Goal: Information Seeking & Learning: Learn about a topic

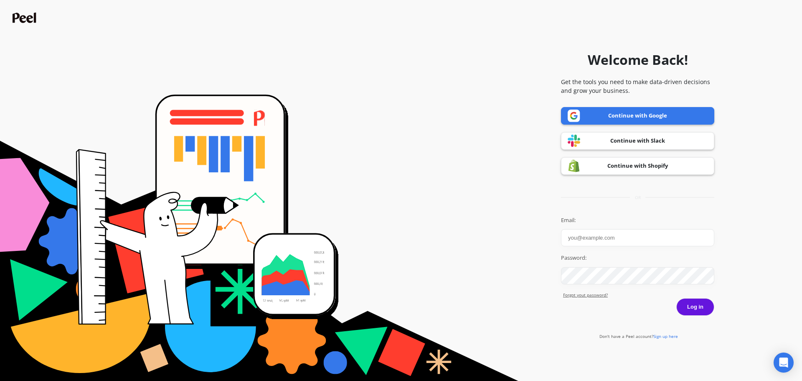
type input "[EMAIL_ADDRESS][PERSON_NAME][DOMAIN_NAME]"
click at [668, 216] on label "Email:" at bounding box center [637, 220] width 153 height 8
click at [668, 229] on input "carolina.matos@goessor.com" at bounding box center [637, 237] width 153 height 17
click at [697, 305] on button "Log in" at bounding box center [695, 307] width 38 height 18
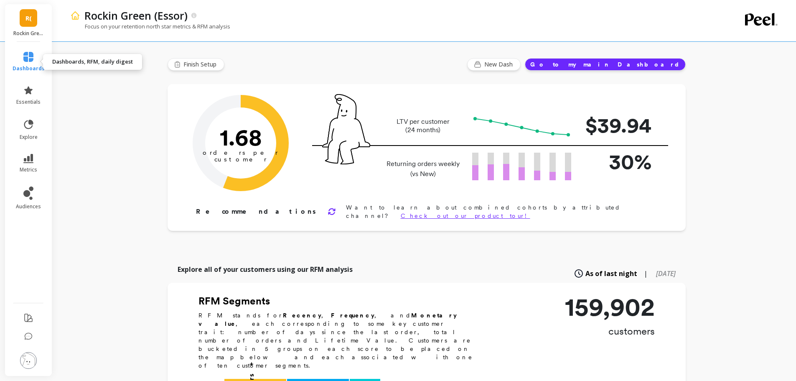
click at [21, 55] on link "dashboards" at bounding box center [29, 62] width 32 height 20
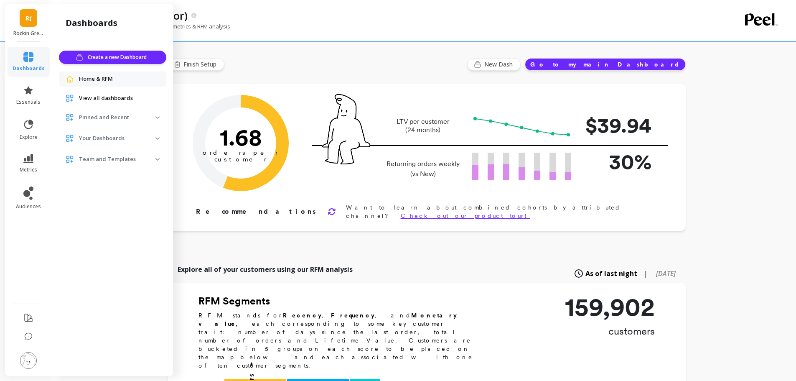
click at [25, 18] on span "R(" at bounding box center [28, 18] width 6 height 10
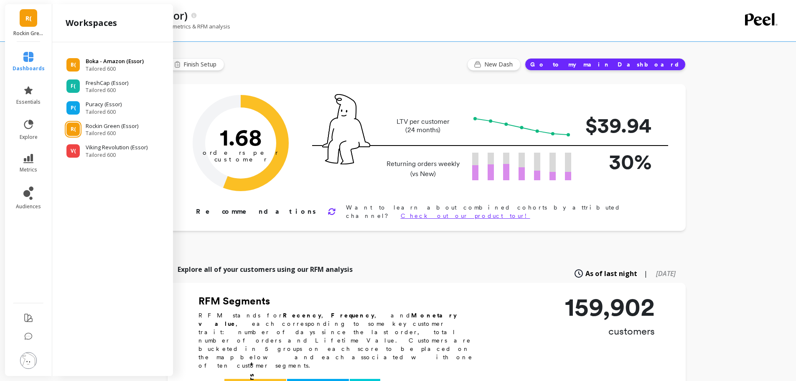
click at [130, 61] on p "Boka - Amazon (Essor)" at bounding box center [115, 61] width 58 height 8
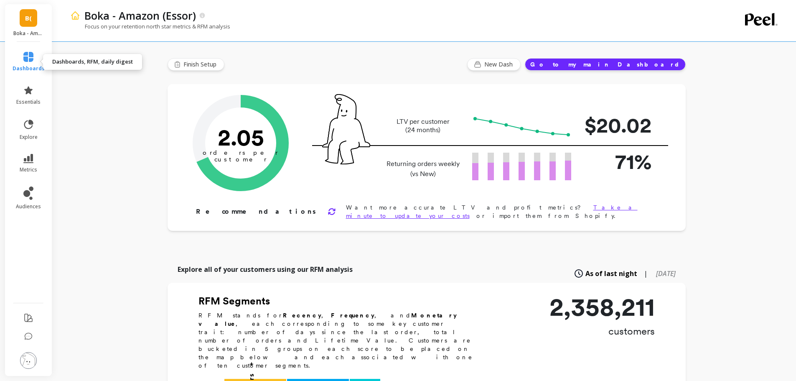
click at [23, 57] on icon at bounding box center [28, 57] width 10 height 10
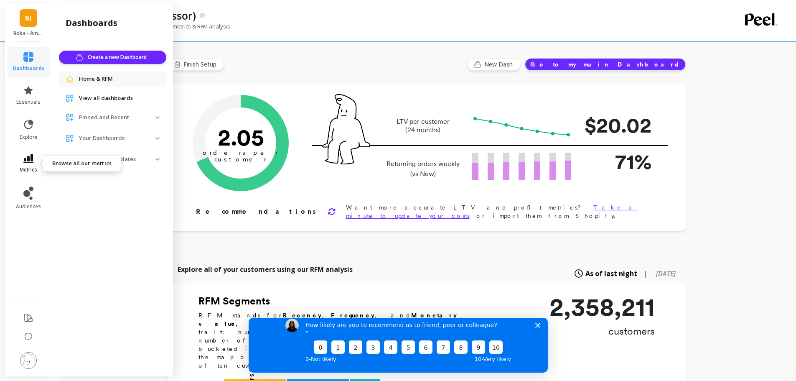
click at [29, 158] on icon at bounding box center [28, 158] width 10 height 9
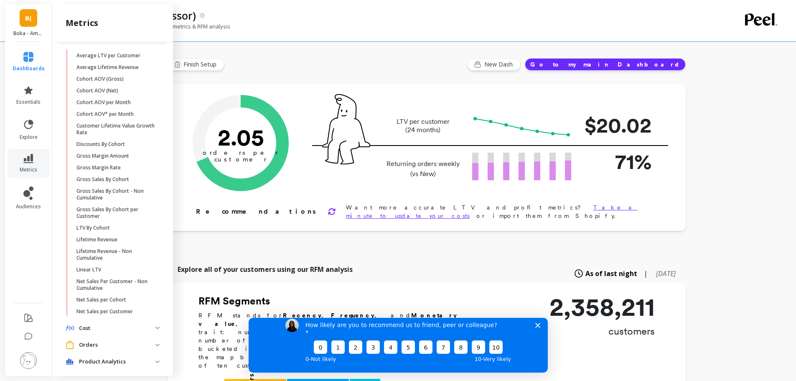
scroll to position [83, 0]
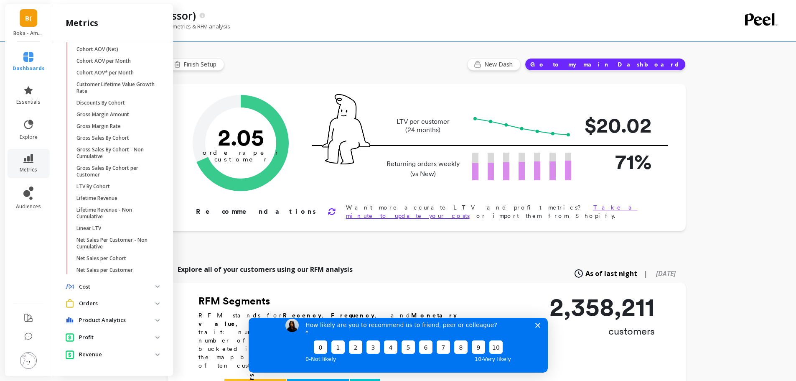
click at [136, 311] on span "Orders" at bounding box center [112, 302] width 107 height 15
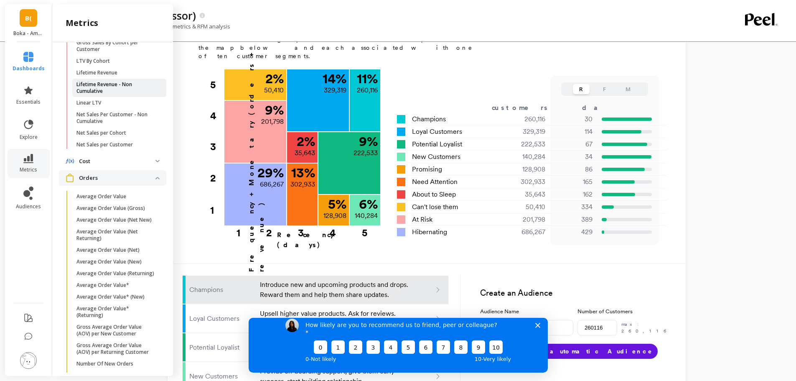
scroll to position [238, 0]
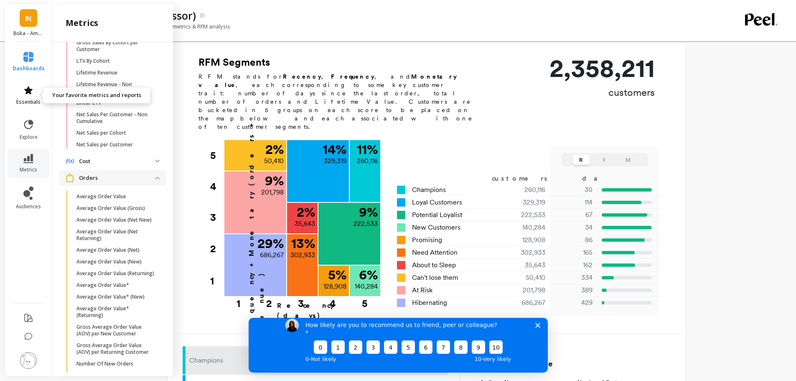
click at [33, 100] on span "essentials" at bounding box center [28, 102] width 24 height 7
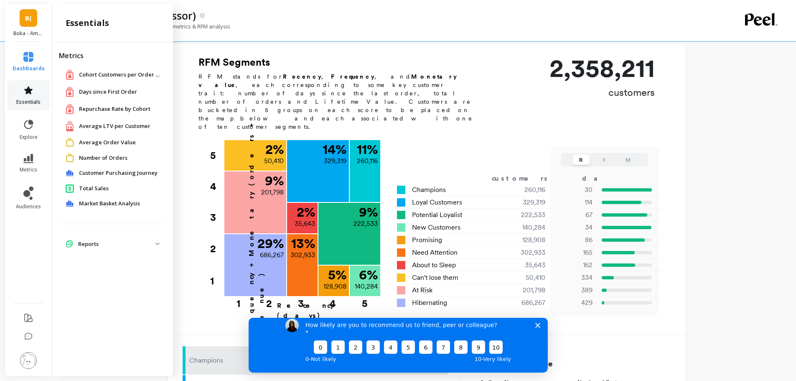
scroll to position [0, 0]
click at [107, 158] on span "Number of Orders" at bounding box center [103, 158] width 48 height 8
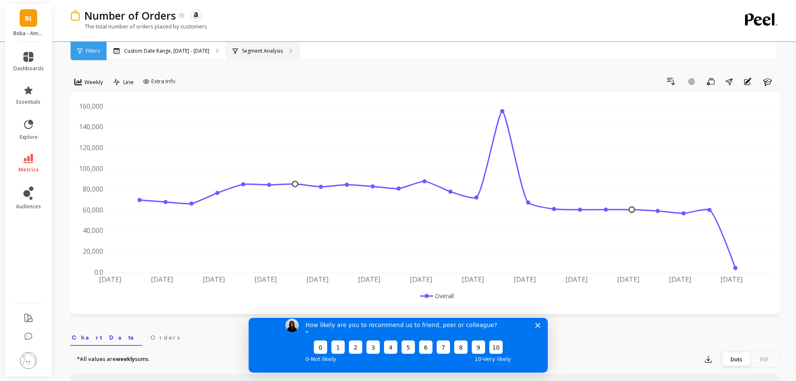
click at [266, 50] on p "Segment Analysis" at bounding box center [262, 51] width 41 height 7
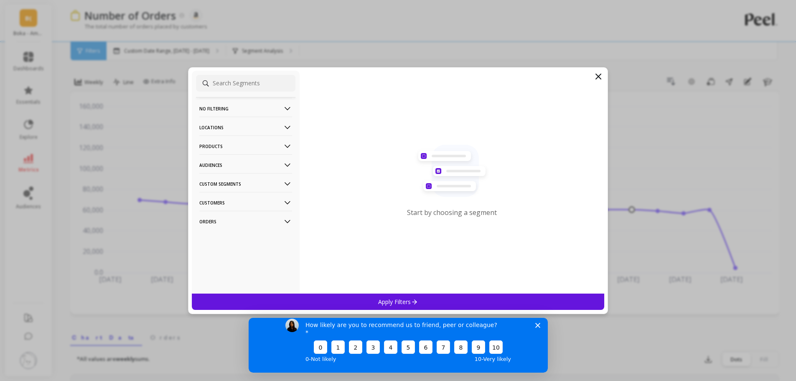
click at [268, 123] on p "Locations" at bounding box center [245, 127] width 93 height 21
click at [214, 160] on p "Countries" at bounding box center [212, 158] width 25 height 8
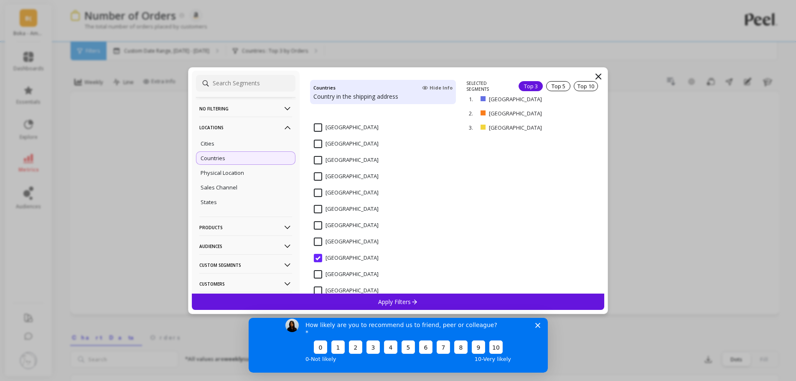
scroll to position [251, 0]
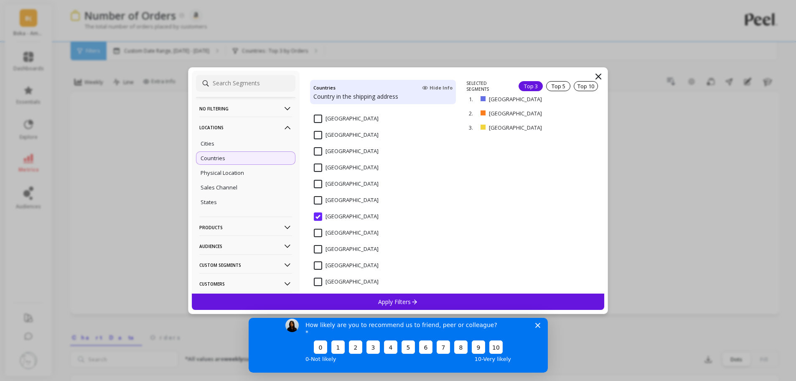
click at [601, 74] on icon at bounding box center [598, 76] width 10 height 10
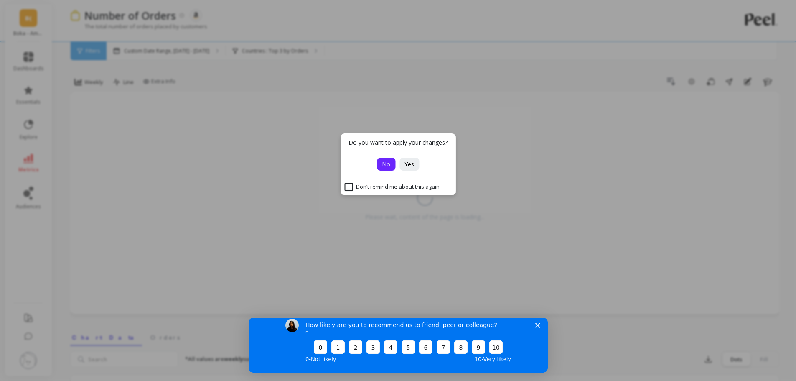
click at [391, 165] on button "No" at bounding box center [386, 163] width 18 height 13
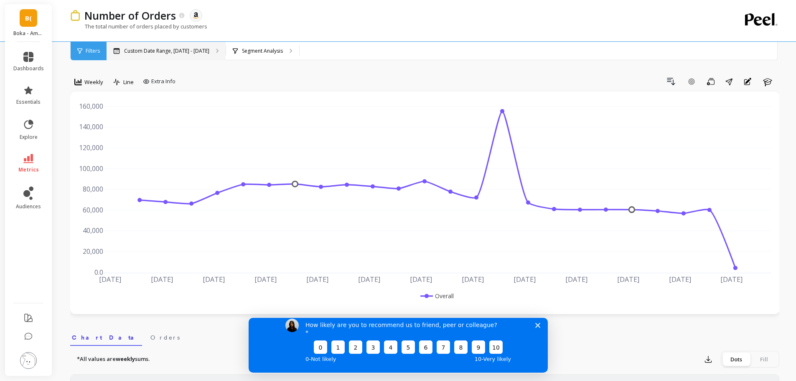
click at [168, 55] on div "Custom Date Range, Apr 1 - Sep 8" at bounding box center [166, 51] width 119 height 18
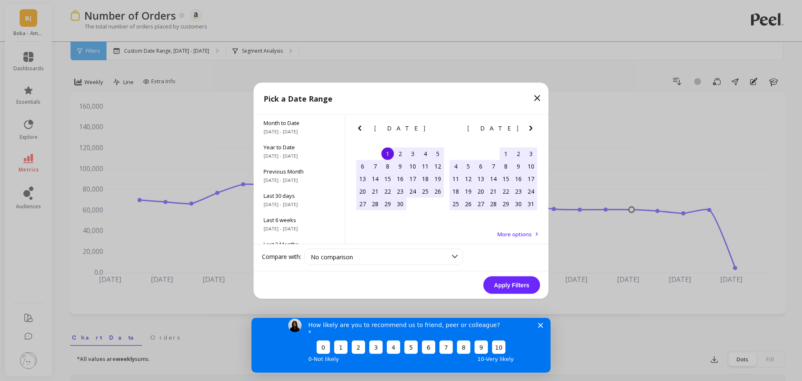
drag, startPoint x: 152, startPoint y: 84, endPoint x: 136, endPoint y: 94, distance: 18.3
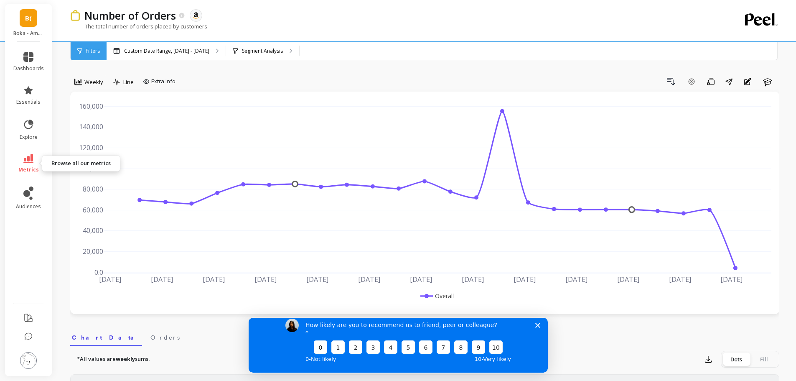
click at [35, 154] on link "metrics" at bounding box center [28, 163] width 30 height 19
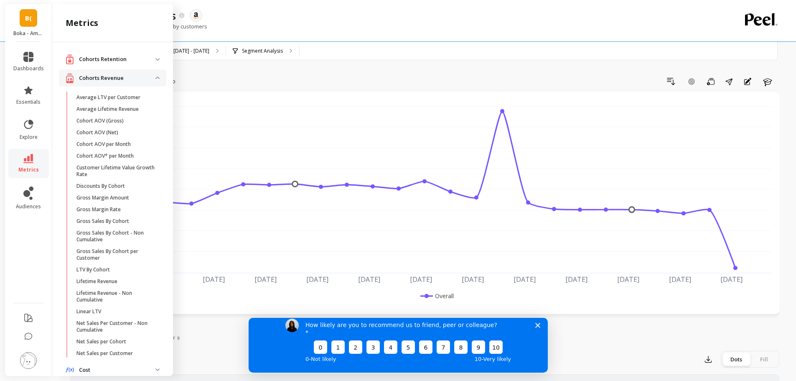
scroll to position [208, 0]
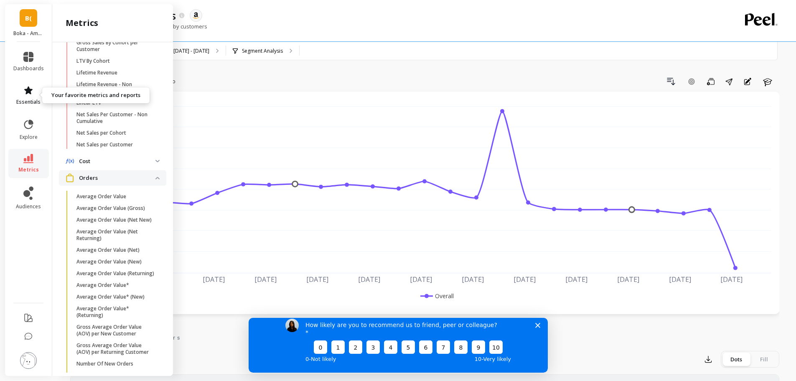
click at [32, 91] on icon at bounding box center [28, 90] width 10 height 10
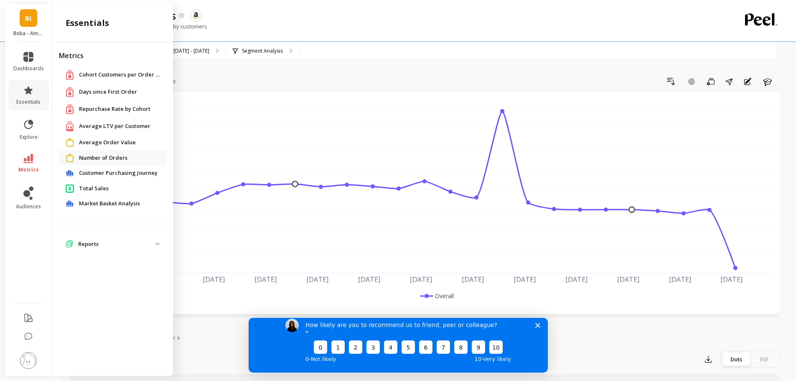
click at [142, 244] on p "Reports" at bounding box center [116, 244] width 77 height 8
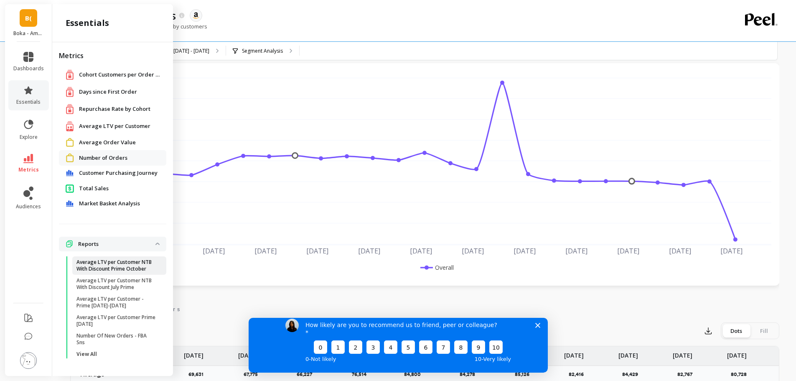
scroll to position [42, 0]
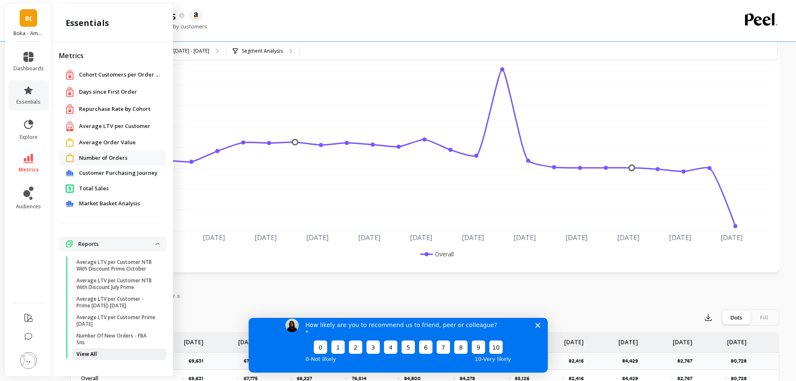
click at [103, 355] on span "View All" at bounding box center [116, 353] width 80 height 7
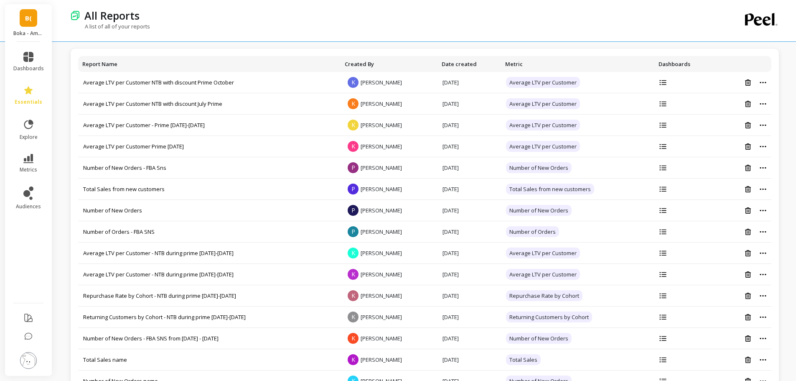
drag, startPoint x: 121, startPoint y: 204, endPoint x: 71, endPoint y: 211, distance: 50.1
click at [123, 212] on link "Number of New Orders" at bounding box center [112, 210] width 59 height 8
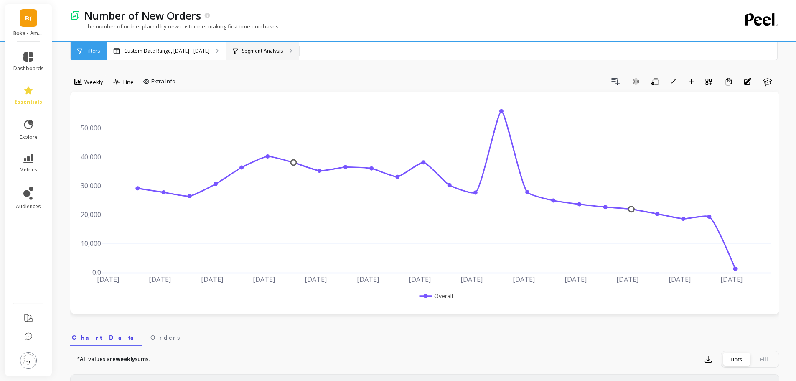
click at [233, 51] on icon at bounding box center [235, 51] width 5 height 6
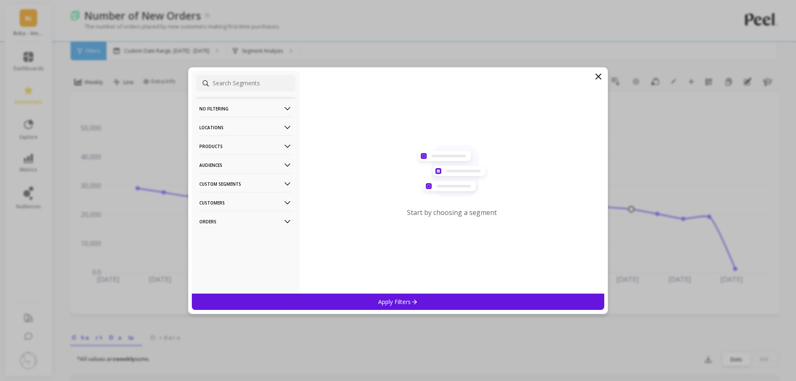
click at [247, 129] on p "Locations" at bounding box center [245, 127] width 93 height 21
click at [219, 159] on p "Countries" at bounding box center [212, 158] width 25 height 8
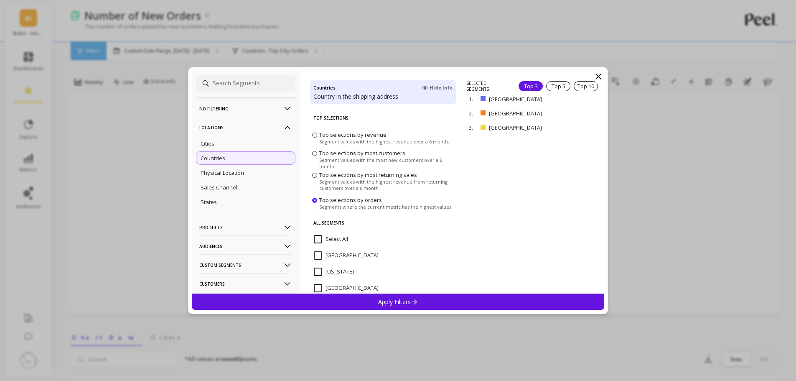
click at [599, 76] on icon at bounding box center [598, 76] width 5 height 5
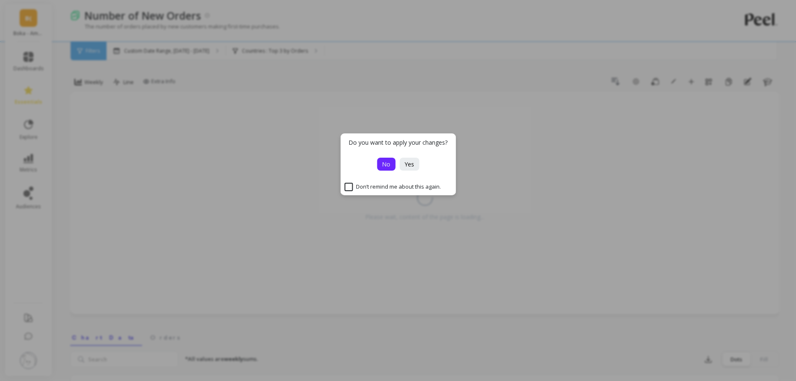
click at [379, 161] on button "No" at bounding box center [386, 163] width 18 height 13
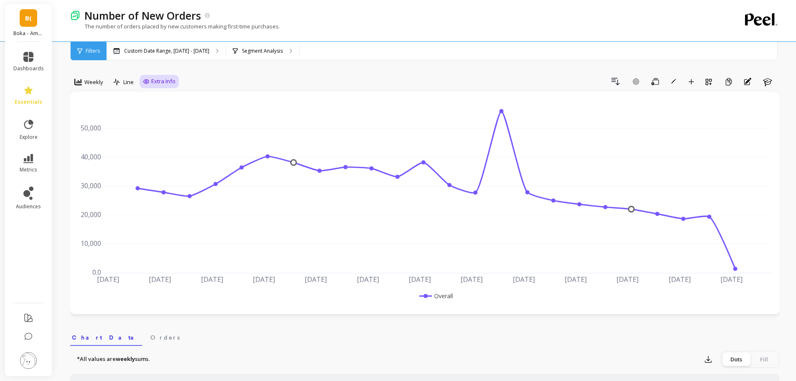
click at [154, 81] on span "Extra Info" at bounding box center [163, 81] width 24 height 8
click at [231, 84] on div "Drill Down Add Goal Save Rename Add to Dashboard Create a Copy Annotations Learn" at bounding box center [479, 81] width 600 height 13
click at [23, 89] on icon at bounding box center [28, 90] width 10 height 10
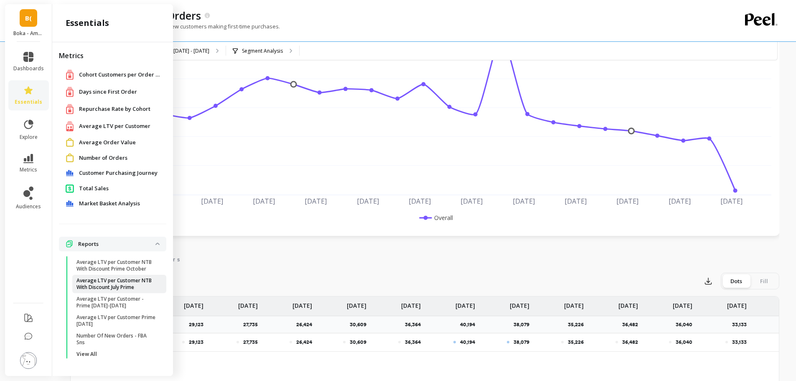
scroll to position [84, 0]
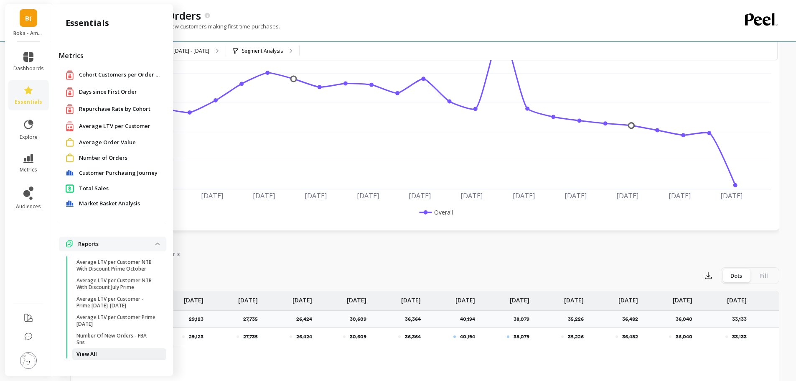
click at [91, 348] on link "View All" at bounding box center [119, 354] width 94 height 12
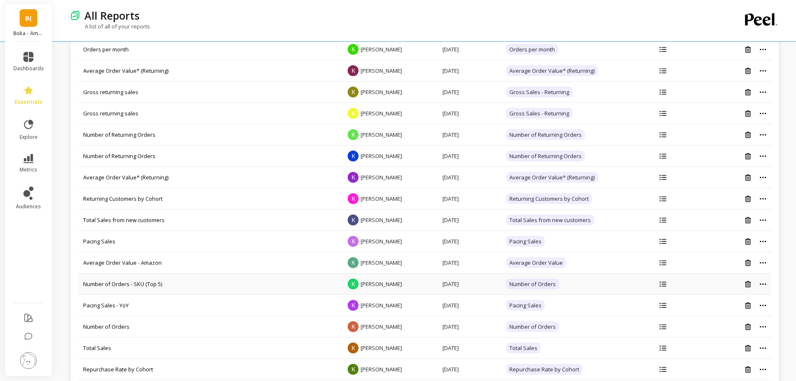
scroll to position [668, 0]
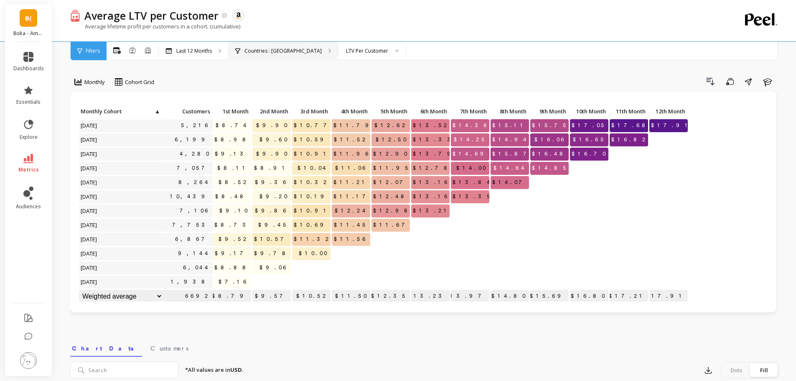
click at [265, 50] on p "Countries : [GEOGRAPHIC_DATA]" at bounding box center [282, 51] width 77 height 7
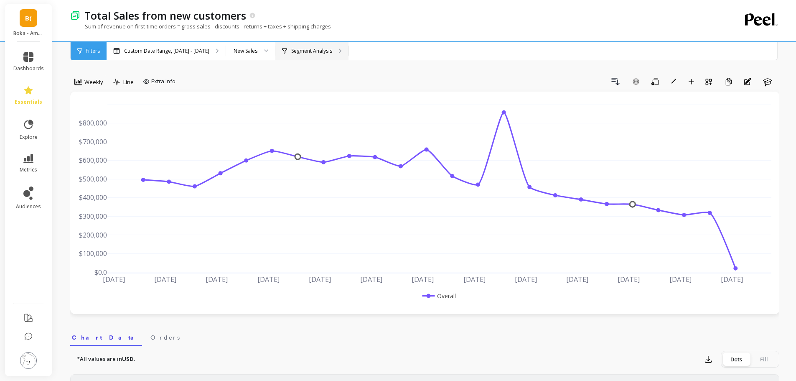
click at [291, 53] on p "Segment Analysis" at bounding box center [311, 51] width 41 height 7
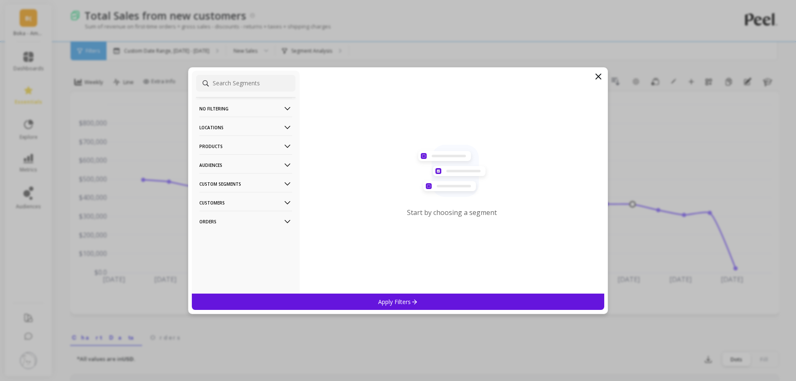
click at [599, 75] on icon at bounding box center [598, 76] width 10 height 10
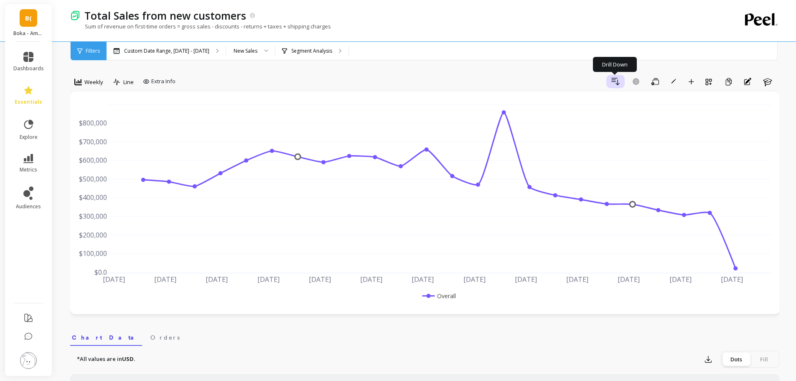
click at [618, 83] on icon "button" at bounding box center [615, 81] width 10 height 10
click at [31, 124] on icon at bounding box center [28, 123] width 9 height 9
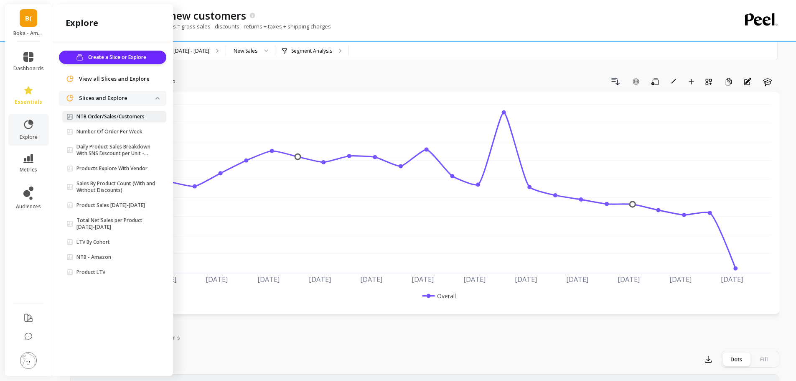
click at [126, 119] on p "NTB Order/Sales/Customers" at bounding box center [110, 116] width 68 height 7
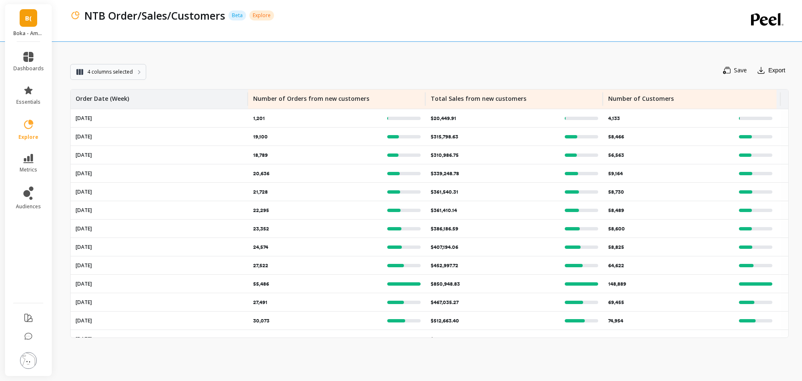
click at [120, 68] on span "4 columns selected" at bounding box center [110, 72] width 46 height 8
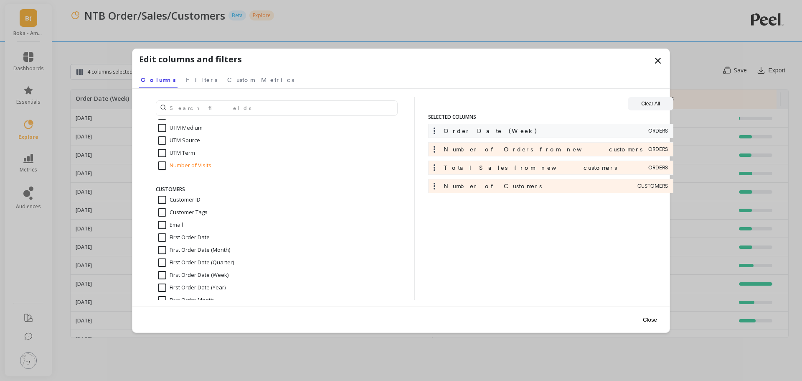
scroll to position [84, 0]
click at [186, 83] on span "Filters" at bounding box center [201, 80] width 31 height 8
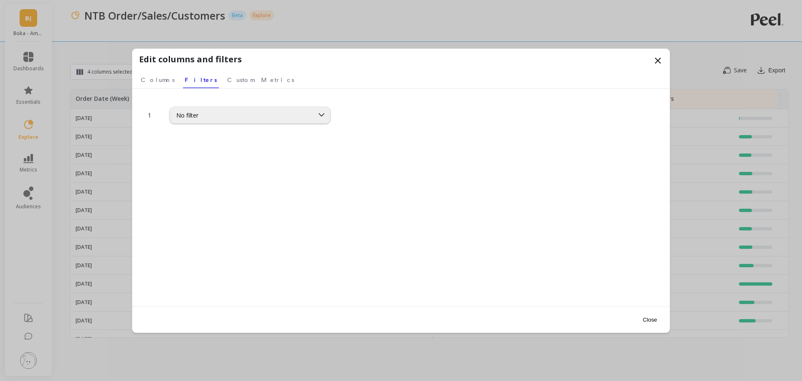
click at [210, 114] on div "No filter" at bounding box center [242, 115] width 132 height 8
type input "LOCA"
click at [220, 158] on div "Physical Location" at bounding box center [249, 154] width 149 height 8
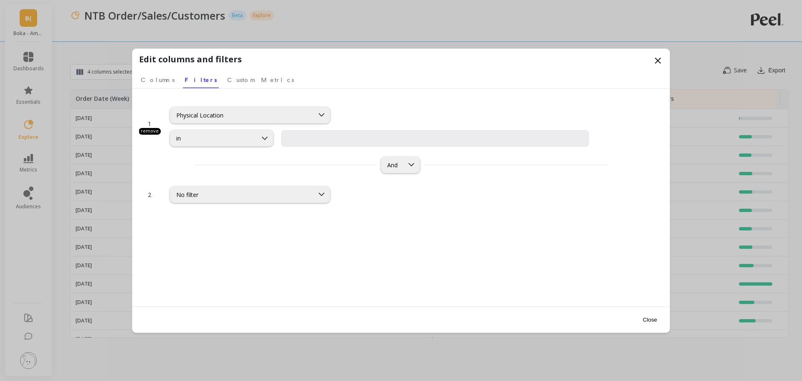
click at [234, 141] on div "in" at bounding box center [213, 138] width 75 height 8
click at [296, 145] on input "input" at bounding box center [435, 138] width 308 height 17
type input "c"
type input "Canada"
click at [462, 208] on div "1 remove Physical Location in And 2 No filter" at bounding box center [401, 214] width 524 height 234
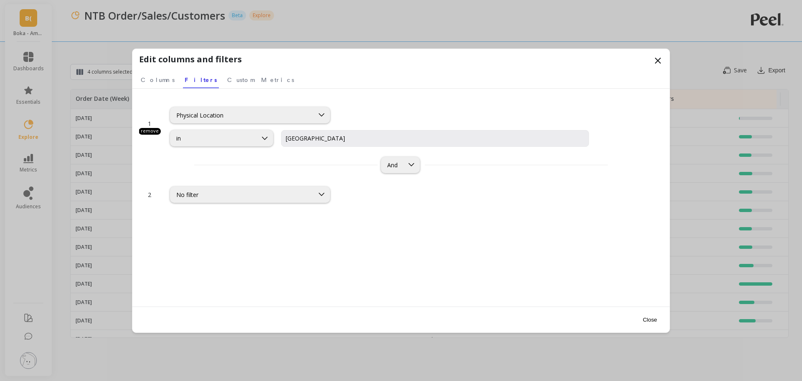
click at [343, 161] on div "And" at bounding box center [401, 165] width 524 height 16
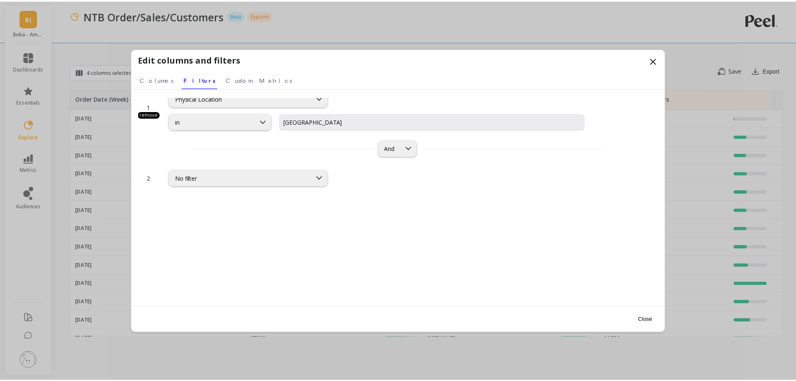
scroll to position [31, 0]
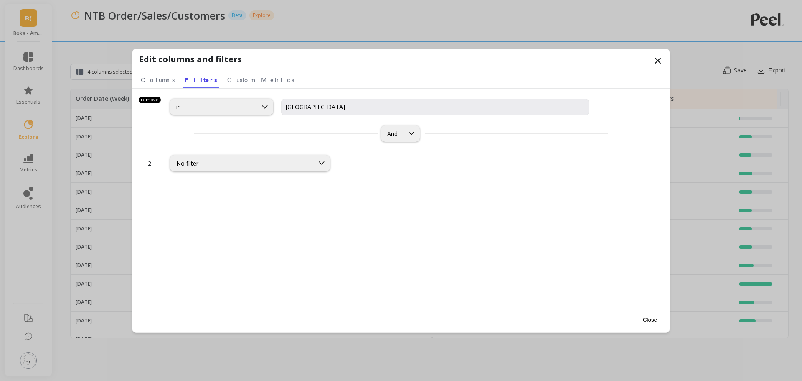
click at [656, 323] on button "Close" at bounding box center [649, 319] width 19 height 19
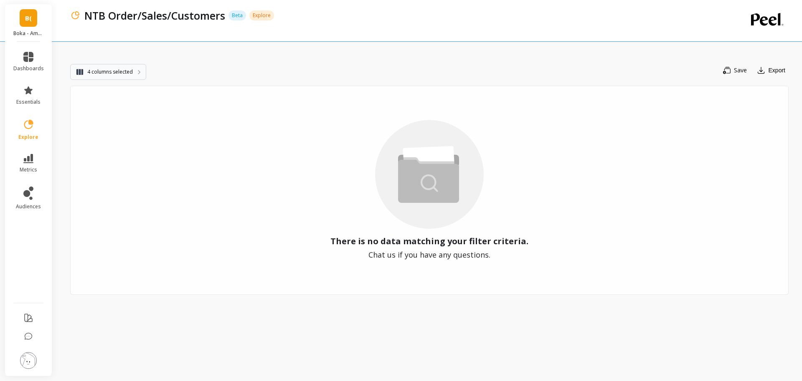
click at [116, 68] on span "4 columns selected" at bounding box center [110, 72] width 46 height 8
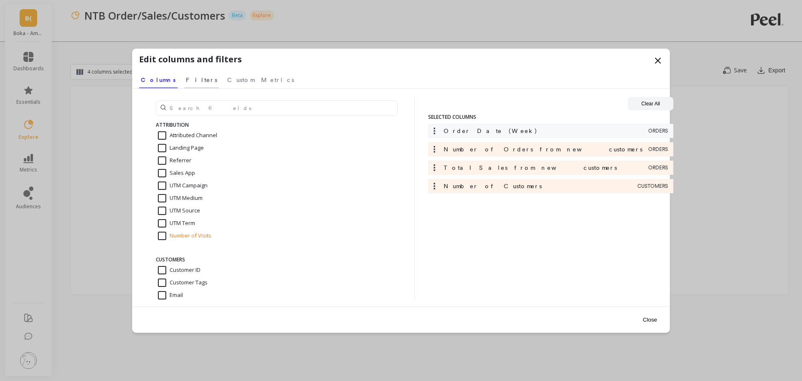
click at [186, 82] on span "Filters" at bounding box center [201, 80] width 31 height 8
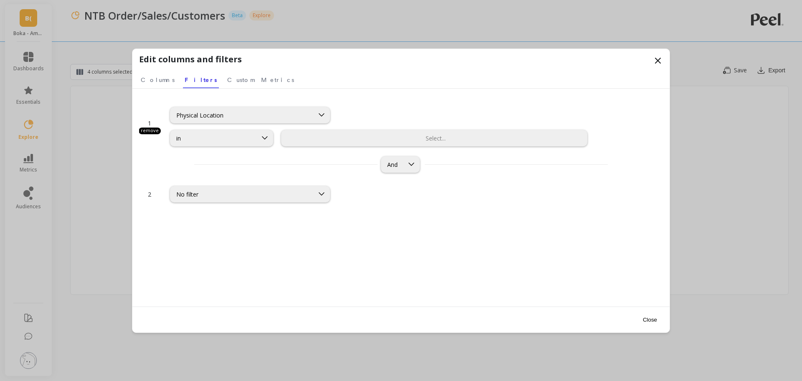
click at [150, 130] on div "remove" at bounding box center [150, 130] width 22 height 7
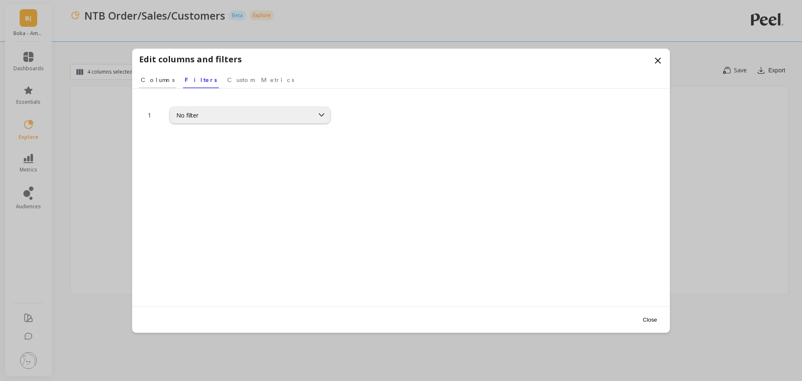
click span "Columns"
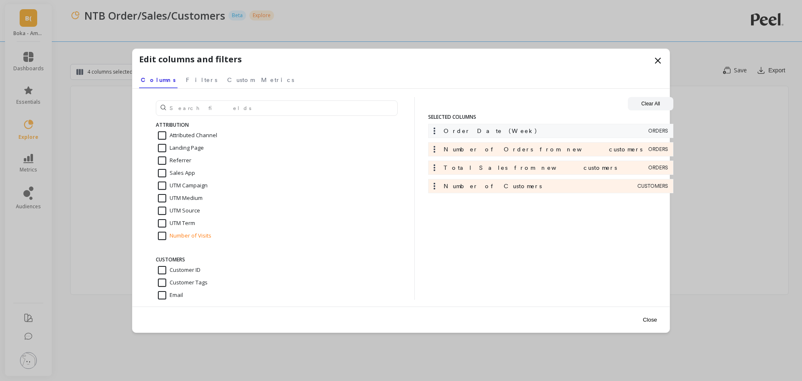
click icon
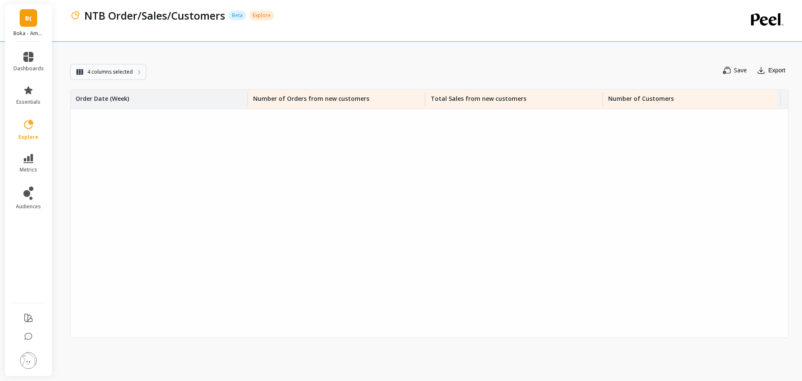
click icon "button"
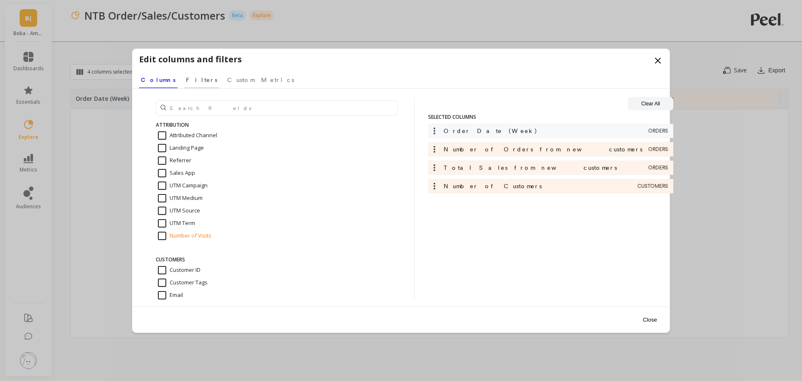
click span "Filters"
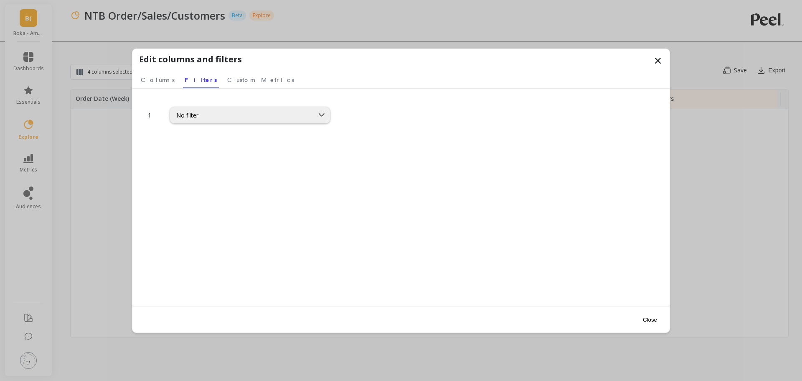
click button "Close"
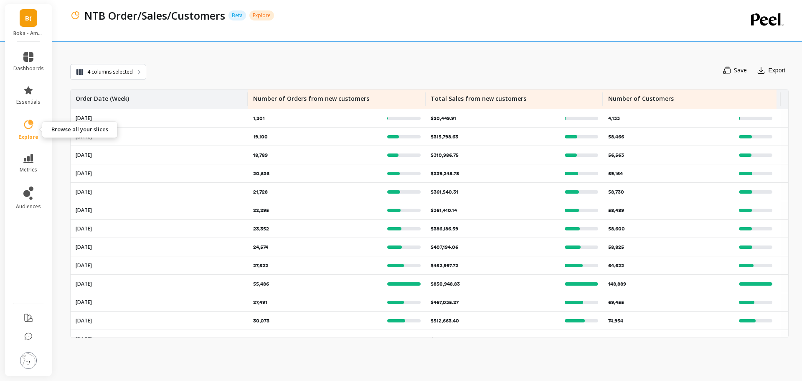
click icon
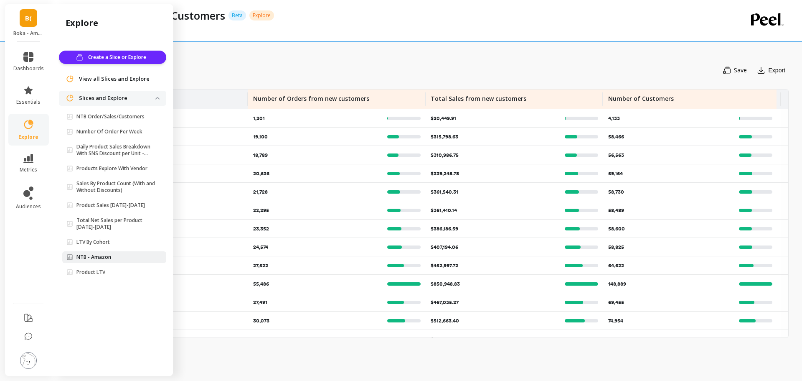
click p "NTB - Amazon"
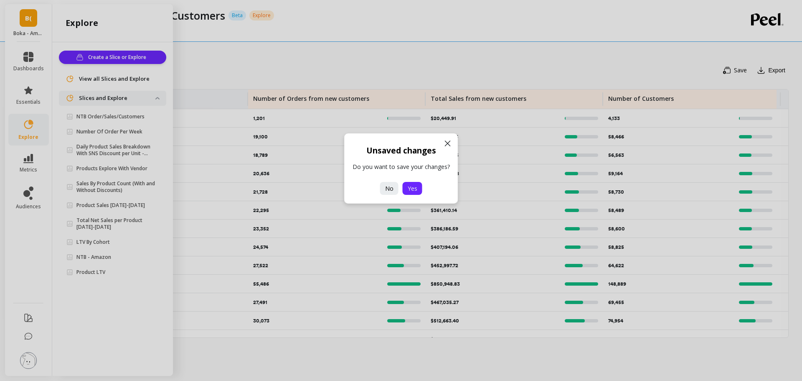
click span "Yes"
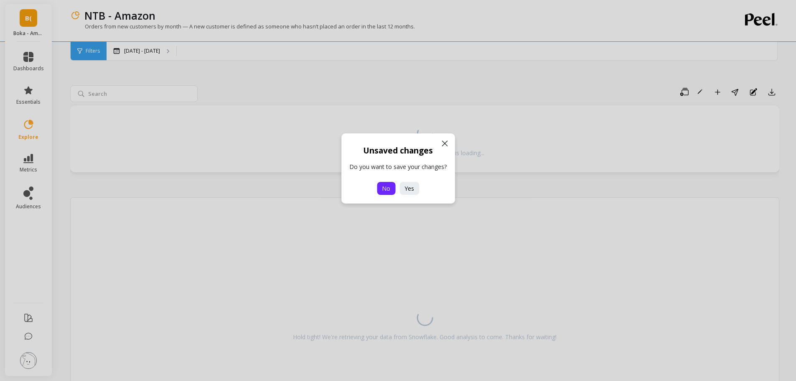
click span "No"
click icon
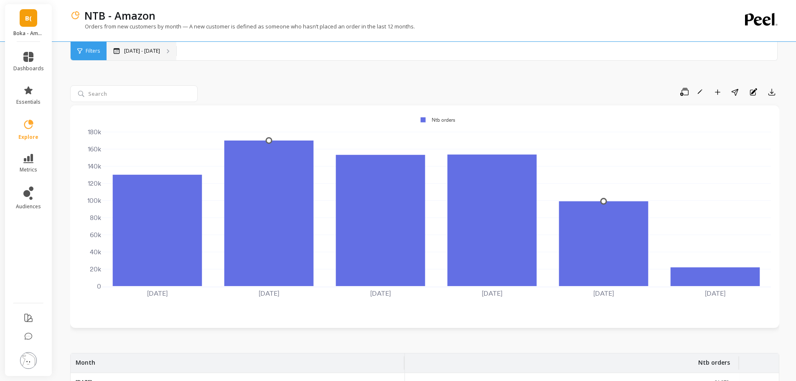
click div "Mar 8 - Sep 8"
click span "Filters"
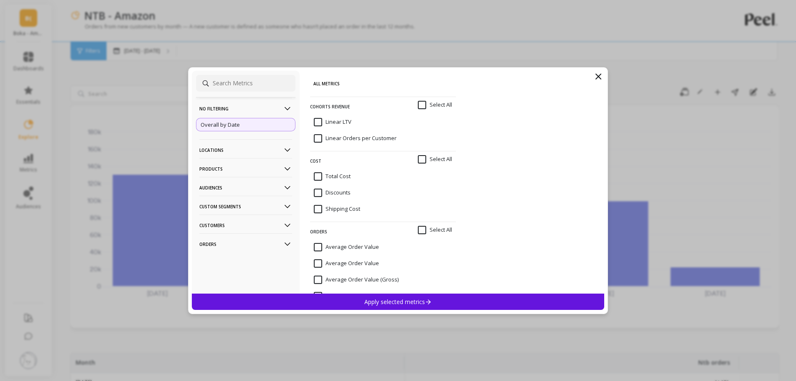
click p "Locations"
click div "Countries"
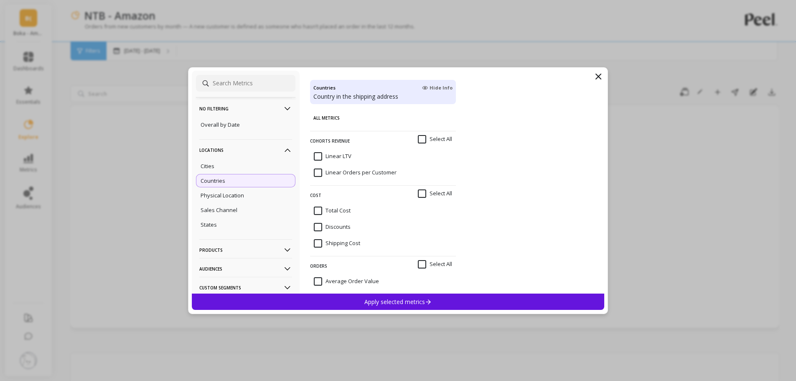
click div "Countries"
click div "Countries Hide Info"
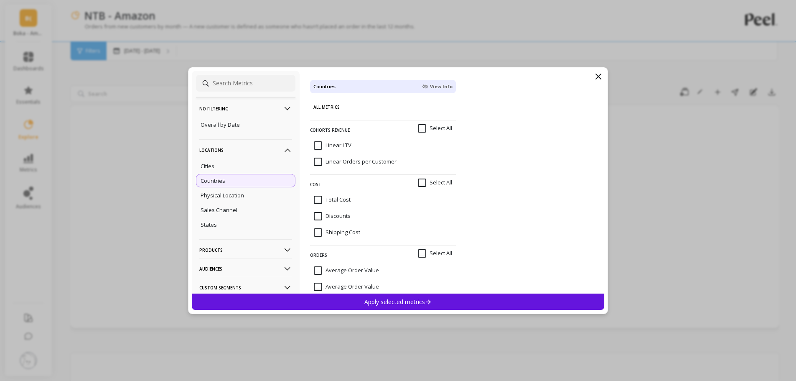
click div "Countries View Info"
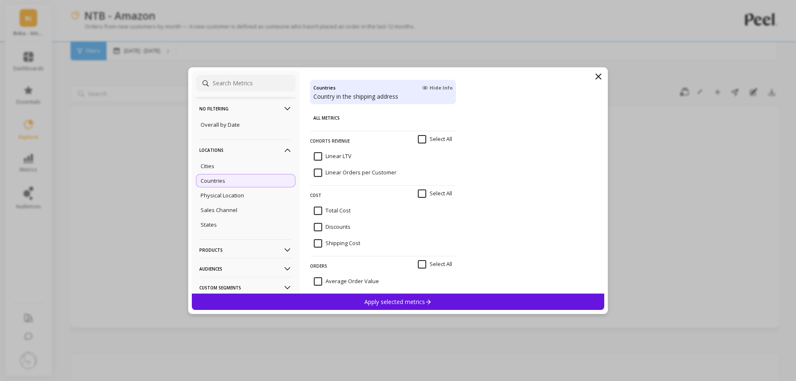
click div "Countries Hide Info"
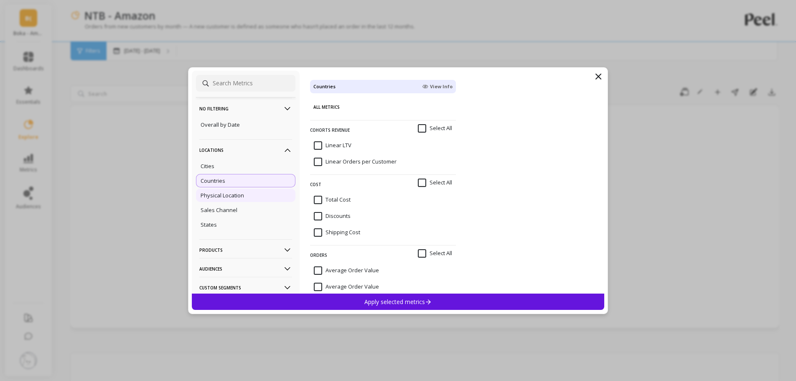
click div "Physical Location"
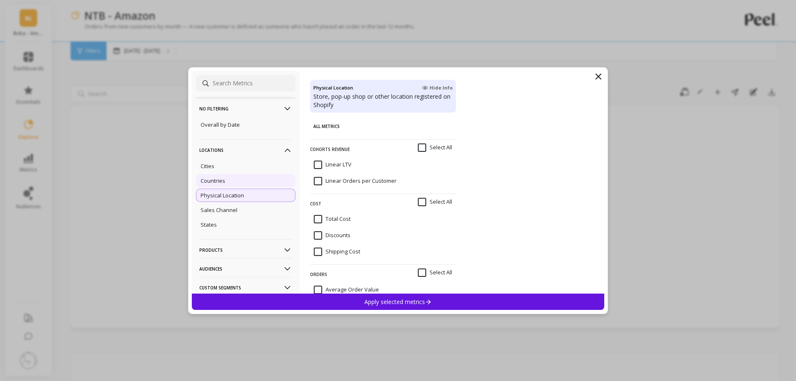
click p "Countries"
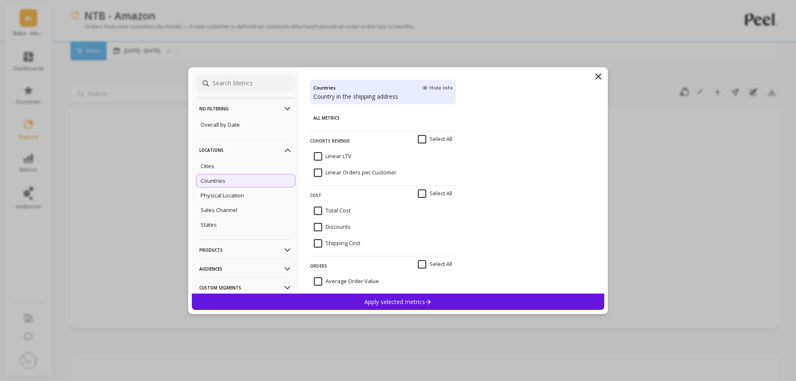
click p "Apply selected metrics"
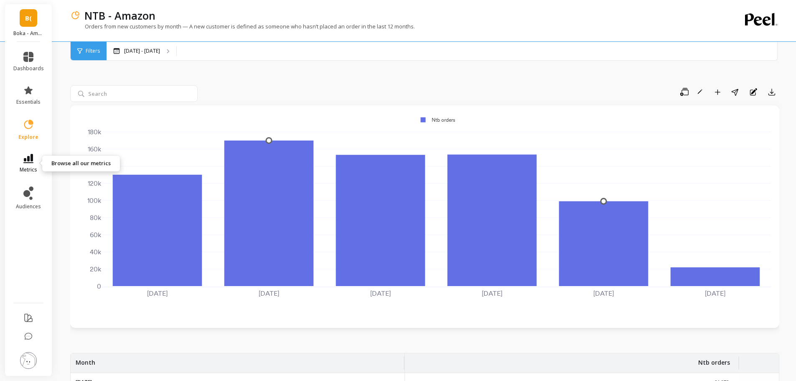
click icon
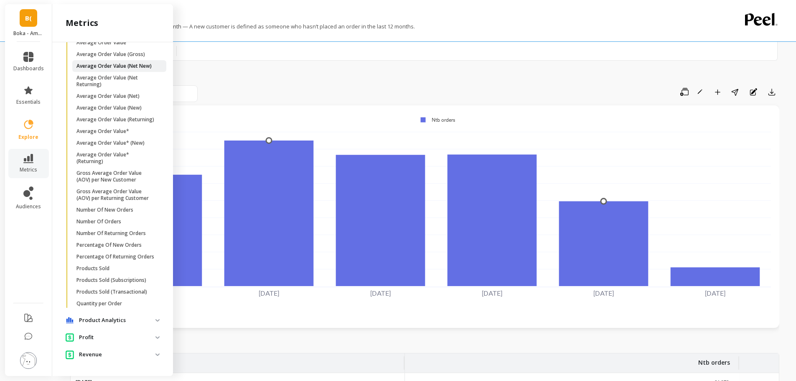
scroll to position [382, 0]
click link "Number Of New Orders"
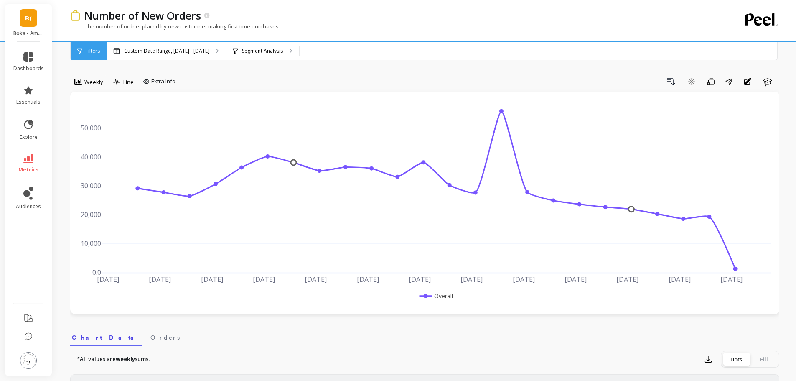
click at [22, 160] on link "metrics" at bounding box center [28, 163] width 30 height 19
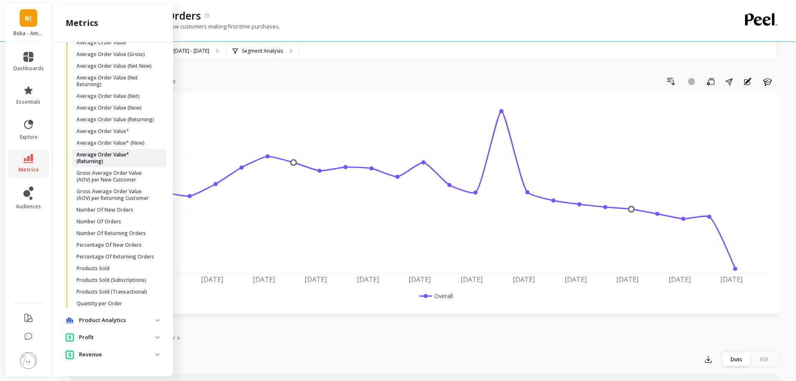
scroll to position [382, 0]
click at [107, 352] on p "Revenue" at bounding box center [117, 354] width 76 height 8
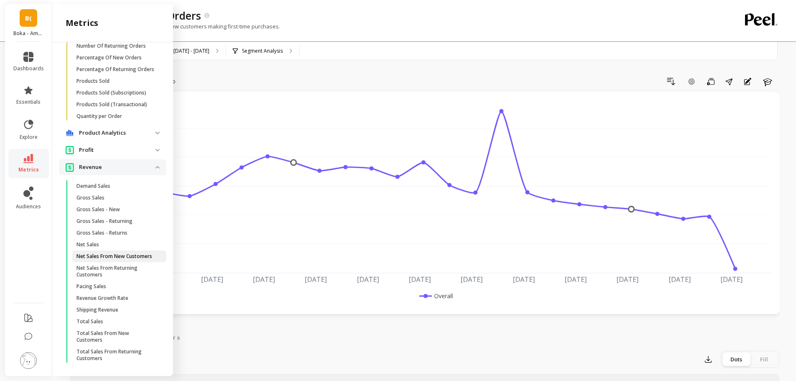
scroll to position [579, 0]
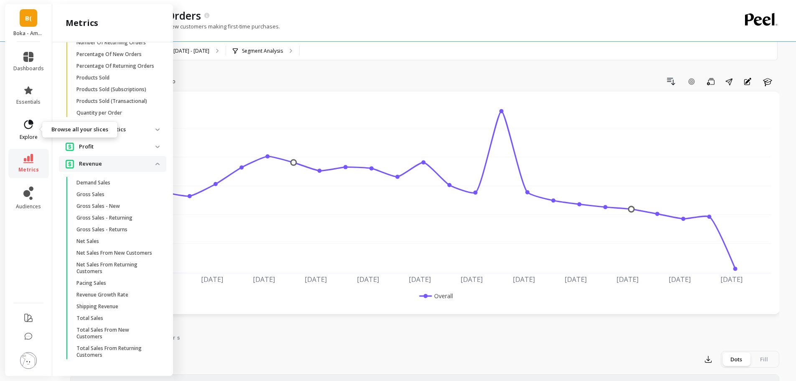
click at [32, 123] on icon at bounding box center [31, 122] width 4 height 4
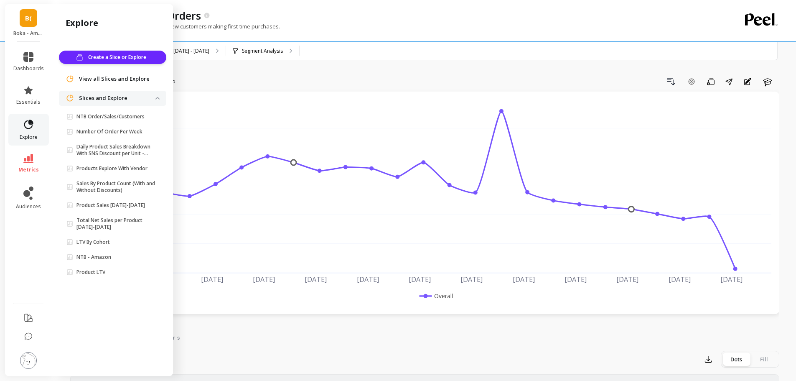
scroll to position [0, 0]
click at [28, 91] on icon at bounding box center [28, 90] width 8 height 8
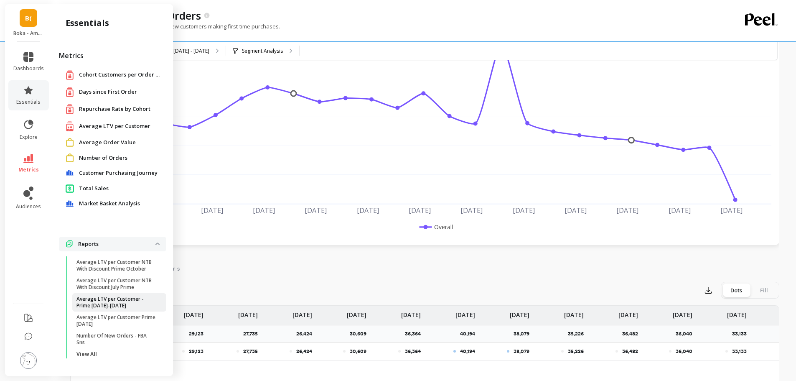
scroll to position [84, 0]
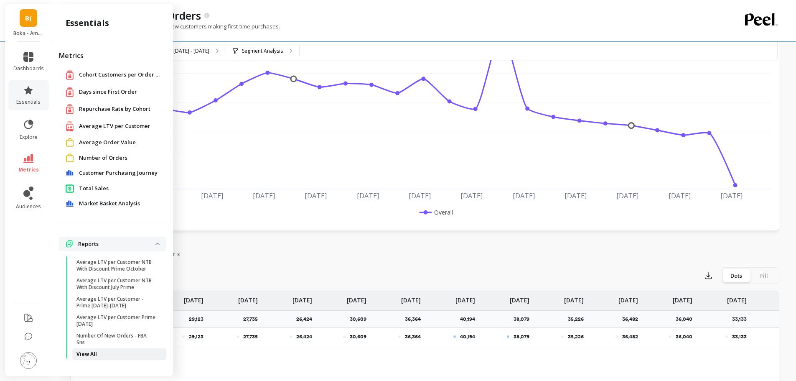
click at [102, 350] on span "View All" at bounding box center [116, 353] width 80 height 7
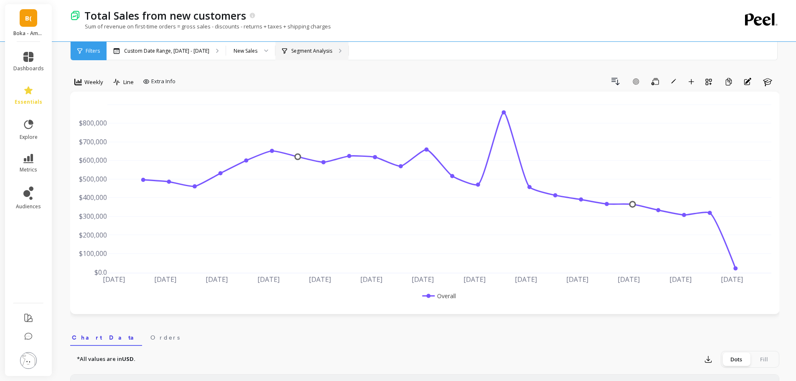
click at [312, 52] on p "Segment Analysis" at bounding box center [311, 51] width 41 height 7
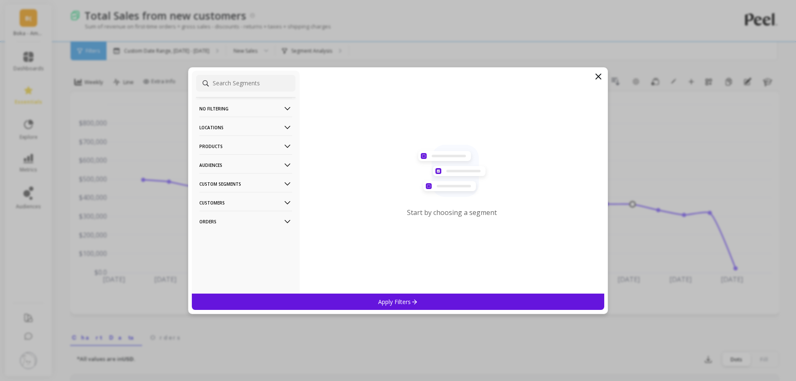
click at [240, 127] on p "Locations" at bounding box center [245, 127] width 93 height 21
click at [219, 161] on p "Countries" at bounding box center [212, 158] width 25 height 8
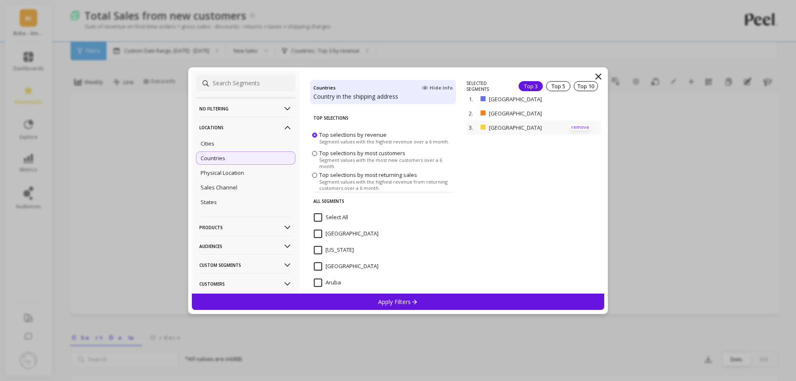
click at [572, 126] on p "remove" at bounding box center [579, 127] width 21 height 6
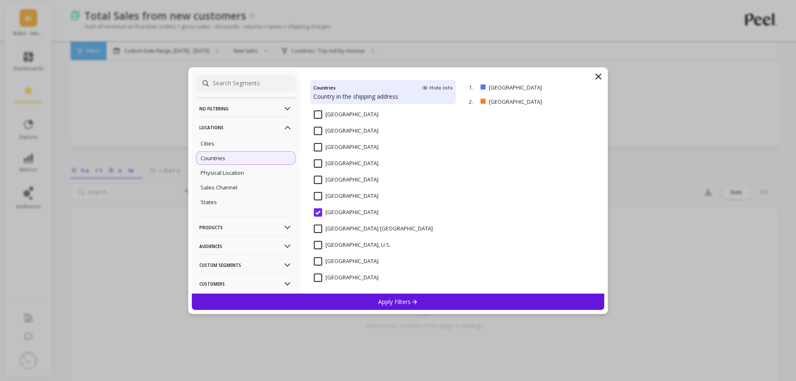
scroll to position [1635, 0]
click at [343, 191] on input "United Kingdom" at bounding box center [346, 194] width 65 height 8
click at [380, 298] on p "Apply Filters" at bounding box center [398, 301] width 40 height 8
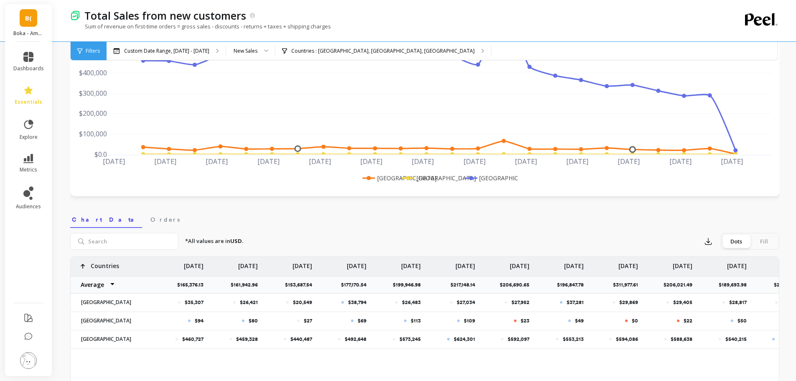
scroll to position [42, 0]
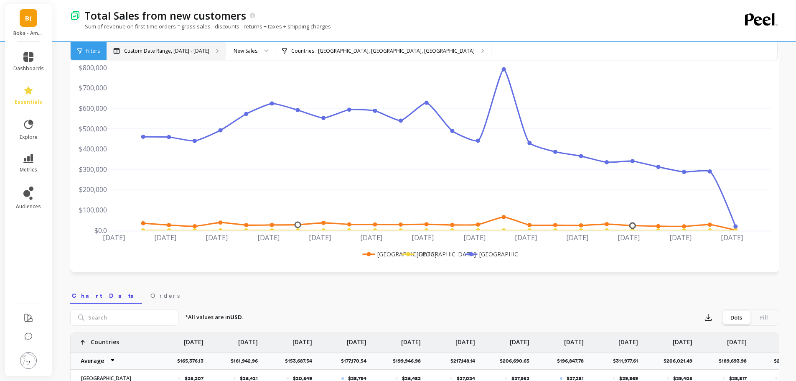
click at [167, 50] on p "Custom Date Range, [DATE] - [DATE]" at bounding box center [166, 51] width 85 height 7
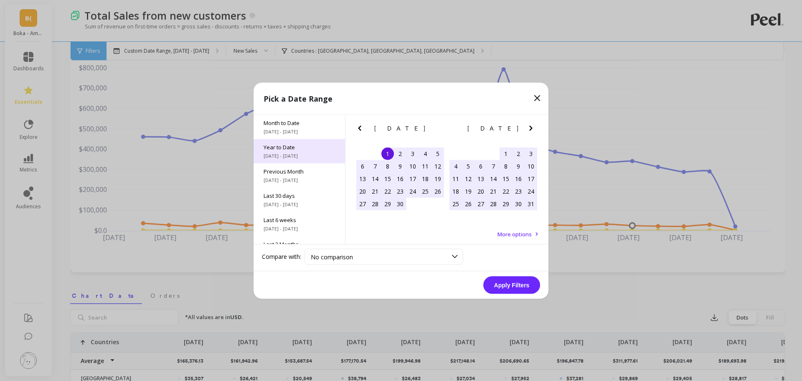
click at [317, 159] on div "Year to Date [DATE] - [DATE]" at bounding box center [299, 151] width 91 height 24
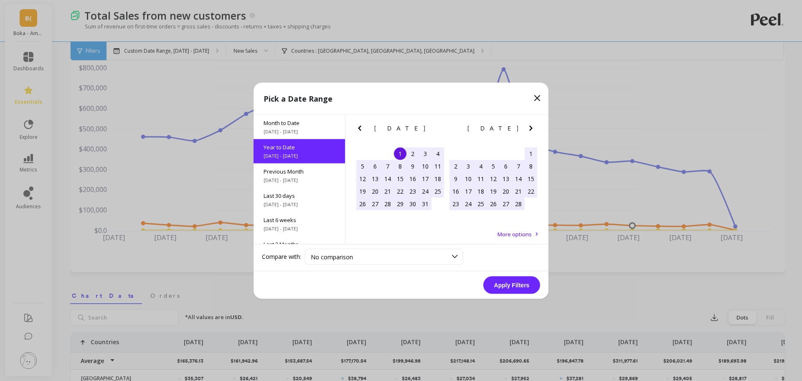
click at [515, 283] on button "Apply Filters" at bounding box center [511, 285] width 57 height 18
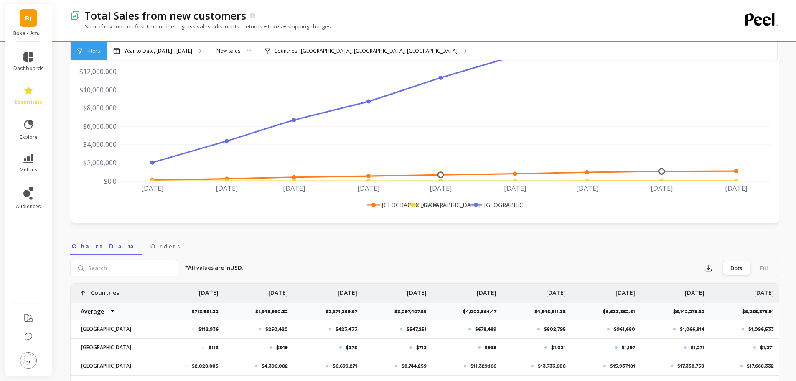
scroll to position [167, 0]
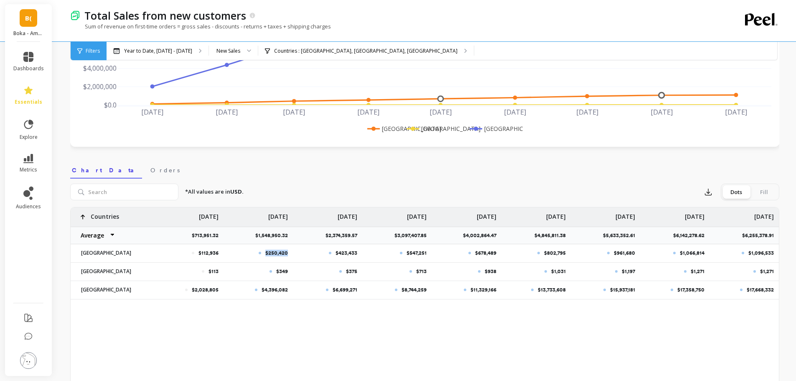
drag, startPoint x: 264, startPoint y: 254, endPoint x: 306, endPoint y: 255, distance: 41.8
click at [306, 255] on div "$112,936 $250,420 $423,433 $547,251 $678,489 $802,795 $961,680 $1,066,814 $1,09…" at bounding box center [425, 253] width 708 height 92
drag, startPoint x: 335, startPoint y: 251, endPoint x: 372, endPoint y: 251, distance: 36.3
click at [372, 251] on div "$112,936 $250,420 $423,433 $547,251 $678,489 $802,795 $961,680 $1,066,814 $1,09…" at bounding box center [425, 253] width 708 height 92
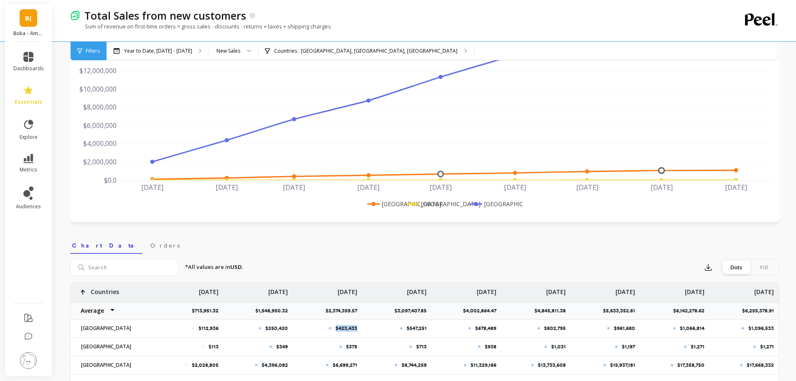
scroll to position [0, 0]
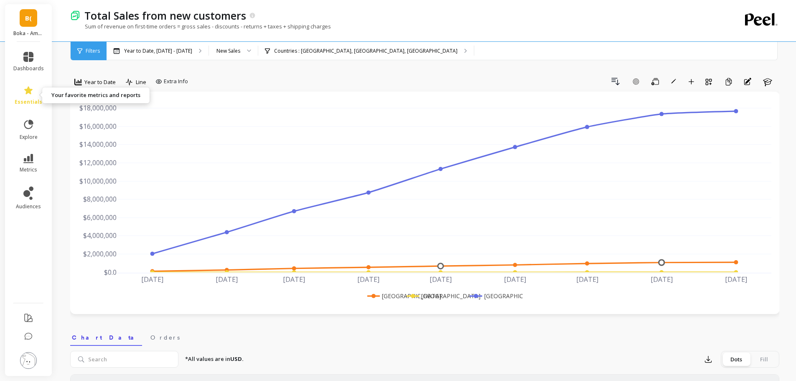
click at [25, 95] on icon at bounding box center [28, 90] width 10 height 10
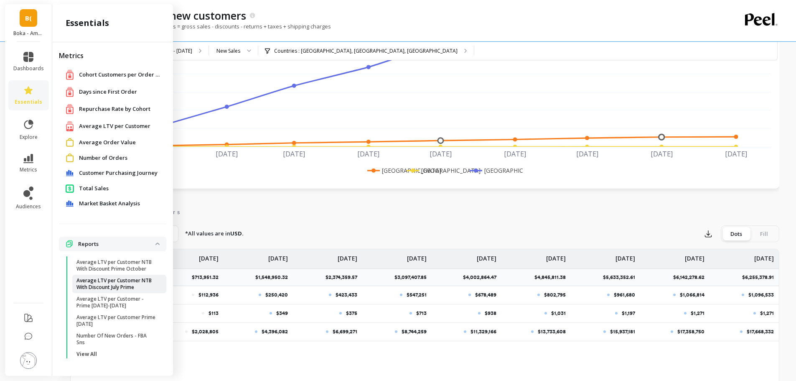
scroll to position [209, 0]
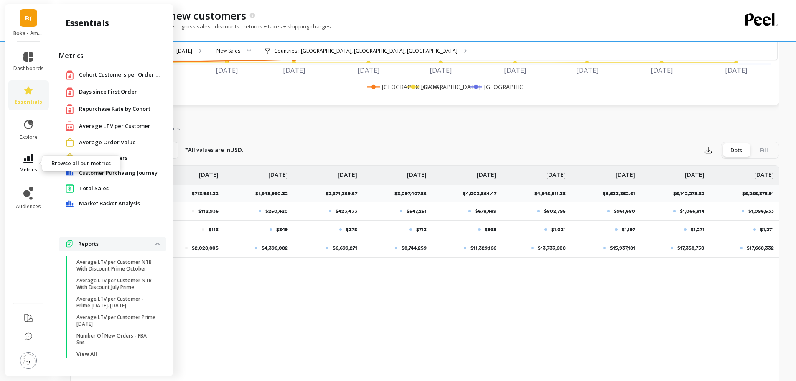
click at [30, 162] on icon at bounding box center [28, 158] width 10 height 9
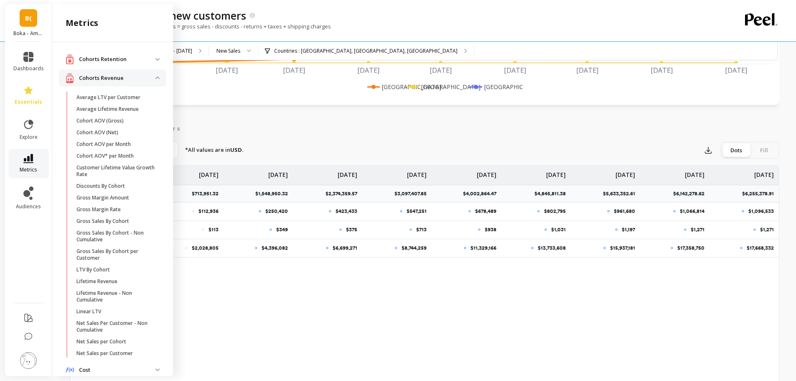
scroll to position [382, 0]
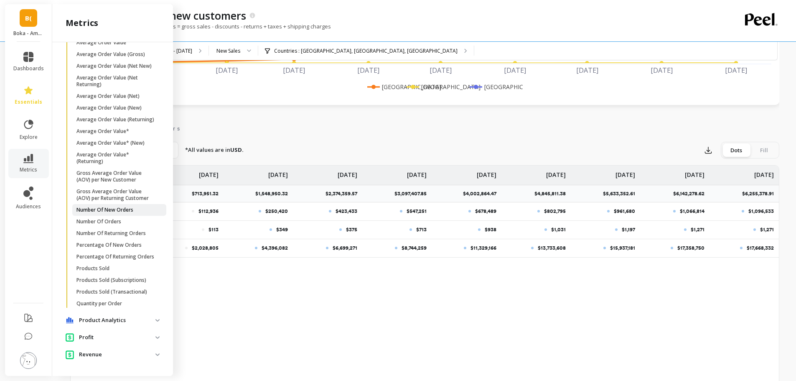
click at [129, 206] on p "Number Of New Orders" at bounding box center [104, 209] width 57 height 7
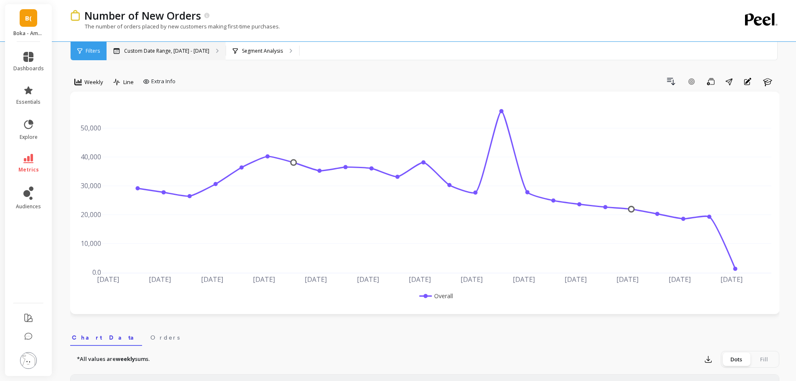
click at [160, 48] on p "Custom Date Range, [DATE] - [DATE]" at bounding box center [166, 51] width 85 height 7
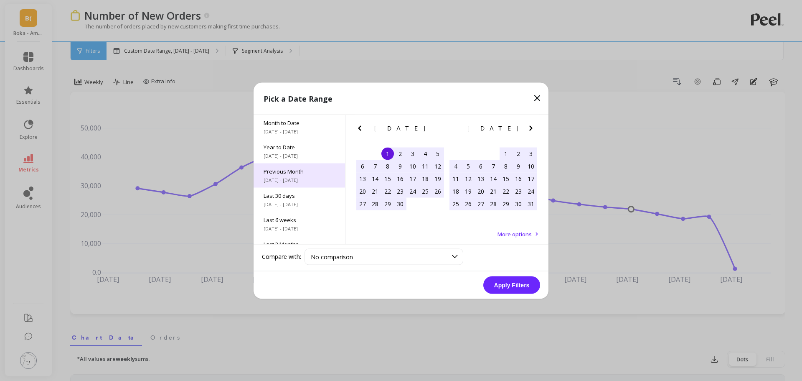
click at [278, 160] on div "Year to Date [DATE] - [DATE]" at bounding box center [299, 151] width 91 height 24
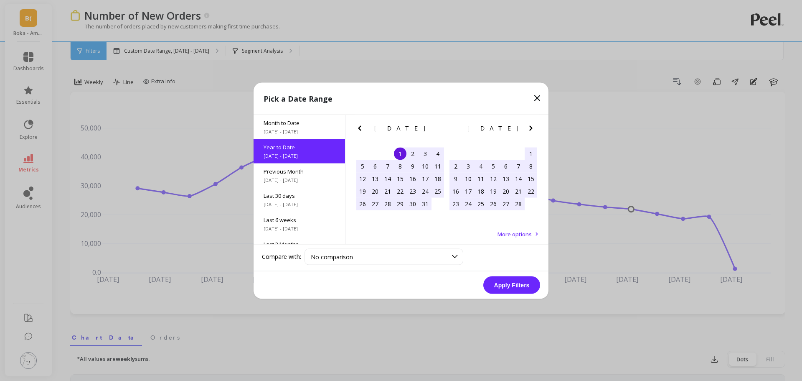
click at [518, 282] on button "Apply Filters" at bounding box center [511, 285] width 57 height 18
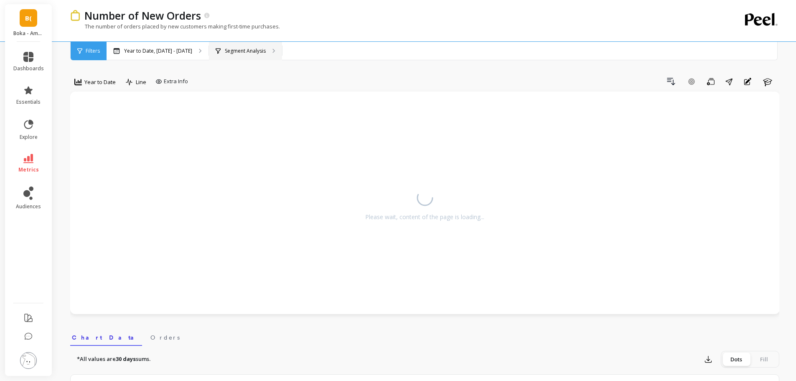
click at [241, 48] on p "Segment Analysis" at bounding box center [245, 51] width 41 height 7
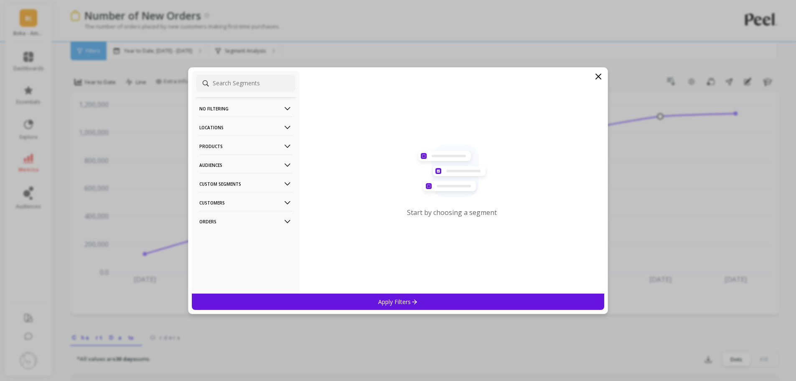
click at [251, 125] on p "Locations" at bounding box center [245, 127] width 93 height 21
click at [236, 158] on div "Countries" at bounding box center [245, 157] width 99 height 13
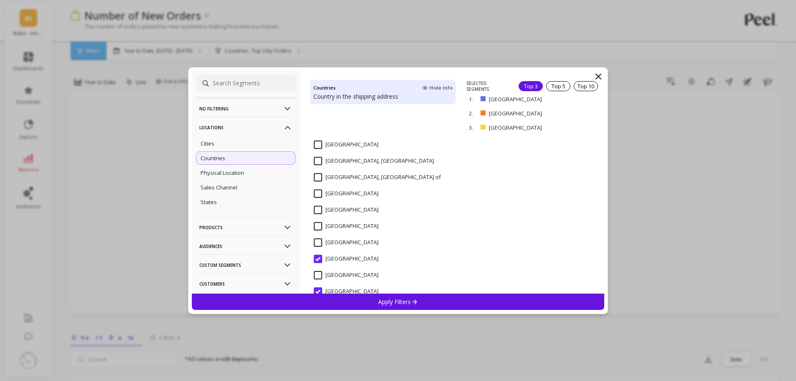
scroll to position [1629, 0]
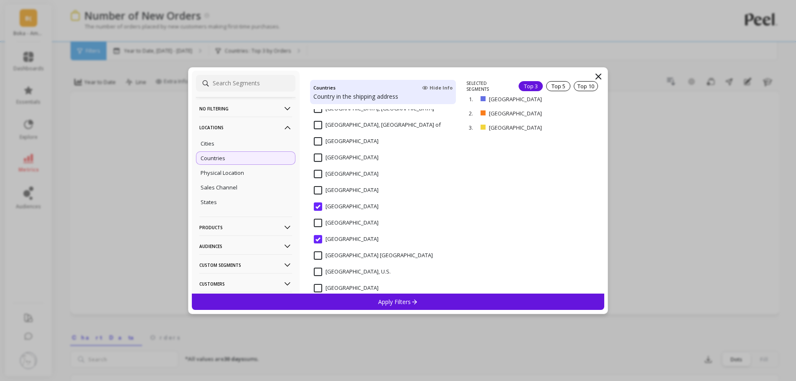
click at [353, 223] on input "[GEOGRAPHIC_DATA]" at bounding box center [346, 222] width 65 height 8
click at [579, 115] on p "remove" at bounding box center [579, 115] width 21 height 6
click at [399, 299] on p "Apply Filters" at bounding box center [398, 301] width 40 height 8
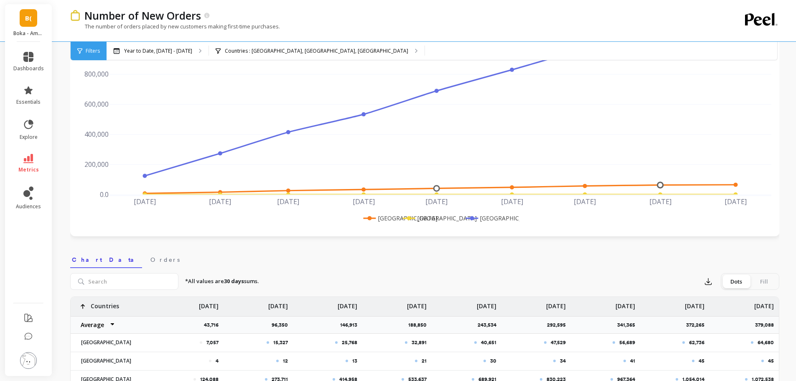
scroll to position [167, 0]
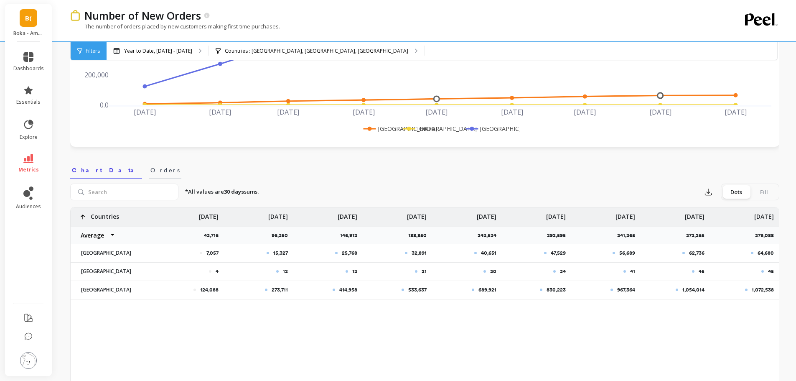
click at [150, 169] on span "Orders" at bounding box center [164, 170] width 29 height 8
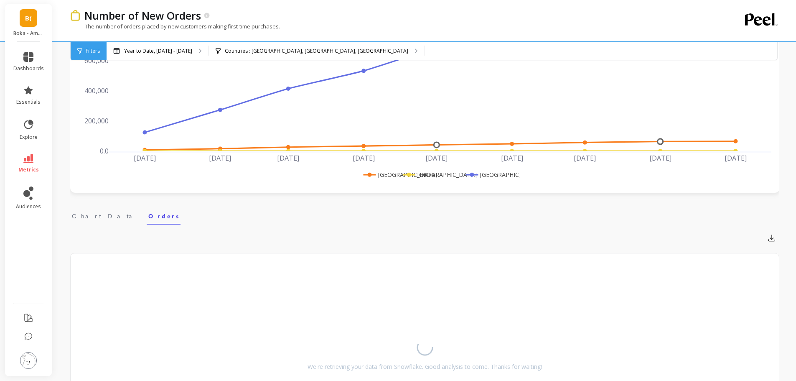
scroll to position [42, 0]
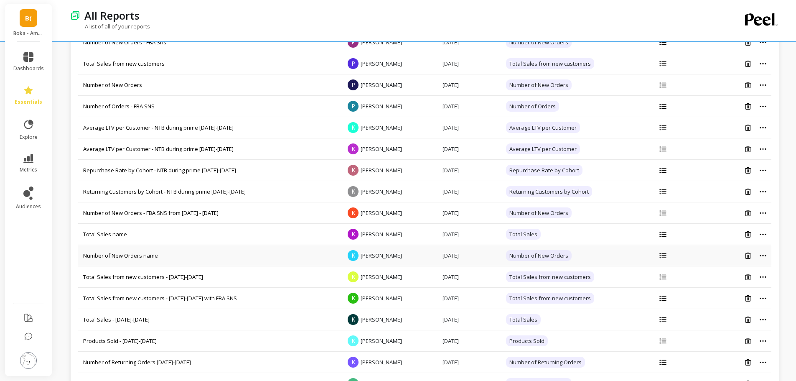
scroll to position [167, 0]
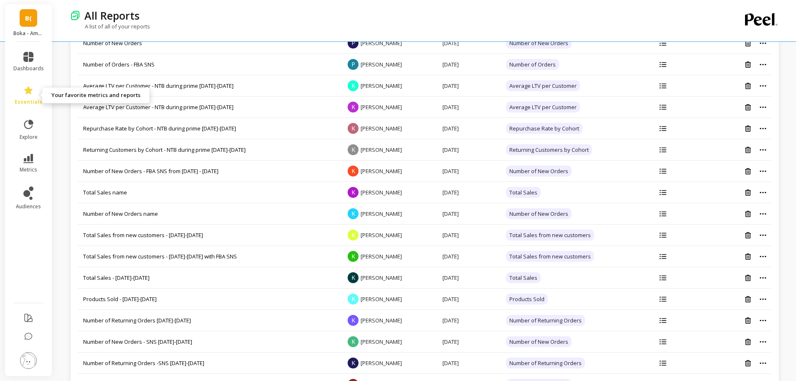
click at [36, 88] on link "essentials" at bounding box center [28, 95] width 30 height 20
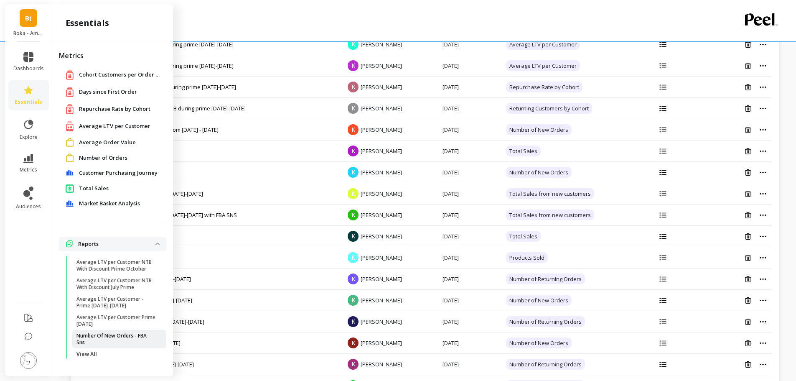
scroll to position [209, 0]
click at [30, 160] on icon at bounding box center [28, 158] width 10 height 9
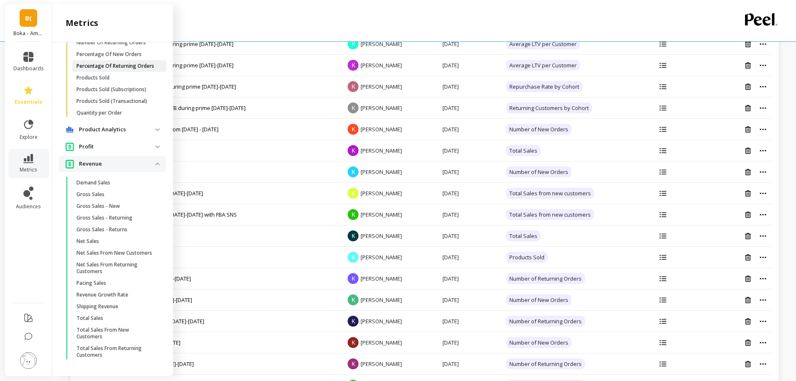
scroll to position [579, 0]
click at [137, 203] on span "Gross Sales - New" at bounding box center [116, 206] width 80 height 7
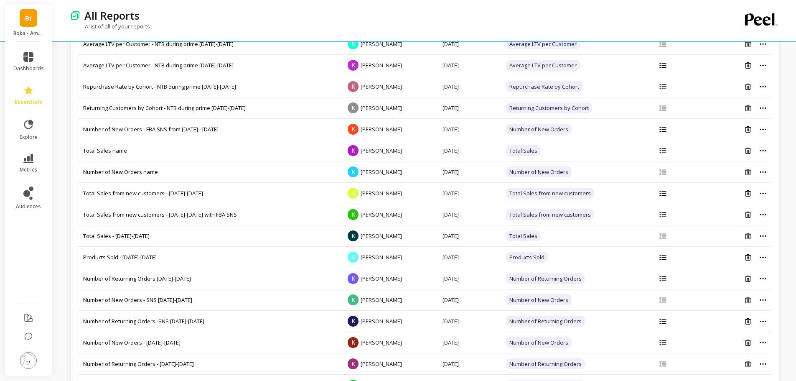
scroll to position [0, 0]
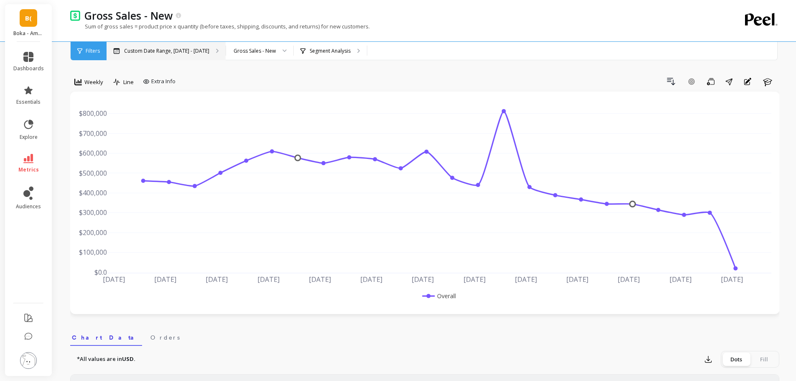
click at [168, 53] on p "Custom Date Range, [DATE] - [DATE]" at bounding box center [166, 51] width 85 height 7
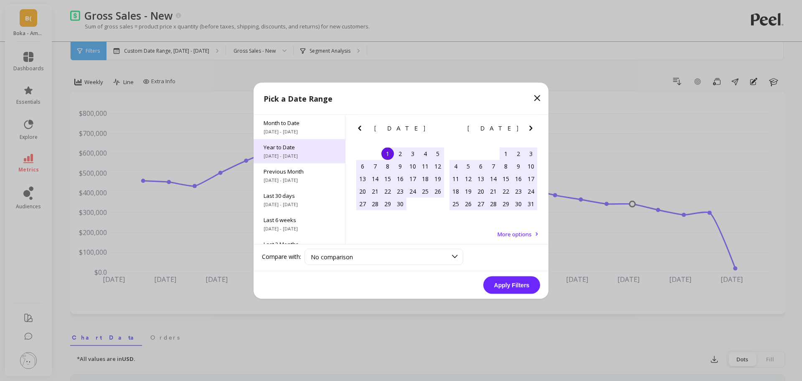
click at [332, 150] on div "Year to Date [DATE] - [DATE]" at bounding box center [299, 151] width 91 height 24
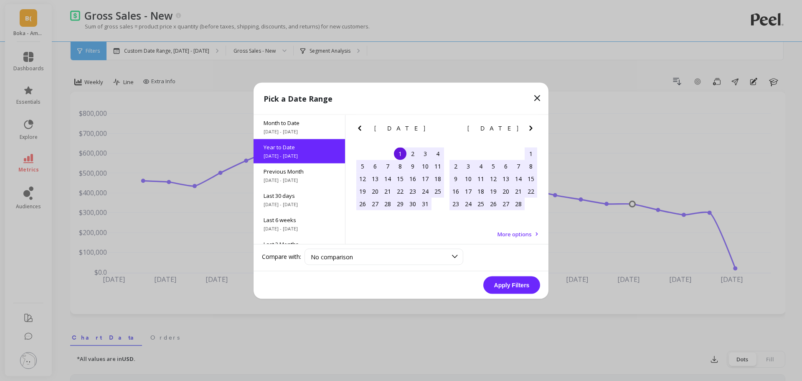
click at [533, 284] on button "Apply Filters" at bounding box center [511, 285] width 57 height 18
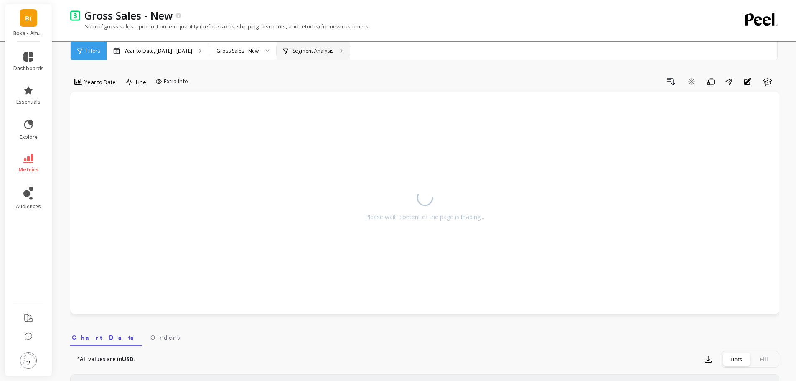
click at [292, 49] on p "Segment Analysis" at bounding box center [312, 51] width 41 height 7
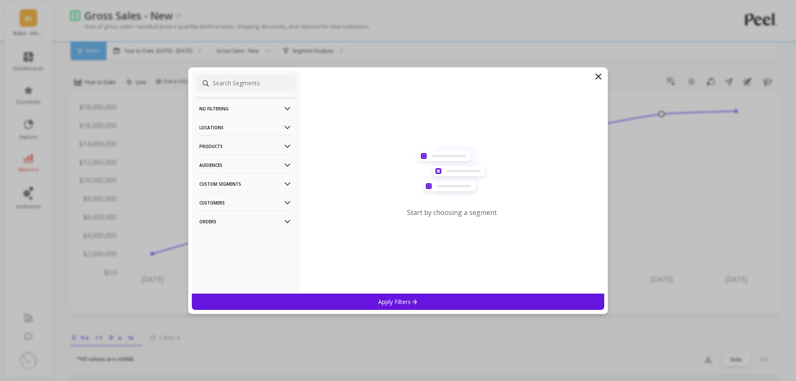
click at [249, 128] on p "Locations" at bounding box center [245, 127] width 93 height 21
click at [241, 156] on div "Countries" at bounding box center [245, 157] width 99 height 13
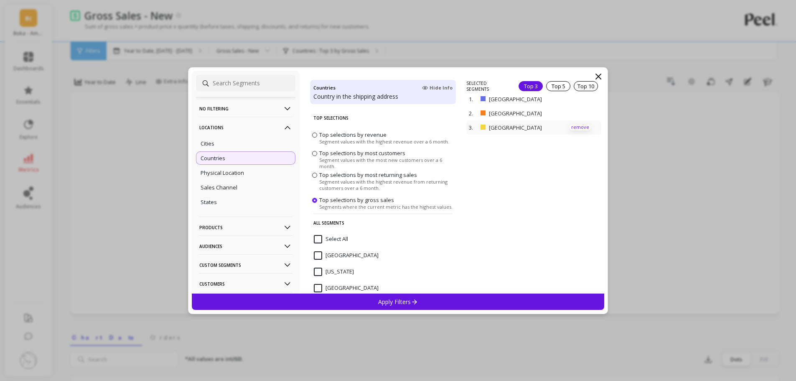
click at [582, 127] on p "remove" at bounding box center [579, 127] width 21 height 6
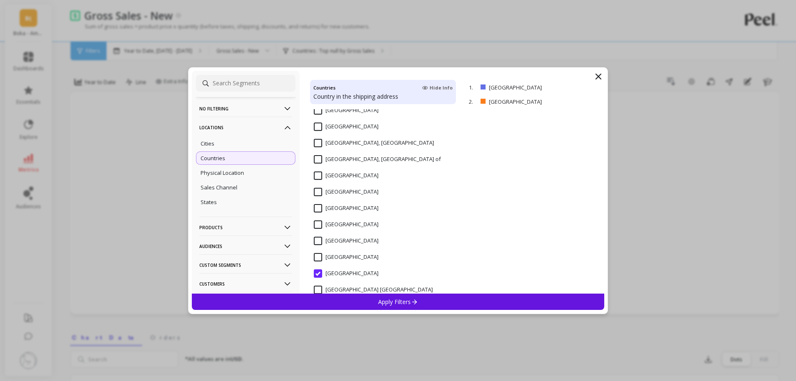
scroll to position [1657, 0]
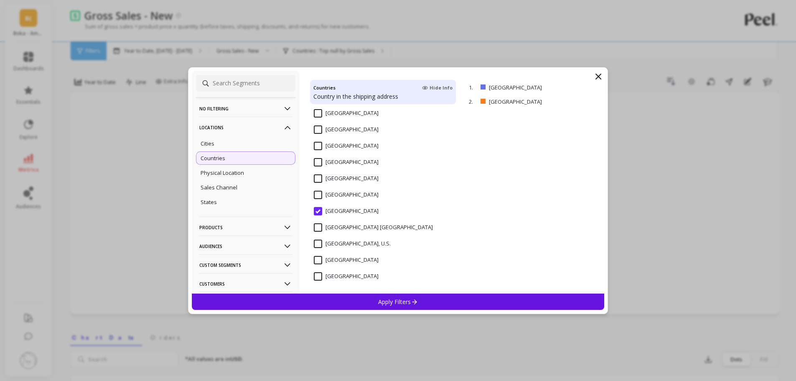
click at [343, 189] on div "[GEOGRAPHIC_DATA]" at bounding box center [383, 199] width 146 height 25
click at [374, 302] on div "Apply Filters" at bounding box center [398, 301] width 413 height 16
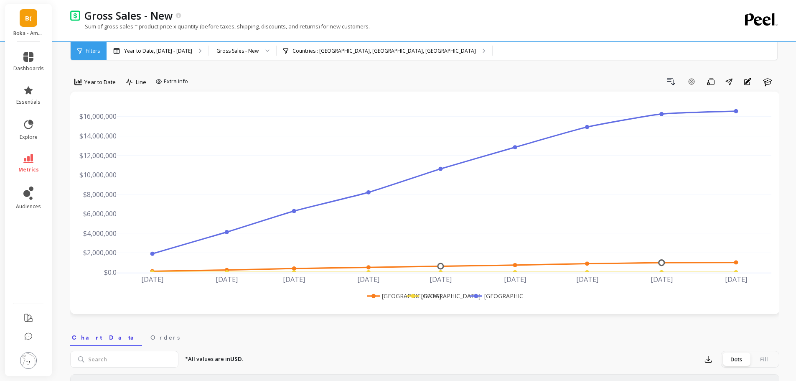
scroll to position [209, 0]
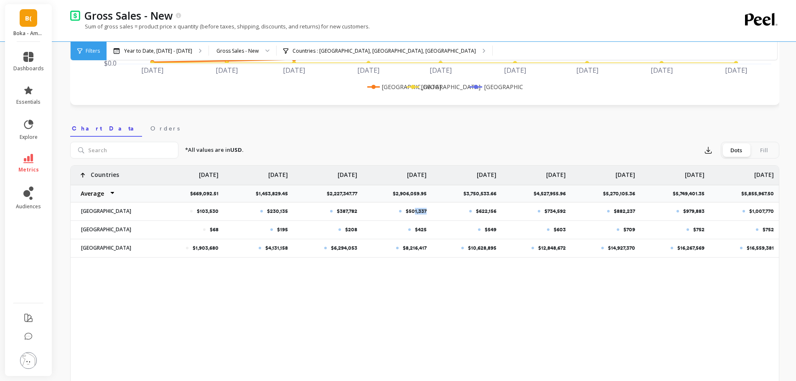
drag, startPoint x: 413, startPoint y: 213, endPoint x: 428, endPoint y: 213, distance: 14.2
click at [428, 213] on div "$501,337" at bounding box center [396, 211] width 69 height 18
drag, startPoint x: 338, startPoint y: 211, endPoint x: 357, endPoint y: 211, distance: 18.4
click at [357, 211] on p "$387,782" at bounding box center [347, 211] width 20 height 7
click at [353, 233] on div "$208" at bounding box center [327, 230] width 69 height 18
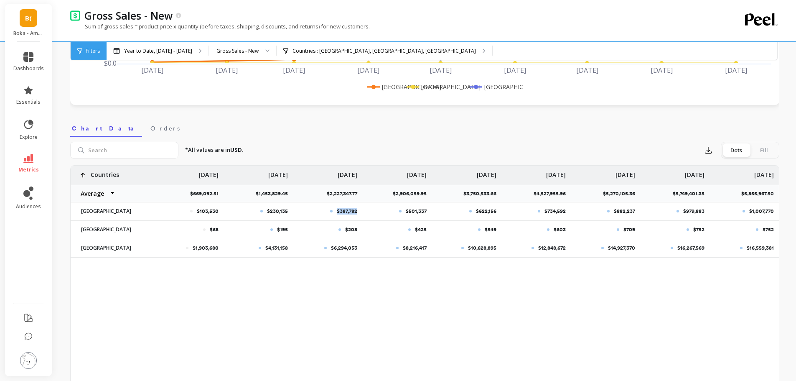
drag, startPoint x: 338, startPoint y: 214, endPoint x: 362, endPoint y: 215, distance: 24.2
click at [362, 215] on div "$103,530 $230,135 $387,782 $501,337 $622,156 $734,592 $882,237 $979,883 $1,007,…" at bounding box center [425, 211] width 708 height 92
drag, startPoint x: 475, startPoint y: 214, endPoint x: 499, endPoint y: 211, distance: 23.6
click at [499, 211] on div "$622,156" at bounding box center [465, 211] width 69 height 18
click at [709, 153] on icon "button" at bounding box center [708, 150] width 6 height 6
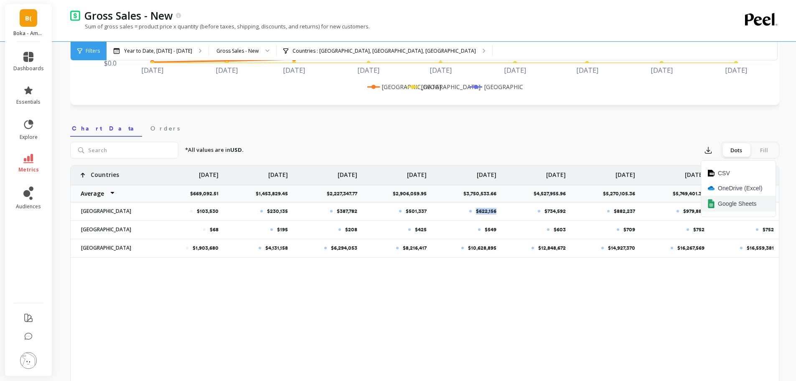
click at [721, 198] on button "Google Sheets" at bounding box center [738, 203] width 74 height 16
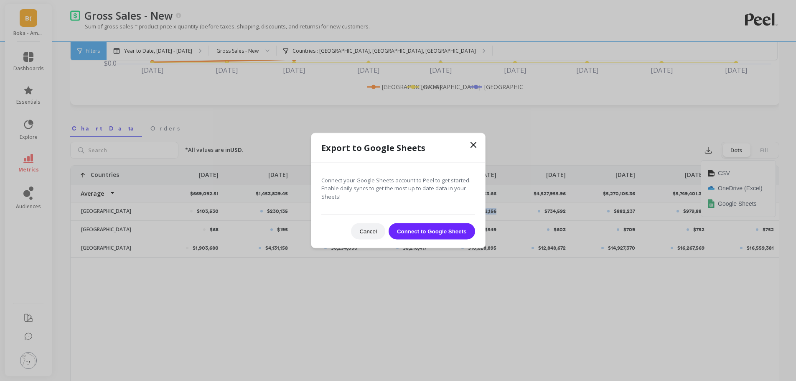
click at [429, 230] on button "Connect to Google Sheets" at bounding box center [431, 231] width 86 height 16
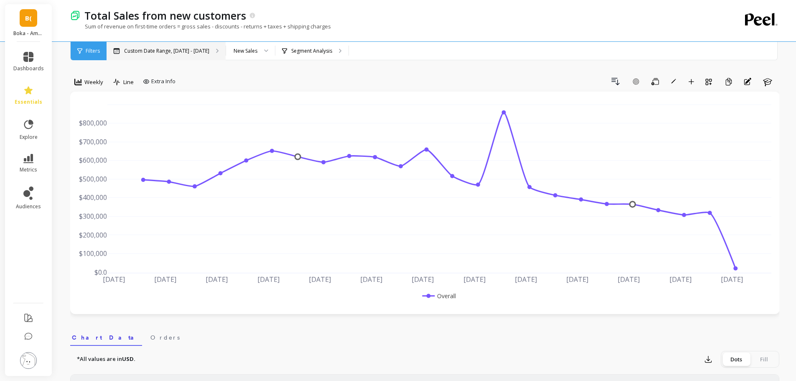
click at [196, 53] on p "Custom Date Range, [DATE] - [DATE]" at bounding box center [166, 51] width 85 height 7
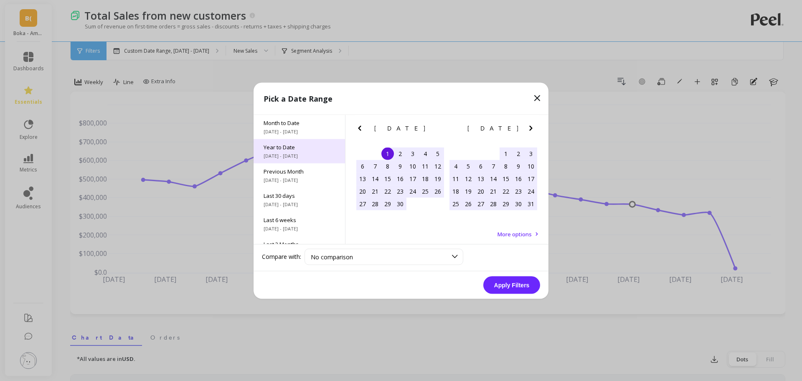
click at [275, 152] on span "[DATE] - [DATE]" at bounding box center [299, 155] width 71 height 7
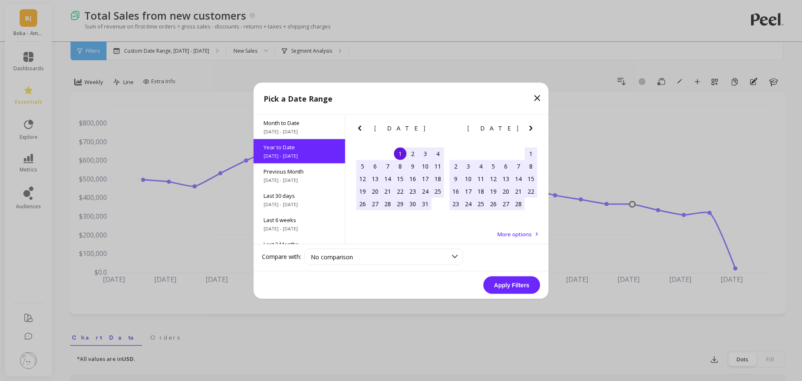
click at [502, 281] on button "Apply Filters" at bounding box center [511, 285] width 57 height 18
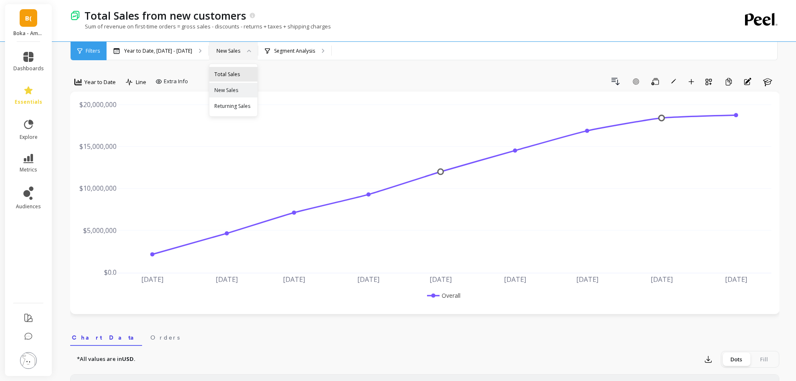
click at [227, 74] on div "Total Sales" at bounding box center [233, 74] width 38 height 8
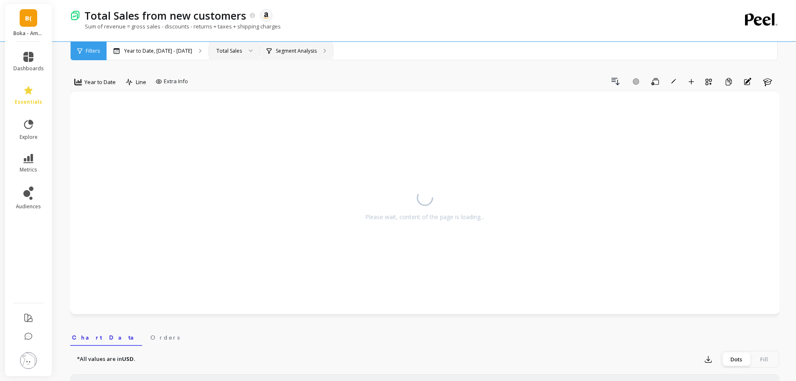
click at [281, 53] on p "Segment Analysis" at bounding box center [296, 51] width 41 height 7
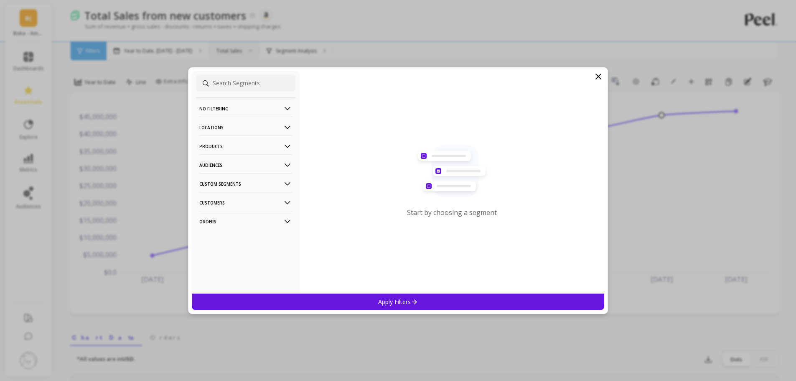
click at [259, 130] on p "Locations" at bounding box center [245, 127] width 93 height 21
click at [232, 157] on div "Countries" at bounding box center [245, 157] width 99 height 13
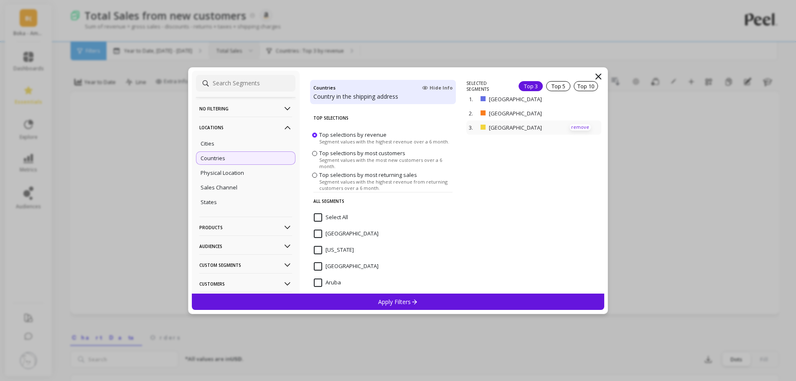
click at [572, 128] on p "remove" at bounding box center [579, 127] width 21 height 6
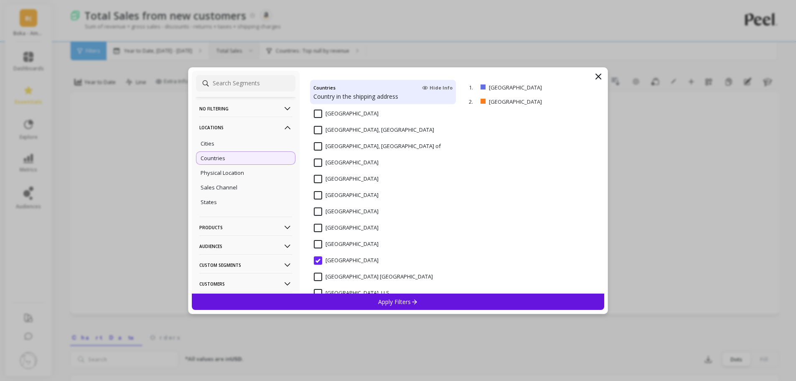
scroll to position [1587, 0]
click at [345, 246] on input "United Kingdom" at bounding box center [346, 242] width 65 height 8
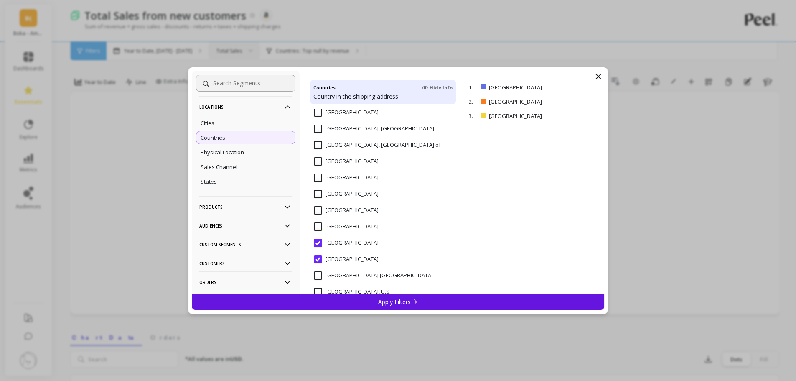
scroll to position [38, 0]
click at [276, 264] on p "Orders" at bounding box center [245, 264] width 93 height 21
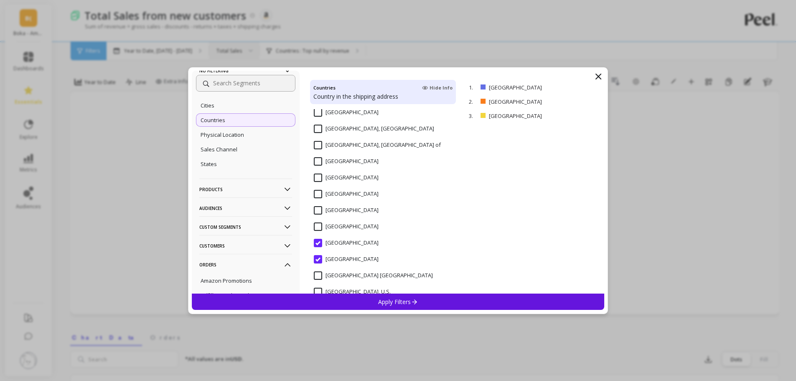
scroll to position [119, 0]
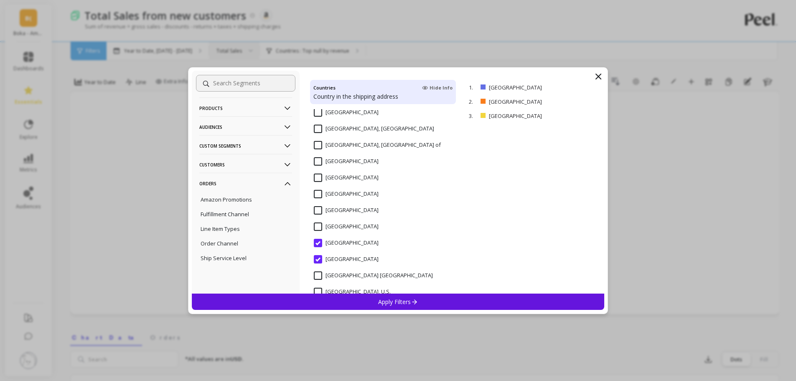
click at [271, 295] on div "Apply Filters" at bounding box center [398, 301] width 413 height 16
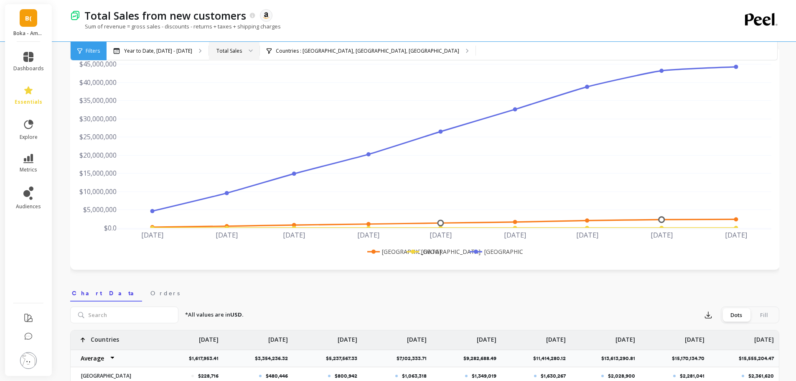
scroll to position [125, 0]
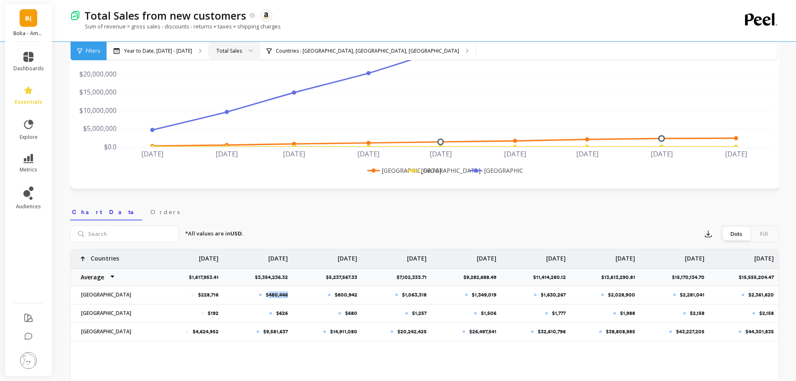
drag, startPoint x: 269, startPoint y: 294, endPoint x: 291, endPoint y: 297, distance: 22.3
click at [291, 297] on div "$480,446" at bounding box center [257, 295] width 69 height 18
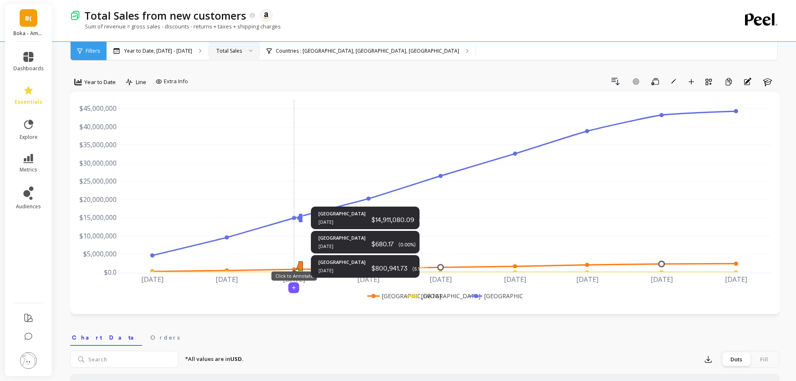
scroll to position [167, 0]
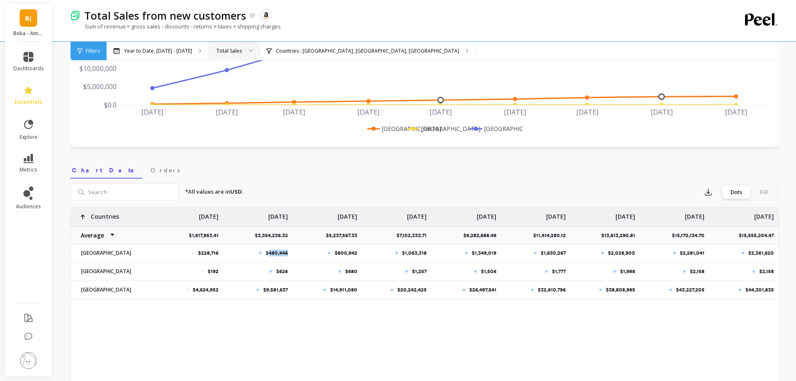
click at [209, 55] on div "Total Sales" at bounding box center [234, 51] width 51 height 18
click at [235, 94] on div "New Sales" at bounding box center [234, 90] width 50 height 15
click at [224, 51] on div "New Sales" at bounding box center [228, 51] width 24 height 8
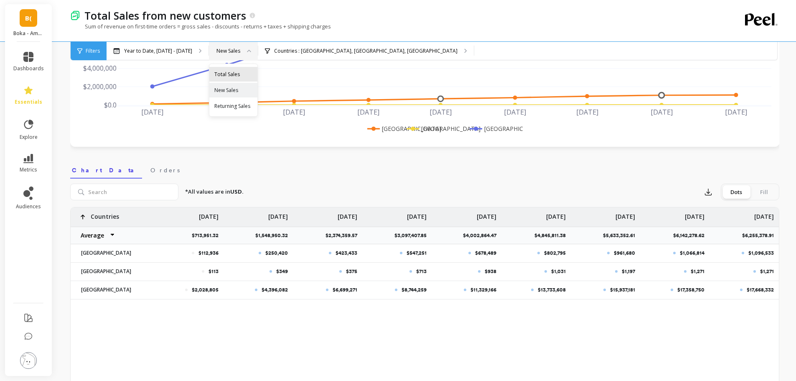
click at [225, 70] on div "Total Sales" at bounding box center [233, 74] width 38 height 8
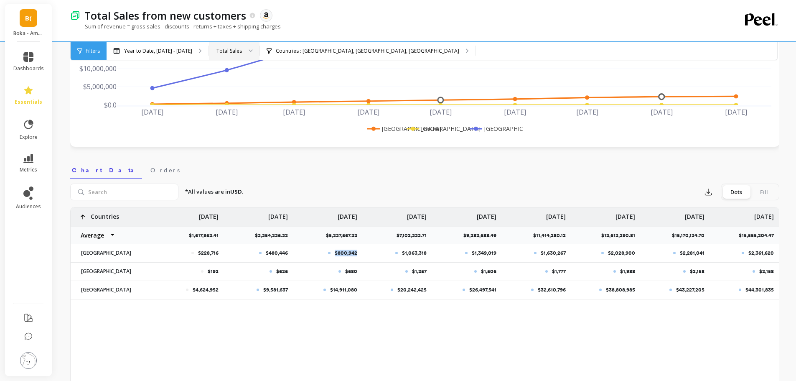
drag, startPoint x: 335, startPoint y: 254, endPoint x: 366, endPoint y: 252, distance: 31.8
click at [366, 252] on div "$228,716 $480,446 $800,942 $1,063,318 $1,349,019 $1,630,267 $2,028,900 $2,281,0…" at bounding box center [425, 253] width 708 height 92
click at [149, 165] on link "Orders" at bounding box center [165, 168] width 33 height 19
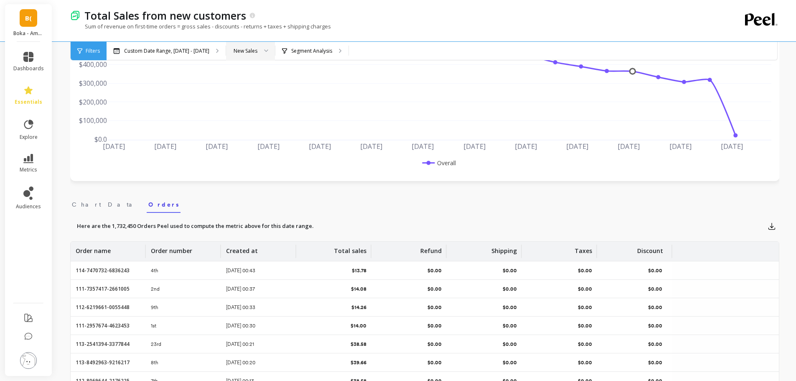
scroll to position [131, 0]
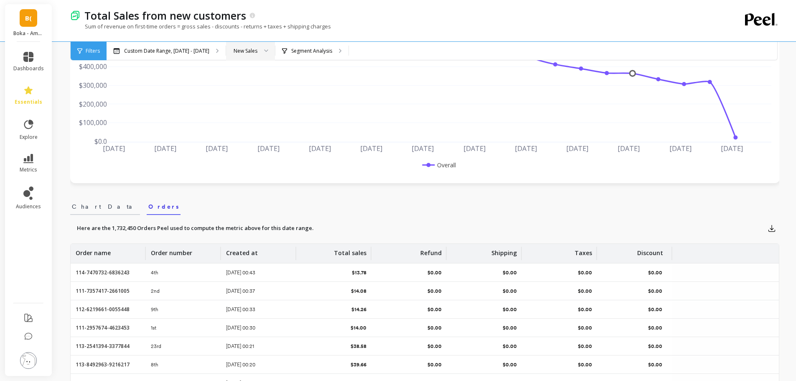
click at [85, 211] on link "Chart Data" at bounding box center [105, 204] width 70 height 19
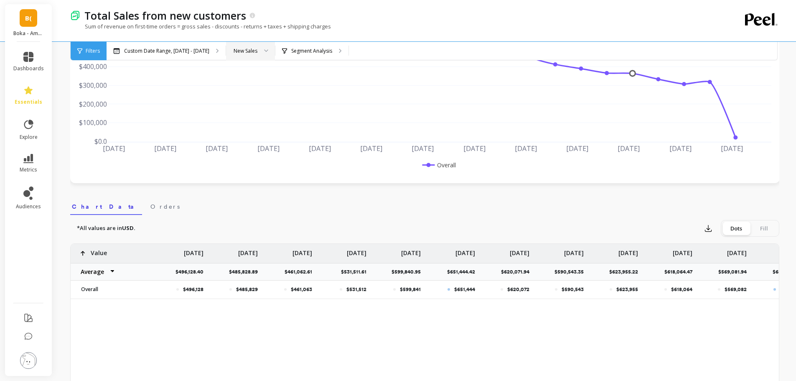
click at [752, 228] on div "Fill" at bounding box center [764, 227] width 28 height 13
click at [0, 0] on input "Dots Fill" at bounding box center [0, 0] width 0 height 0
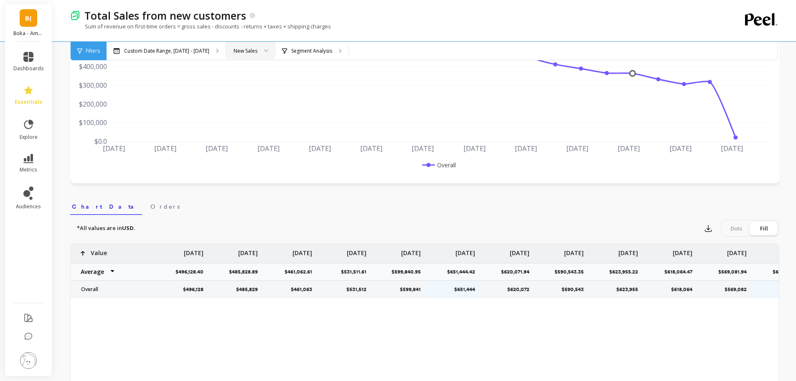
click at [744, 226] on div "Dots" at bounding box center [736, 227] width 28 height 13
click at [0, 0] on input "Dots Fill" at bounding box center [0, 0] width 0 height 0
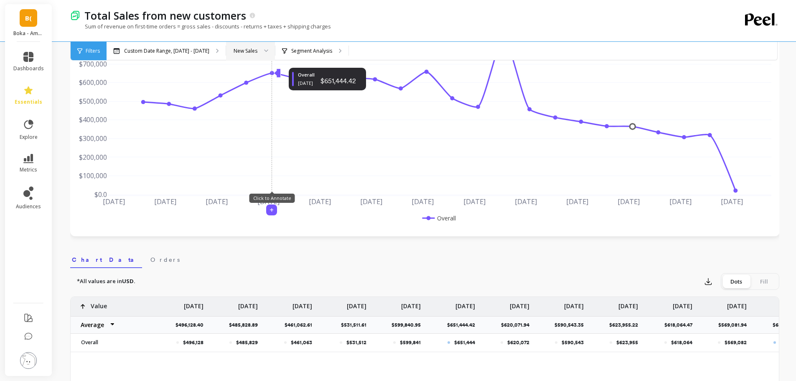
scroll to position [0, 0]
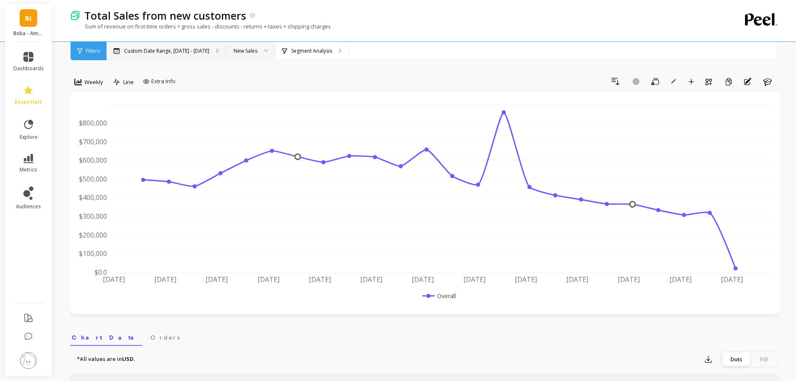
click at [195, 52] on p "Custom Date Range, [DATE] - [DATE]" at bounding box center [166, 51] width 85 height 7
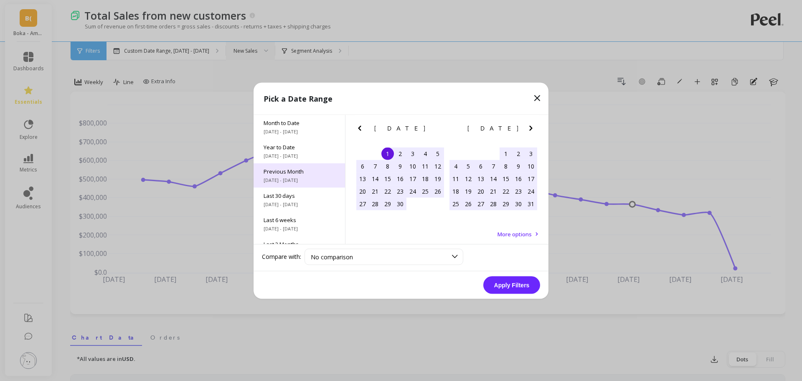
click at [294, 165] on div "Previous Month 8/1/2025 - 8/31/2025" at bounding box center [299, 175] width 91 height 24
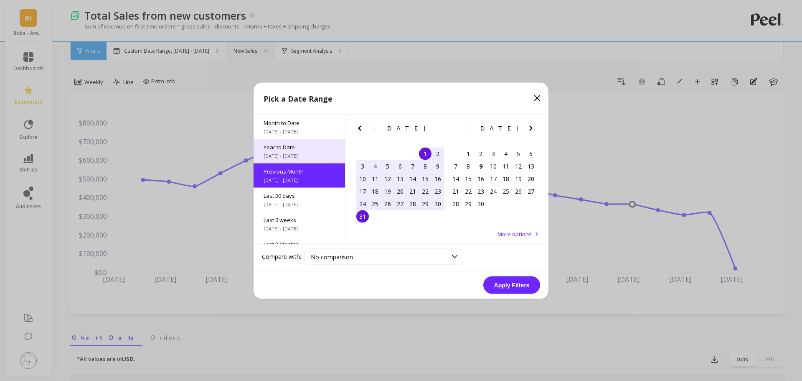
click at [300, 153] on span "[DATE] - [DATE]" at bounding box center [299, 155] width 71 height 7
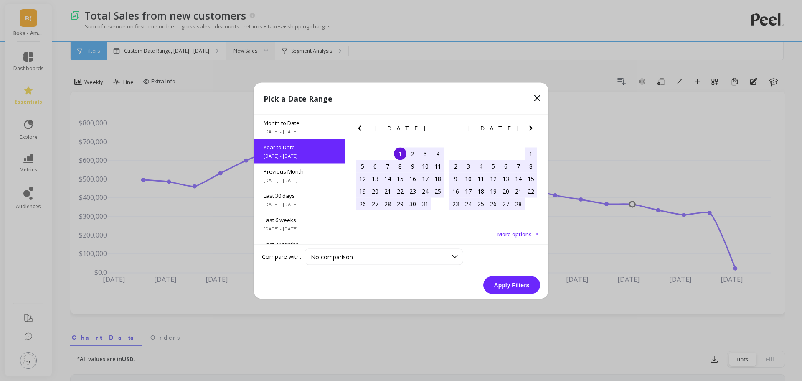
click at [506, 283] on button "Apply Filters" at bounding box center [511, 285] width 57 height 18
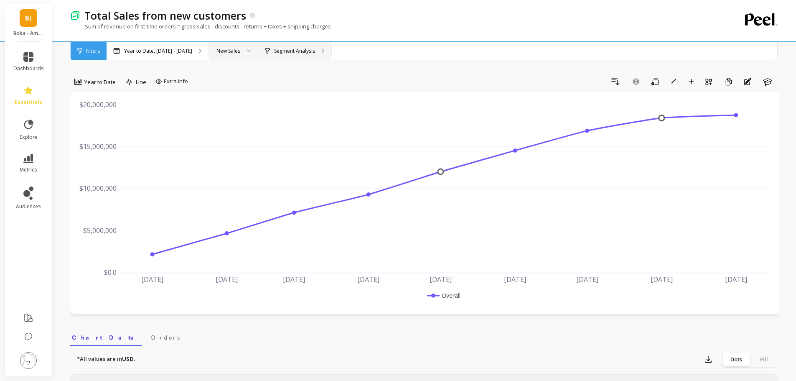
click at [286, 48] on p "Segment Analysis" at bounding box center [294, 51] width 41 height 7
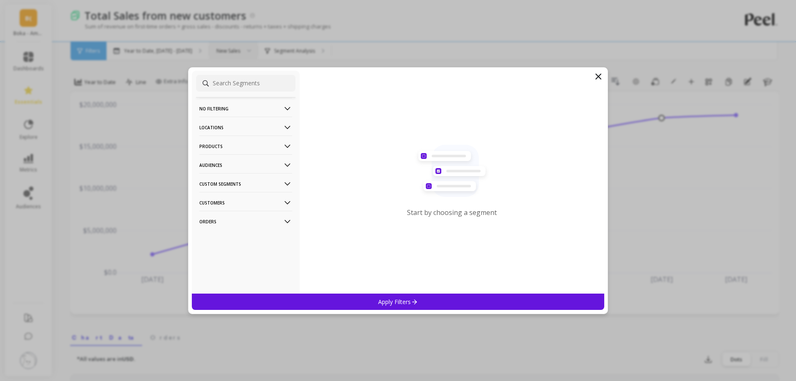
click at [235, 133] on p "Locations" at bounding box center [245, 127] width 93 height 21
click at [227, 160] on div "Countries" at bounding box center [245, 157] width 99 height 13
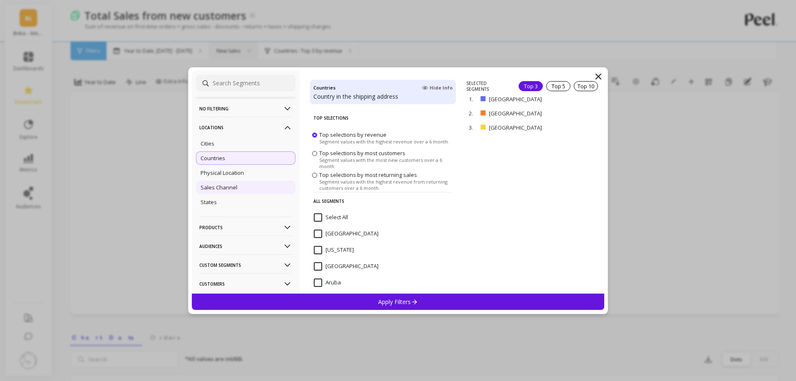
click at [244, 187] on div "Sales Channel" at bounding box center [245, 186] width 99 height 13
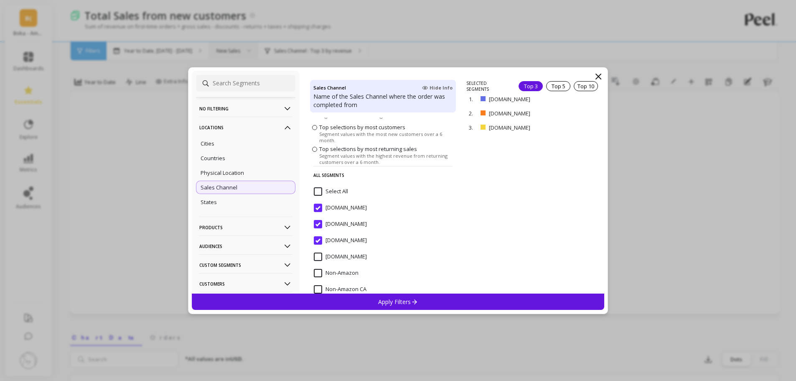
scroll to position [80, 0]
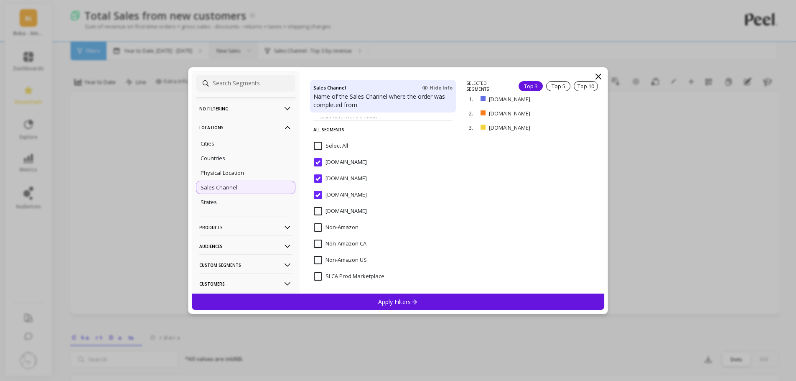
click at [350, 192] on input "Amazon.com.br" at bounding box center [340, 194] width 53 height 8
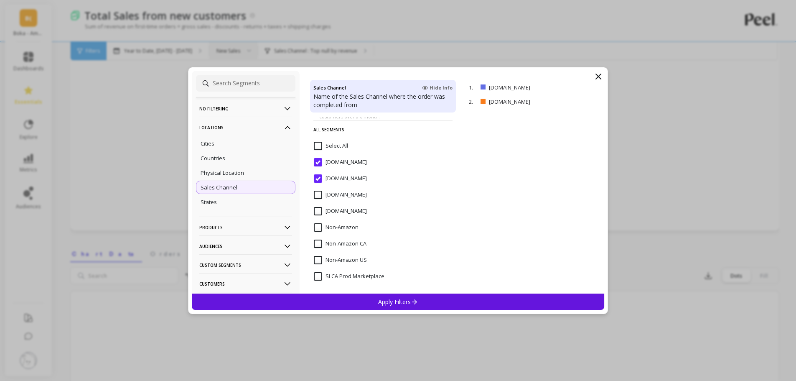
click at [391, 304] on p "Apply Filters" at bounding box center [398, 301] width 40 height 8
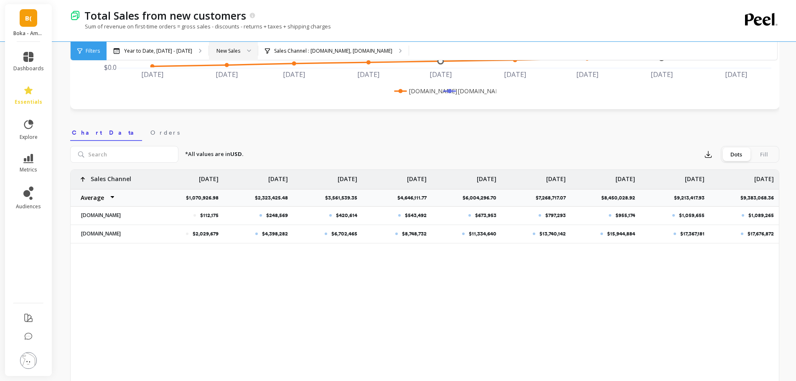
scroll to position [209, 0]
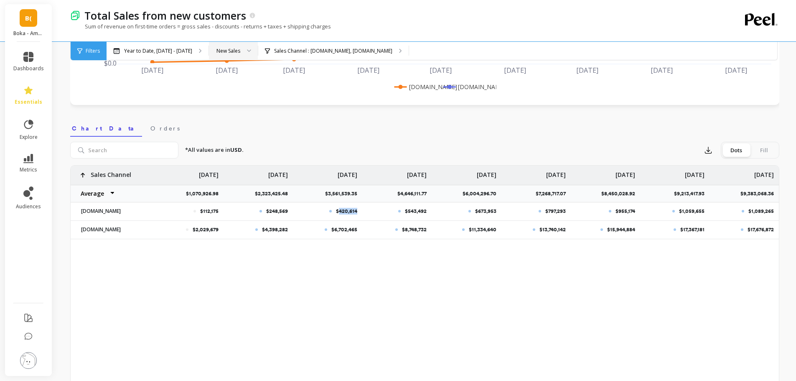
drag, startPoint x: 338, startPoint y: 213, endPoint x: 373, endPoint y: 216, distance: 34.8
click at [373, 216] on div "$112,175 $248,569 $420,614 $543,492 $673,953 $797,293 $955,174 $1,059,655 $1,08…" at bounding box center [425, 202] width 708 height 74
click at [368, 216] on div "$543,492" at bounding box center [396, 211] width 69 height 18
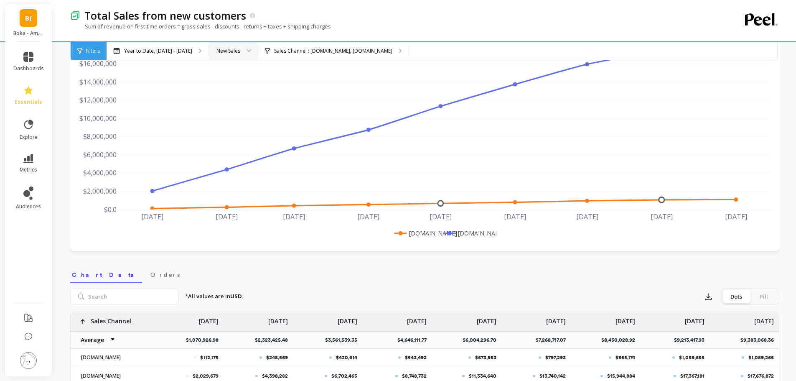
scroll to position [0, 0]
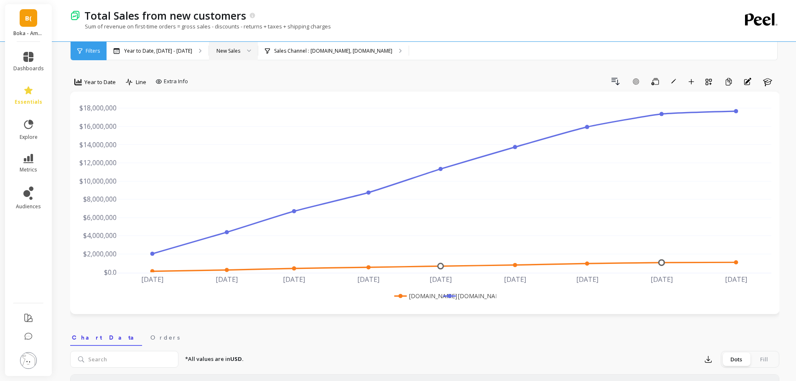
click at [231, 53] on div "New Sales" at bounding box center [228, 51] width 24 height 8
click at [616, 86] on button "Drill Down" at bounding box center [615, 81] width 18 height 13
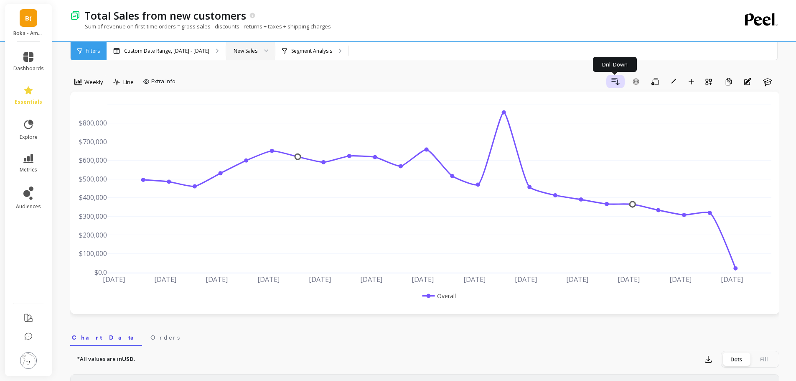
click at [613, 77] on icon "button" at bounding box center [615, 81] width 10 height 10
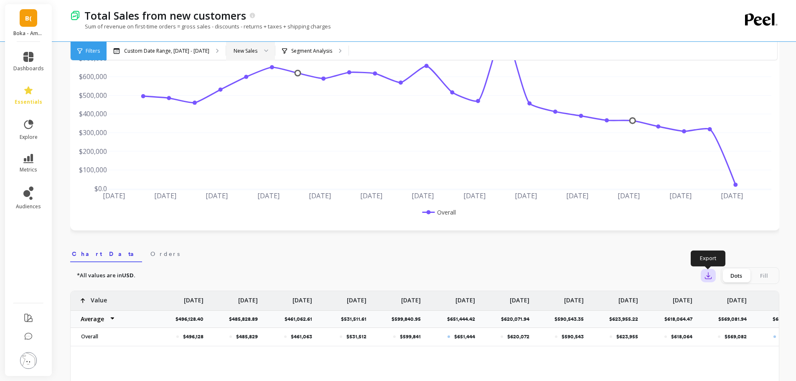
click at [707, 275] on icon "button" at bounding box center [708, 275] width 8 height 8
click at [728, 301] on span "CSV" at bounding box center [724, 298] width 12 height 8
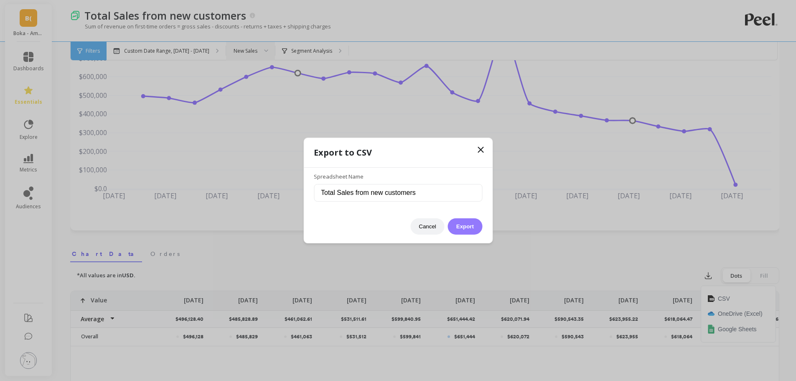
click at [467, 223] on button "Export" at bounding box center [465, 226] width 34 height 16
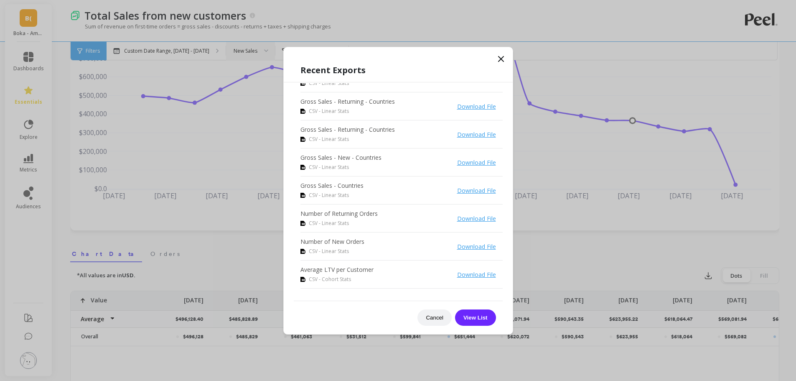
scroll to position [0, 0]
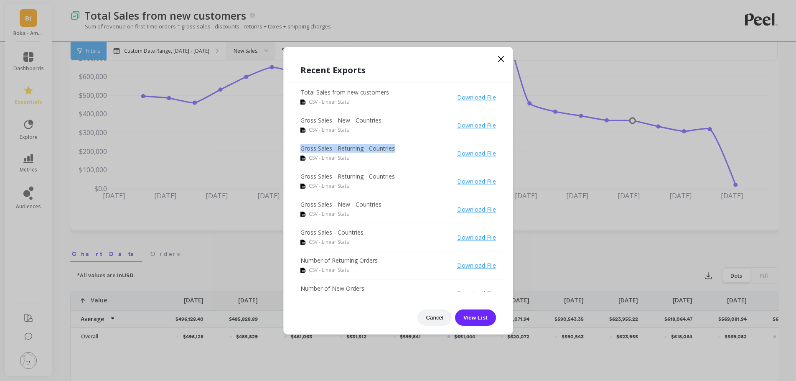
drag, startPoint x: 401, startPoint y: 146, endPoint x: 300, endPoint y: 147, distance: 100.7
click at [300, 147] on li "Gross Sales - Returning - Countries CSV - Linear Stats Download File" at bounding box center [401, 153] width 202 height 28
click at [396, 125] on li "Gross Sales - New - Countries CSV - Linear Stats Download File" at bounding box center [401, 125] width 202 height 28
click at [472, 127] on link "Download File" at bounding box center [476, 125] width 39 height 8
click at [468, 150] on link "Download File" at bounding box center [476, 153] width 39 height 8
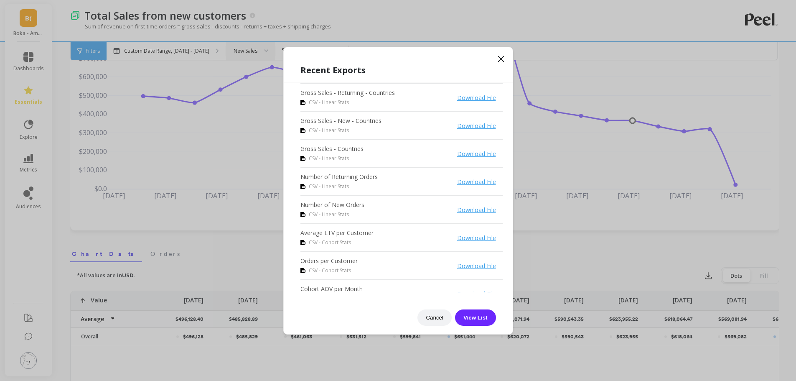
scroll to position [125, 0]
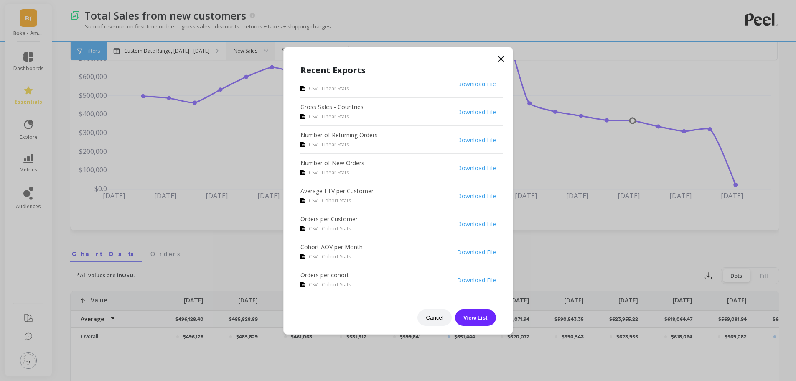
click at [462, 169] on link "Download File" at bounding box center [476, 168] width 39 height 8
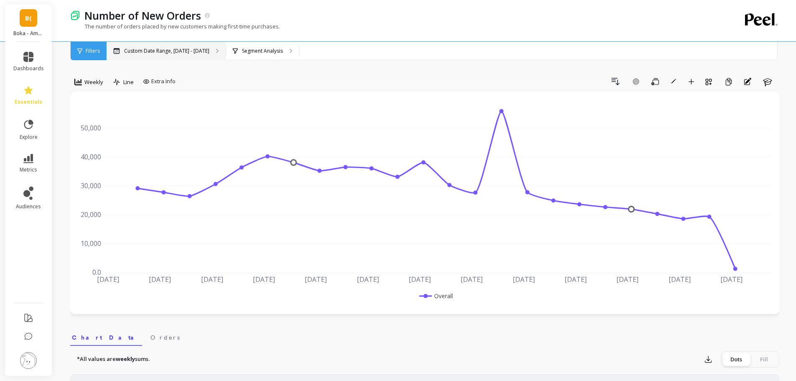
click at [142, 51] on p "Custom Date Range, [DATE] - [DATE]" at bounding box center [166, 51] width 85 height 7
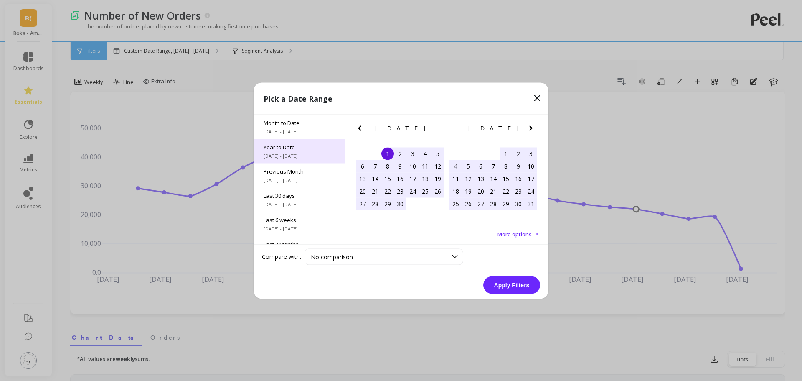
click at [281, 144] on span "Year to Date" at bounding box center [299, 147] width 71 height 8
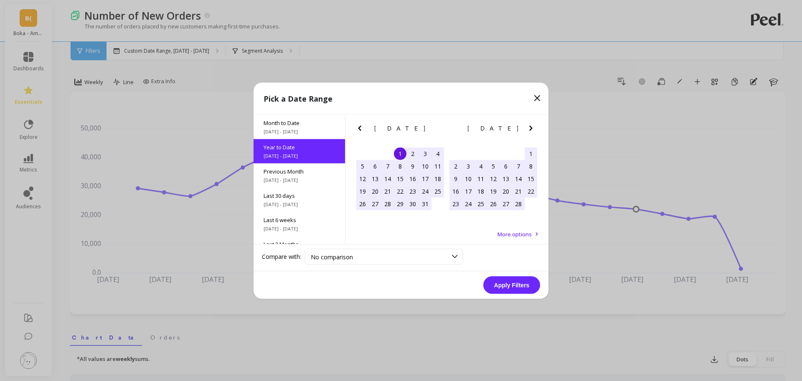
click at [516, 290] on button "Apply Filters" at bounding box center [511, 285] width 57 height 18
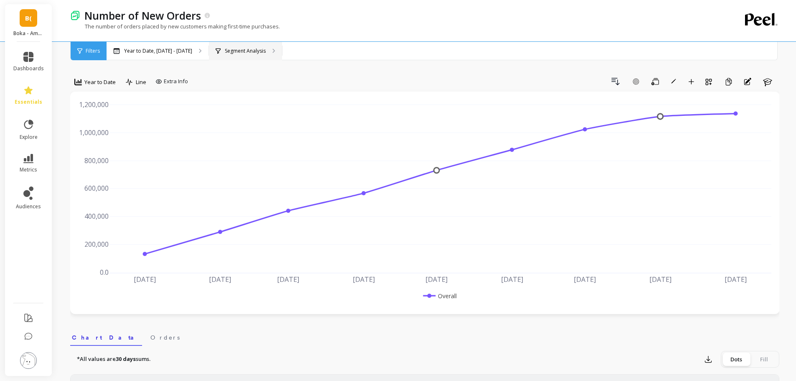
click at [228, 53] on p "Segment Analysis" at bounding box center [245, 51] width 41 height 7
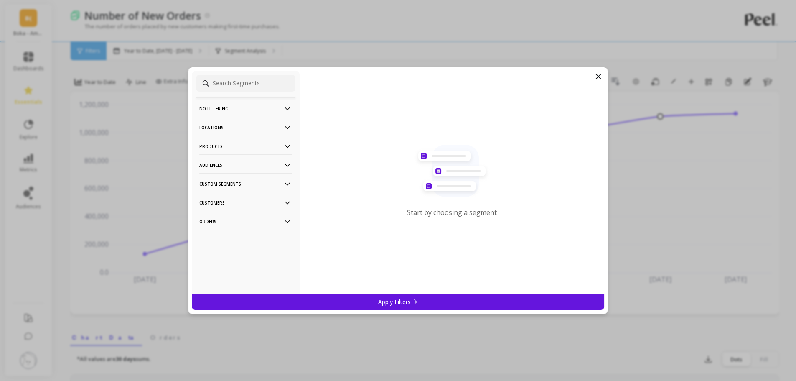
click at [236, 132] on p "Locations" at bounding box center [245, 127] width 93 height 21
click at [226, 163] on div "Countries" at bounding box center [245, 157] width 99 height 13
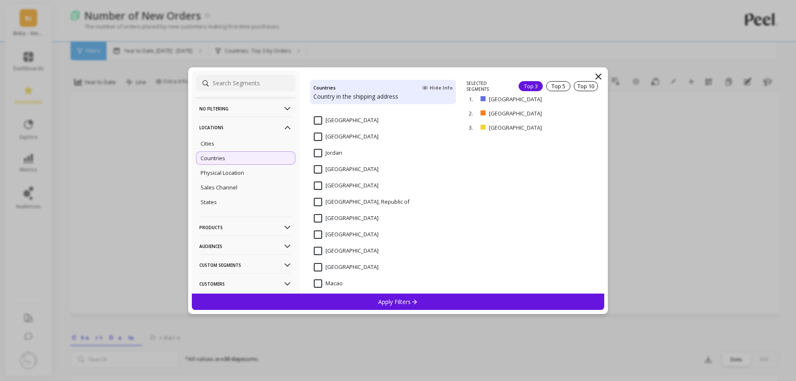
scroll to position [1044, 0]
click at [573, 98] on p "remove" at bounding box center [579, 99] width 21 height 6
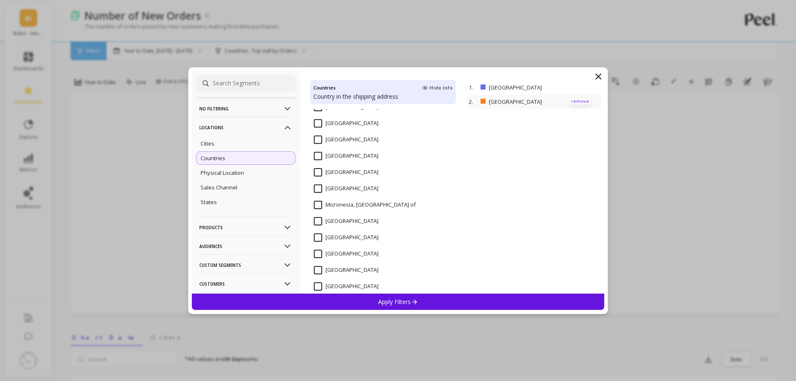
click at [574, 100] on p "remove" at bounding box center [579, 101] width 21 height 6
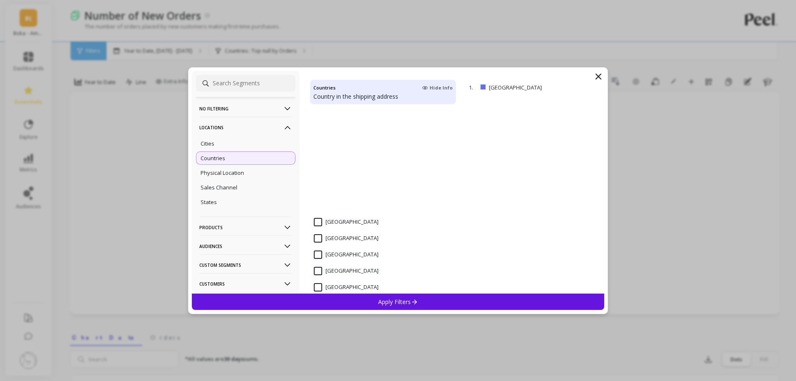
scroll to position [418, 0]
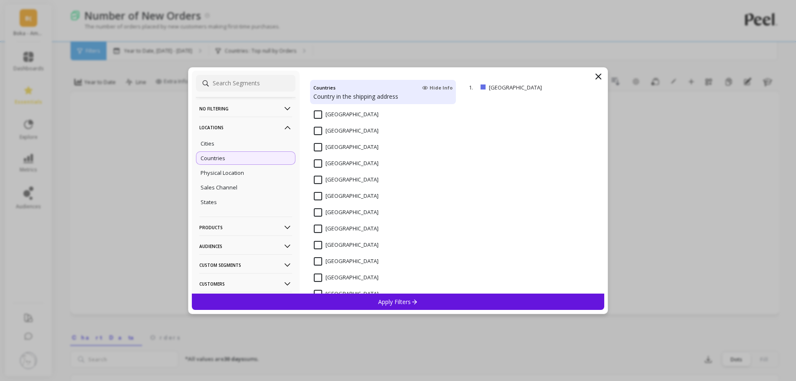
click at [378, 302] on p "Apply Filters" at bounding box center [398, 301] width 40 height 8
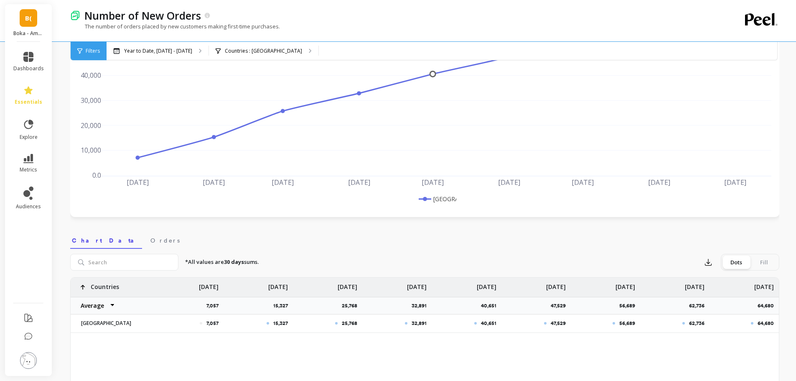
scroll to position [25, 0]
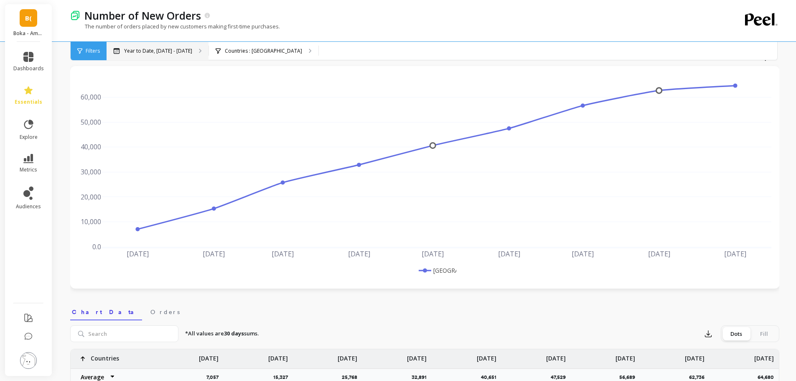
click at [143, 51] on p "Year to Date, [DATE] - [DATE]" at bounding box center [158, 51] width 68 height 7
click at [225, 52] on p "Countries : [GEOGRAPHIC_DATA]" at bounding box center [263, 51] width 77 height 7
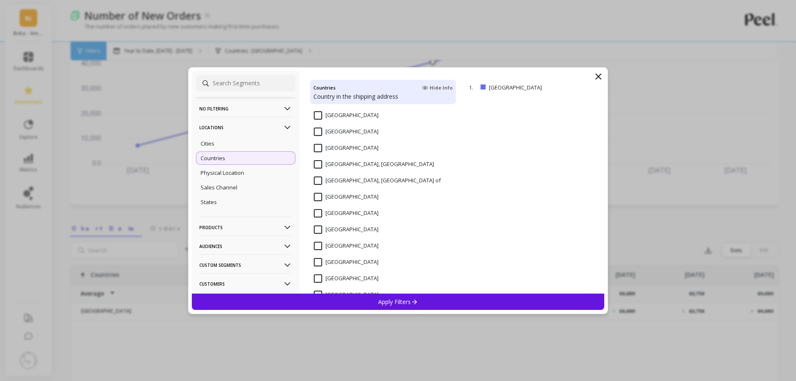
scroll to position [1615, 0]
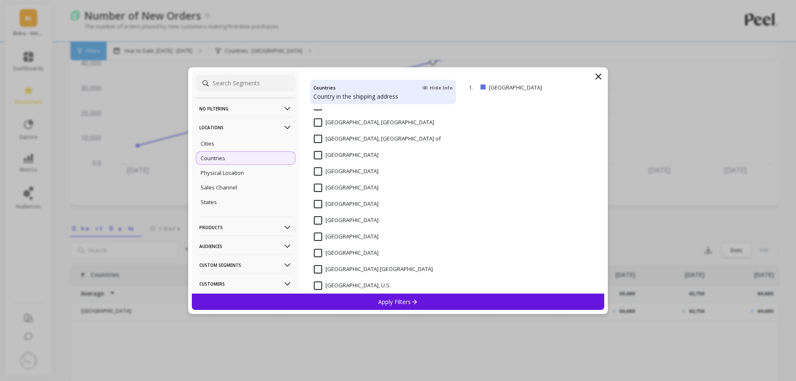
click at [348, 254] on input "[GEOGRAPHIC_DATA]" at bounding box center [346, 253] width 65 height 8
click at [391, 296] on div "Apply Filters" at bounding box center [398, 301] width 413 height 16
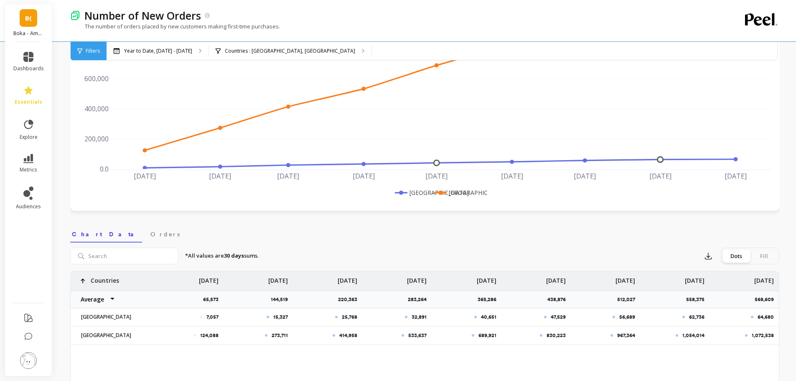
scroll to position [0, 0]
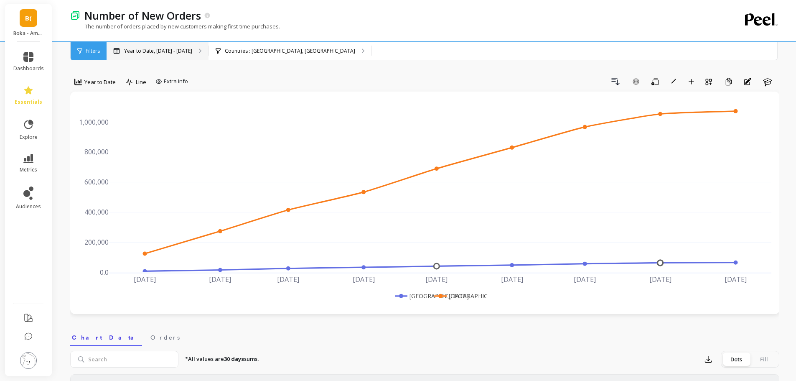
click at [168, 51] on p "Year to Date, [DATE] - [DATE]" at bounding box center [158, 51] width 68 height 7
click at [92, 53] on span "Filters" at bounding box center [93, 51] width 14 height 7
click at [208, 15] on icon at bounding box center [206, 15] width 5 height 5
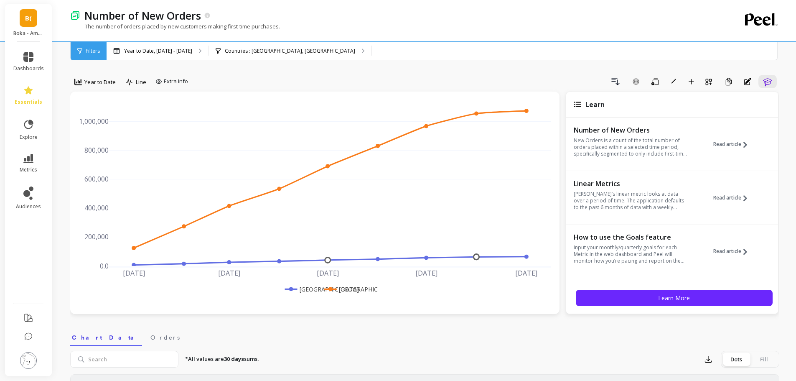
click at [538, 51] on div "Year to Date, Jan 1 - Sep 9 Countries : Canada, United States" at bounding box center [460, 51] width 706 height 18
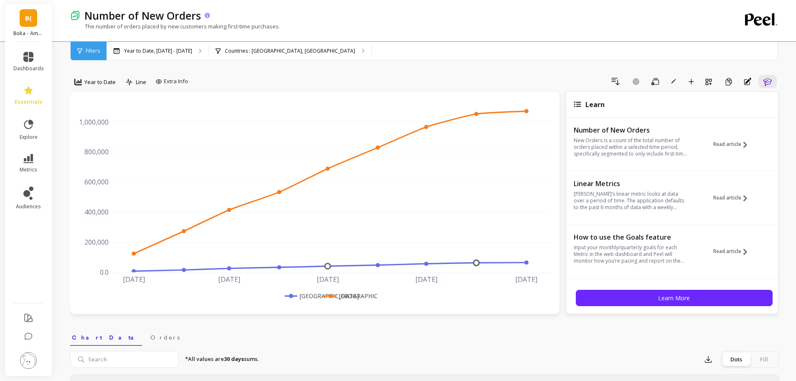
click at [205, 17] on icon at bounding box center [207, 15] width 7 height 7
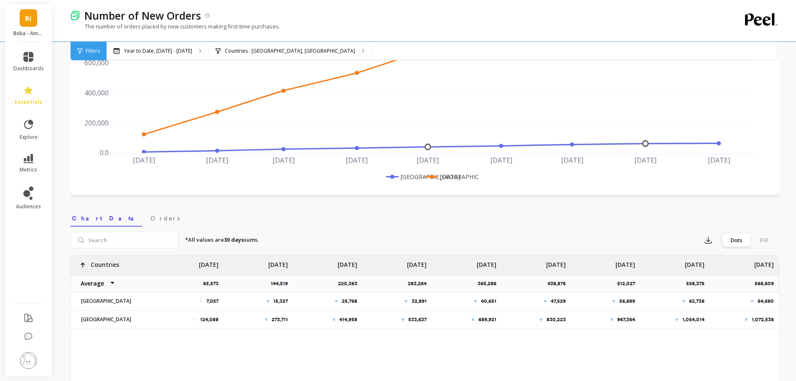
scroll to position [167, 0]
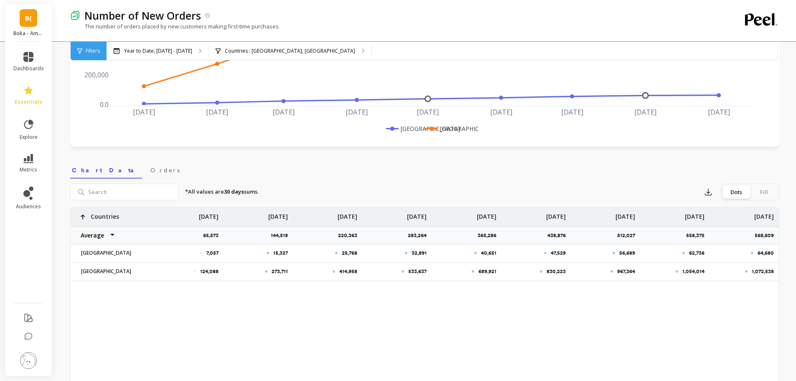
click at [223, 194] on p "*All values are 30 days sums." at bounding box center [222, 192] width 74 height 8
drag, startPoint x: 224, startPoint y: 192, endPoint x: 256, endPoint y: 191, distance: 31.8
click at [256, 191] on p "*All values are 30 days sums." at bounding box center [222, 192] width 74 height 8
click at [269, 193] on div "*All values are 30 days sums. Export Dots Fill" at bounding box center [478, 191] width 601 height 17
drag, startPoint x: 261, startPoint y: 190, endPoint x: 223, endPoint y: 190, distance: 38.4
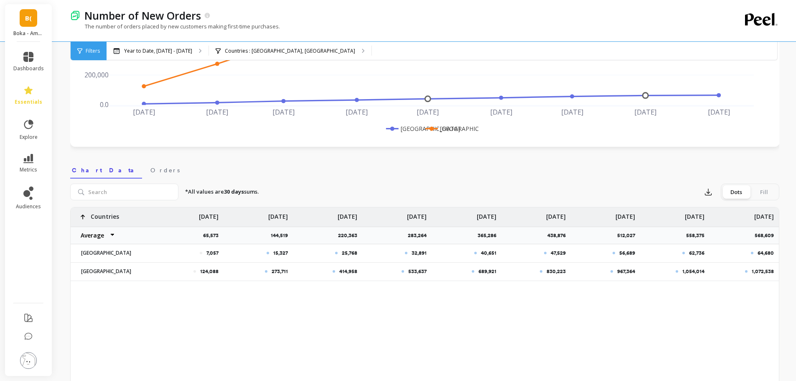
click at [223, 190] on p "*All values are 30 days sums." at bounding box center [222, 192] width 74 height 8
click at [149, 176] on link "Orders" at bounding box center [165, 168] width 33 height 19
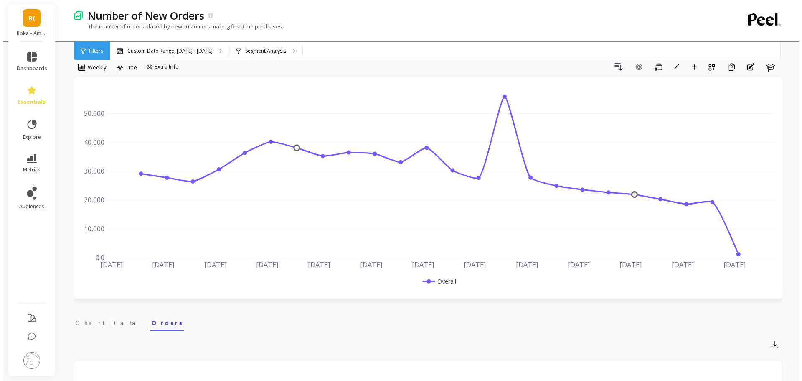
scroll to position [0, 0]
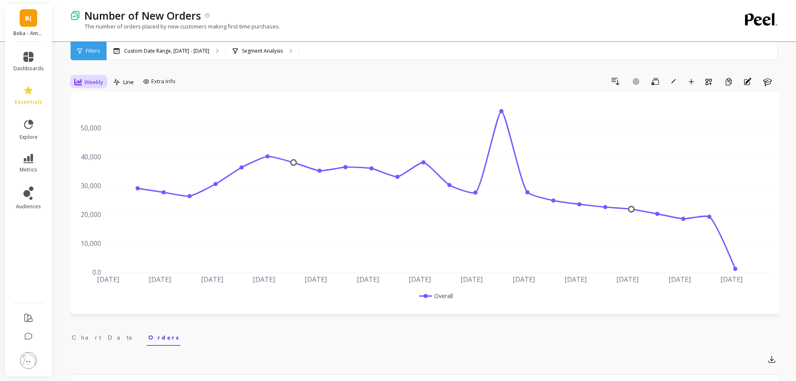
click at [80, 75] on div "Weekly" at bounding box center [89, 82] width 34 height 14
click at [96, 147] on div "Monthly" at bounding box center [101, 149] width 48 height 8
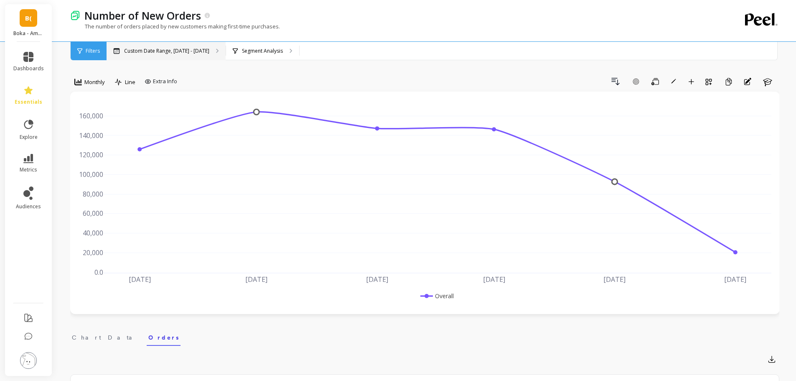
click at [193, 56] on div "Custom Date Range, [DATE] - [DATE]" at bounding box center [166, 51] width 119 height 18
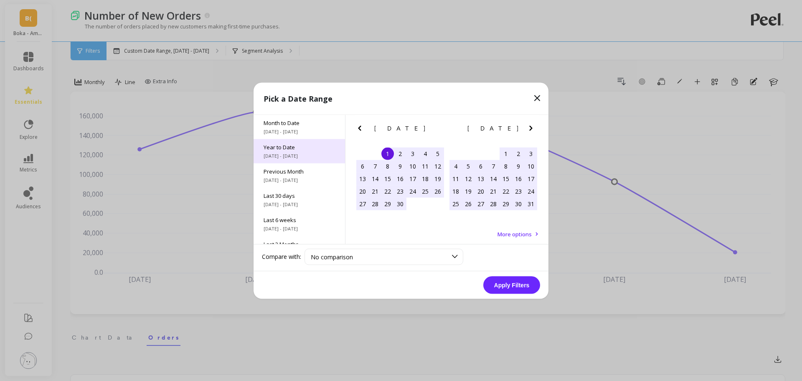
click at [304, 152] on div "Year to Date 1/1/2025 - 9/9/2025" at bounding box center [299, 151] width 91 height 24
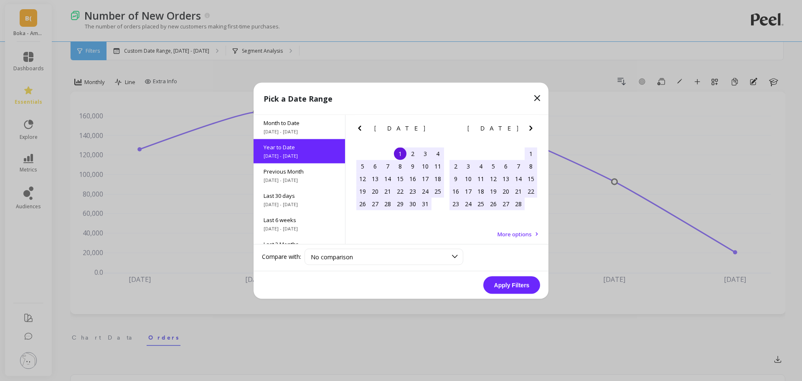
click at [515, 281] on button "Apply Filters" at bounding box center [511, 285] width 57 height 18
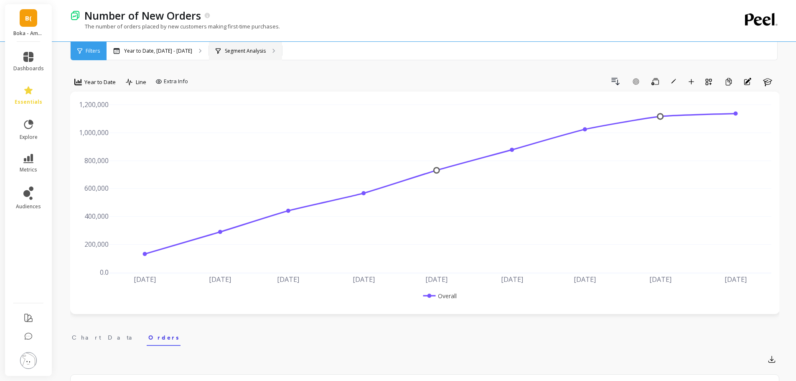
click at [231, 48] on p "Segment Analysis" at bounding box center [245, 51] width 41 height 7
click at [163, 53] on p "Year to Date, Jan 1 - Sep 9" at bounding box center [158, 51] width 68 height 7
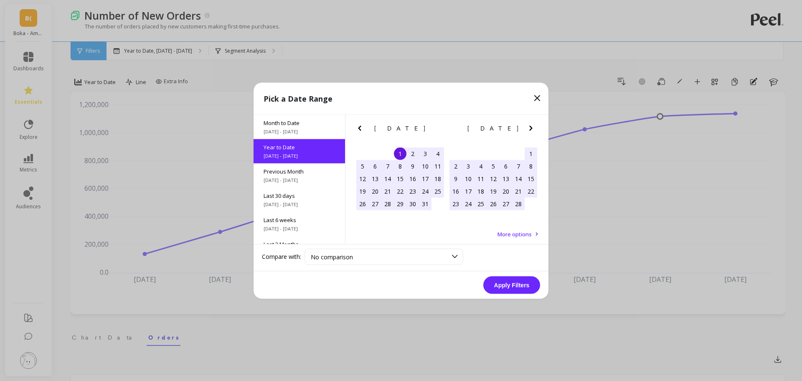
click at [359, 125] on icon "Previous Month" at bounding box center [360, 128] width 10 height 10
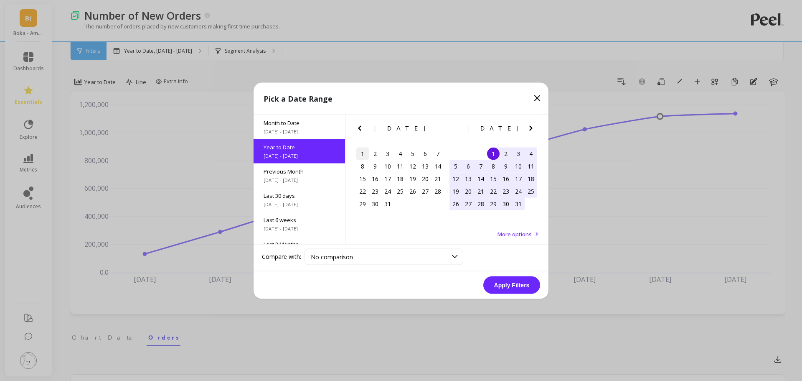
click at [359, 153] on div "1" at bounding box center [362, 153] width 13 height 13
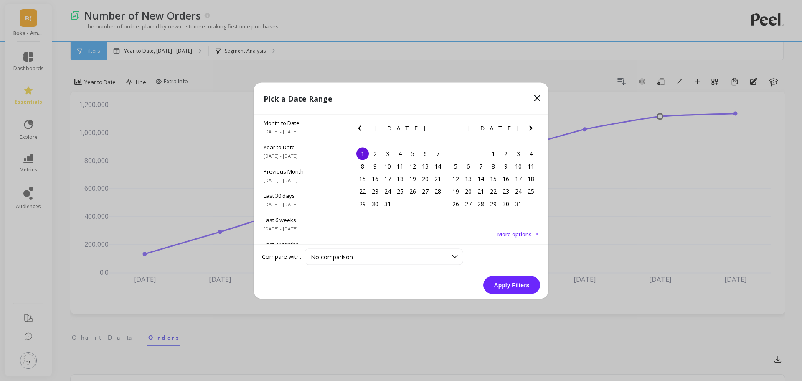
click at [533, 128] on icon "Next Month" at bounding box center [531, 128] width 10 height 10
click at [534, 128] on icon "Next Month" at bounding box center [531, 128] width 10 height 10
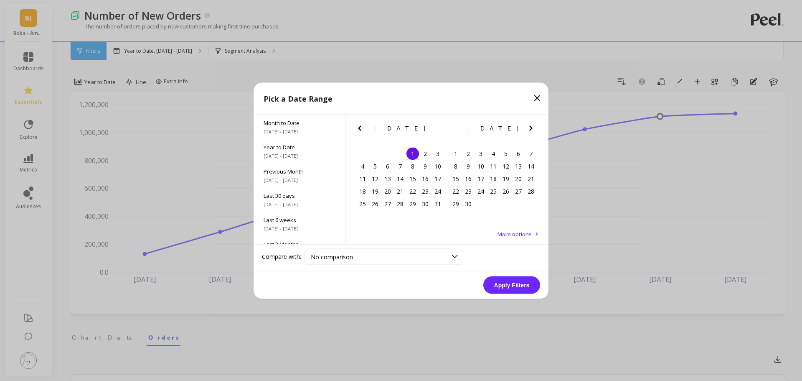
click at [534, 128] on icon "Next Month" at bounding box center [531, 128] width 10 height 10
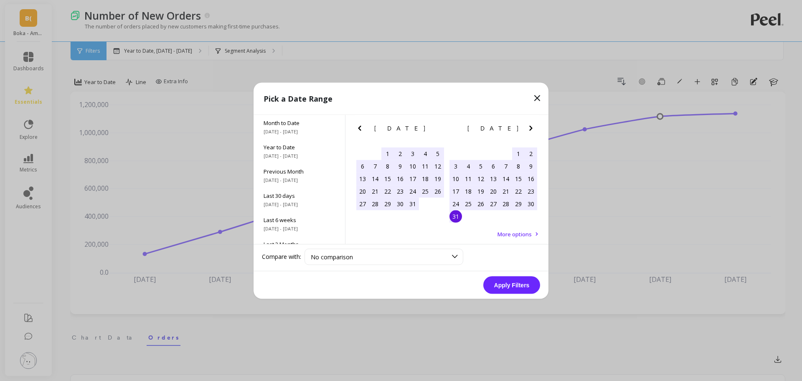
click at [457, 217] on div "31" at bounding box center [455, 216] width 13 height 13
click at [516, 287] on button "Apply Filters" at bounding box center [511, 285] width 57 height 18
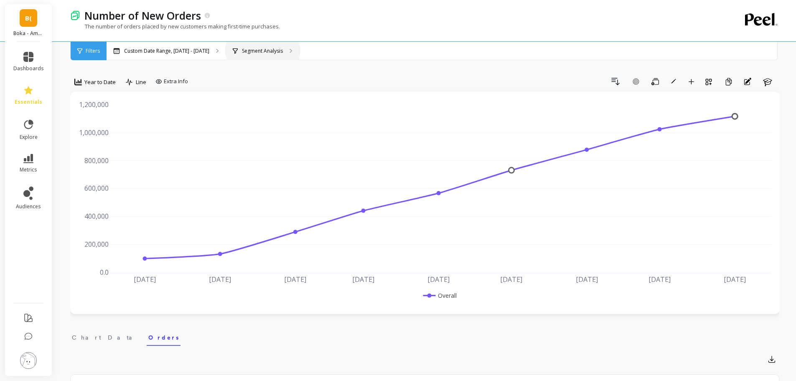
click at [287, 60] on div "Segment Analysis" at bounding box center [262, 51] width 73 height 18
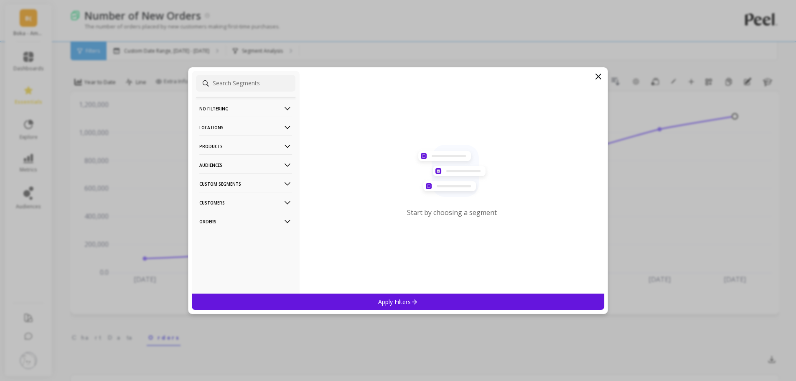
click at [256, 129] on p "Locations" at bounding box center [245, 127] width 93 height 21
click at [243, 151] on div "Countries" at bounding box center [245, 157] width 99 height 13
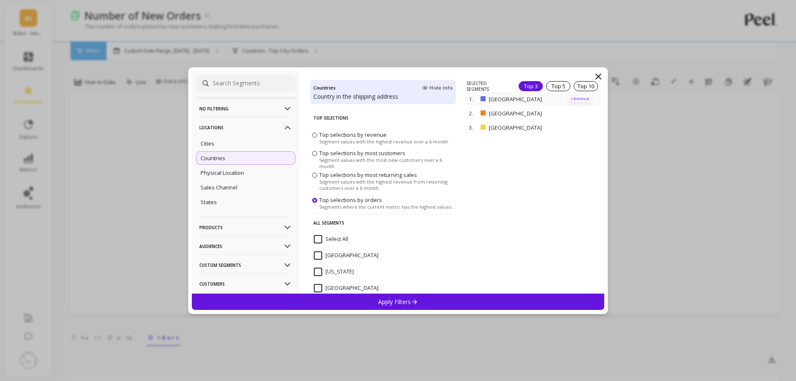
click at [582, 99] on p "remove" at bounding box center [579, 99] width 21 height 6
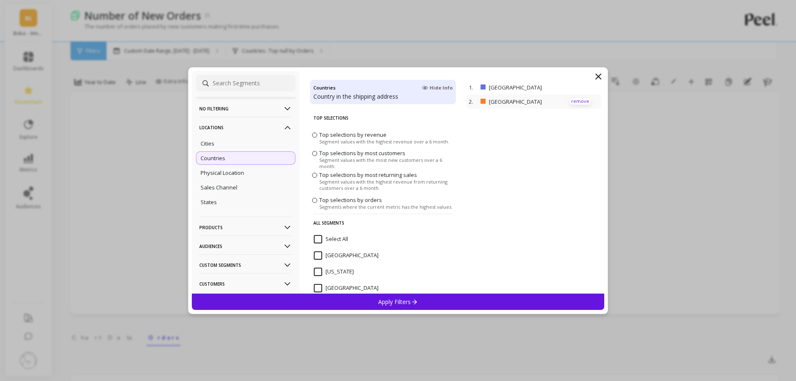
click at [572, 103] on p "remove" at bounding box center [579, 101] width 21 height 6
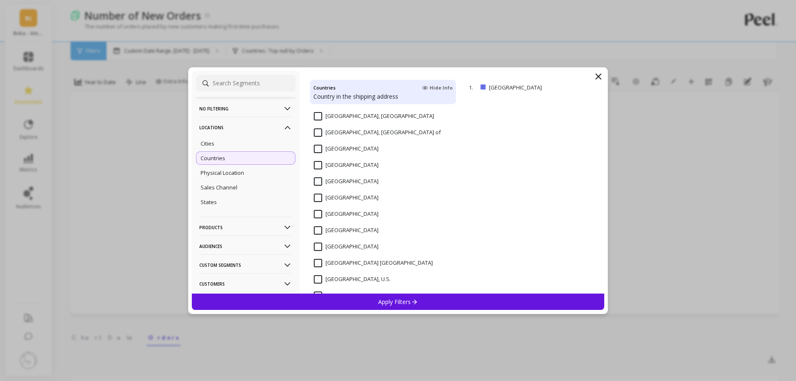
scroll to position [1657, 0]
click at [353, 206] on div "[GEOGRAPHIC_DATA]" at bounding box center [383, 215] width 146 height 25
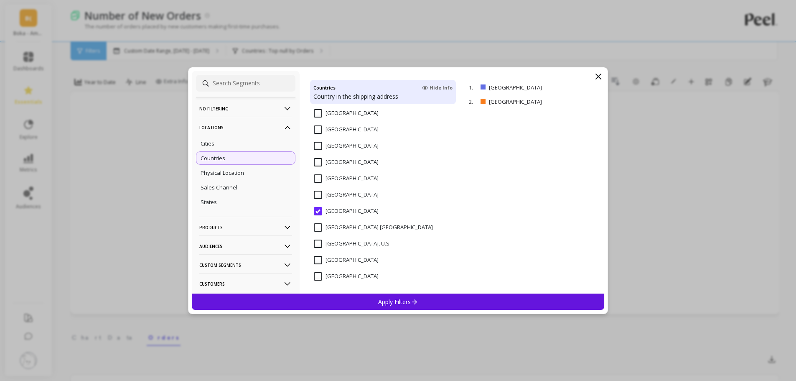
click at [368, 300] on div "Apply Filters" at bounding box center [398, 301] width 413 height 16
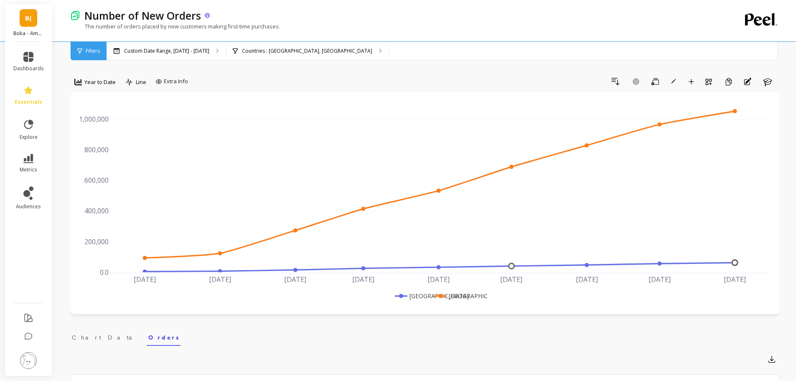
click at [142, 20] on p "Number of New Orders" at bounding box center [142, 15] width 117 height 14
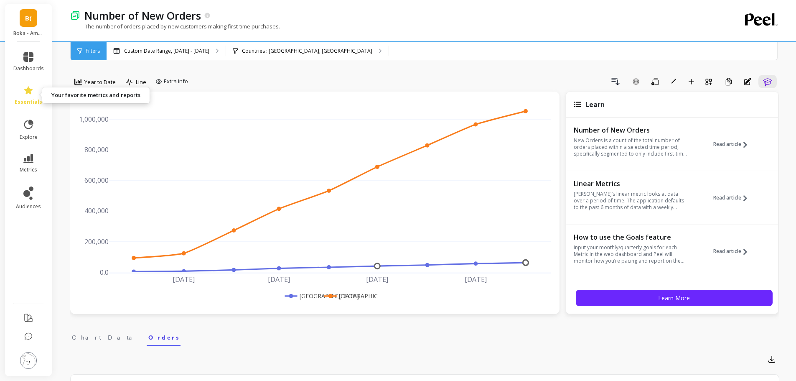
click at [26, 91] on icon at bounding box center [28, 90] width 10 height 10
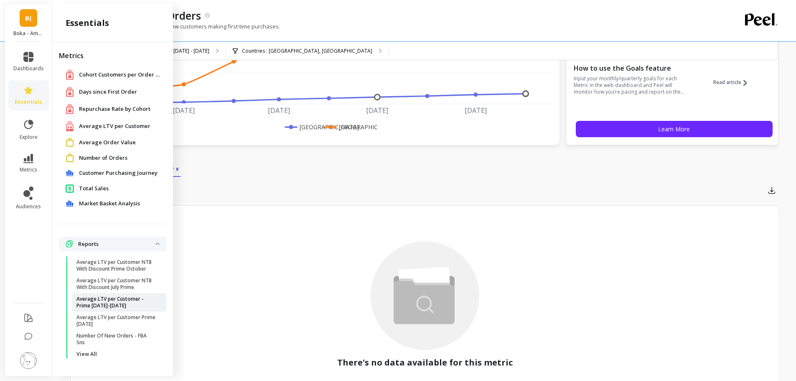
scroll to position [251, 0]
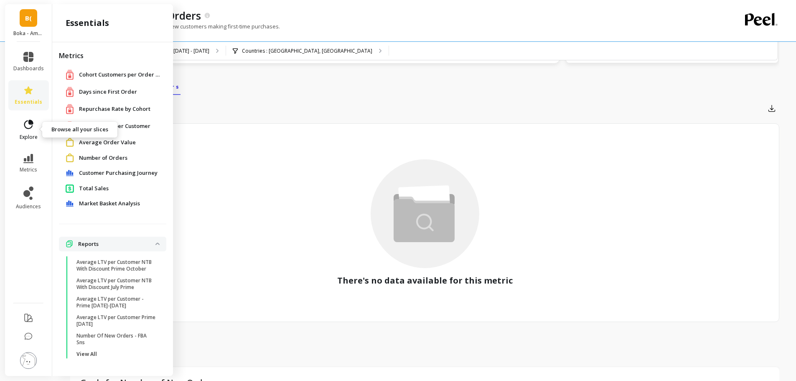
click at [26, 129] on icon at bounding box center [29, 125] width 12 height 12
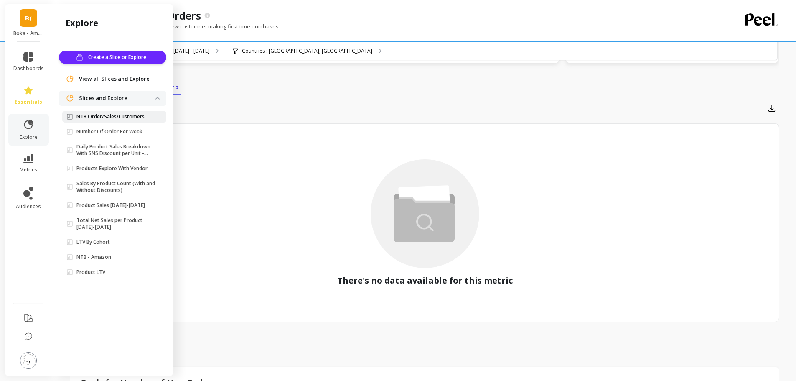
click at [131, 118] on p "NTB Order/Sales/Customers" at bounding box center [110, 116] width 68 height 7
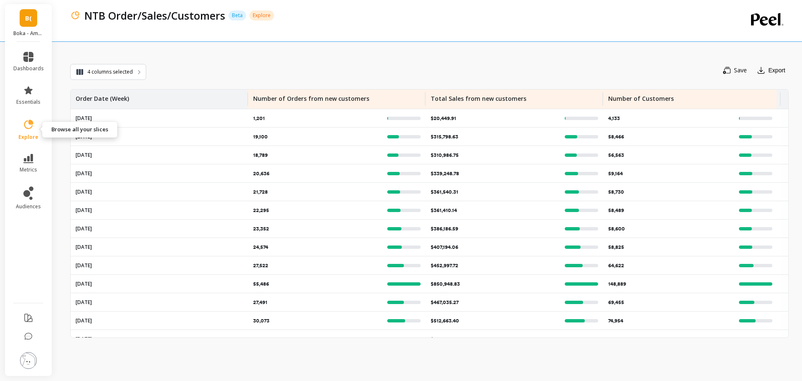
click at [24, 134] on span "explore" at bounding box center [28, 137] width 20 height 7
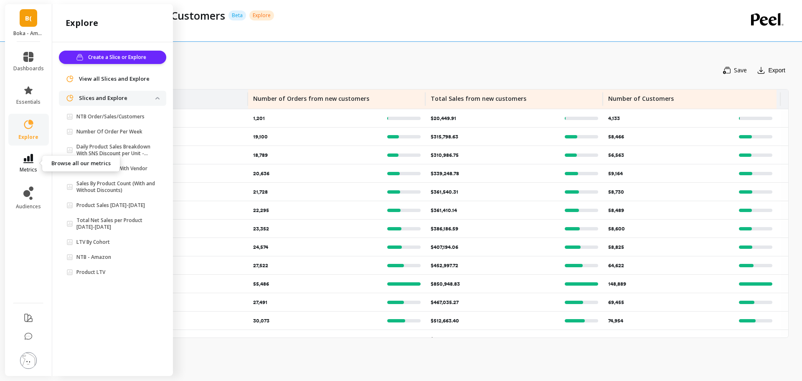
click at [15, 163] on link "metrics" at bounding box center [28, 163] width 30 height 19
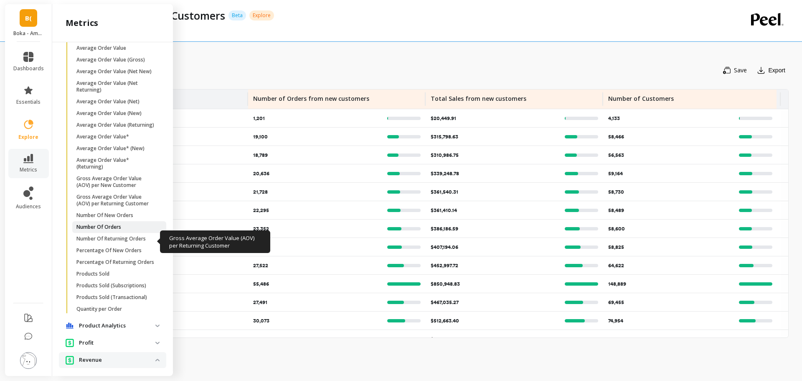
scroll to position [370, 0]
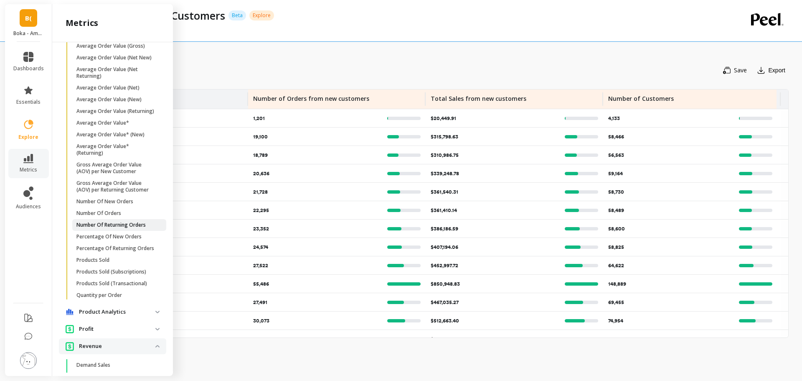
click at [127, 228] on p "Number Of Returning Orders" at bounding box center [110, 224] width 69 height 7
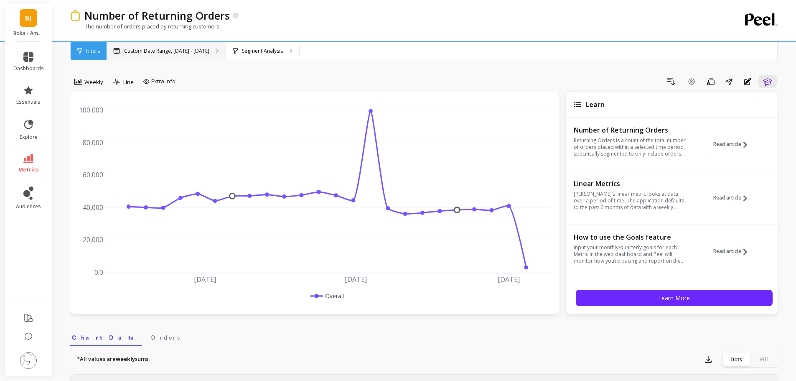
click at [152, 54] on div "Custom Date Range, [DATE] - [DATE]" at bounding box center [166, 51] width 119 height 18
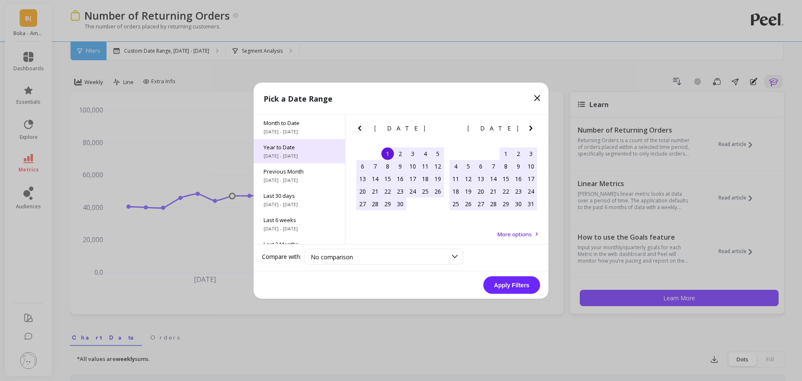
click at [285, 156] on span "[DATE] - [DATE]" at bounding box center [299, 155] width 71 height 7
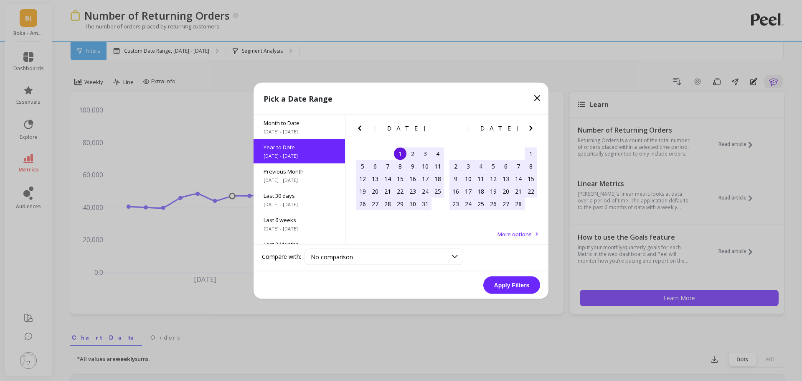
click at [362, 128] on icon "Previous Month" at bounding box center [360, 128] width 10 height 10
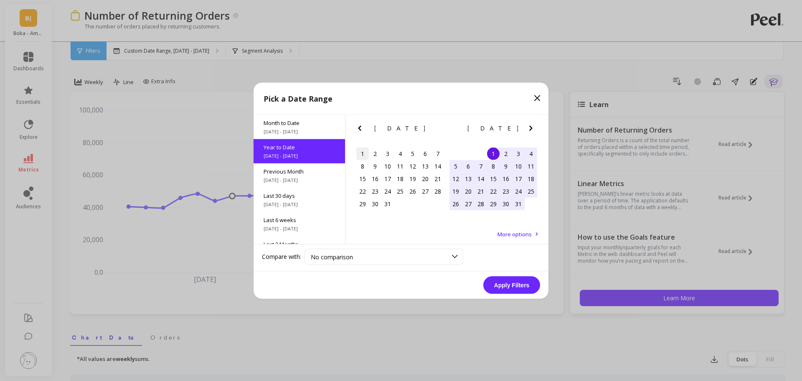
click at [360, 154] on div "1" at bounding box center [362, 153] width 13 height 13
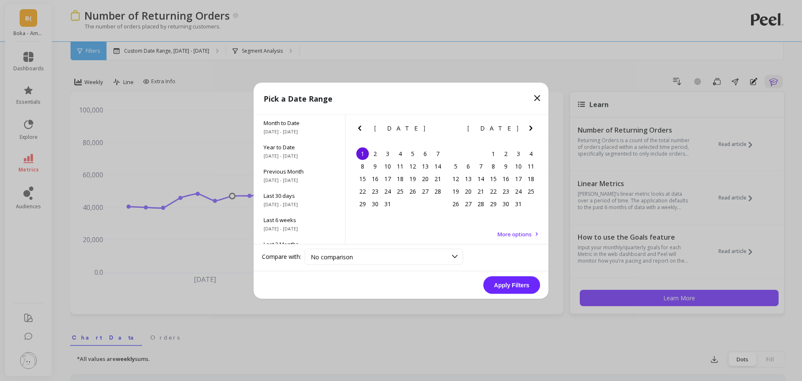
click at [526, 126] on icon "Next Month" at bounding box center [531, 128] width 10 height 10
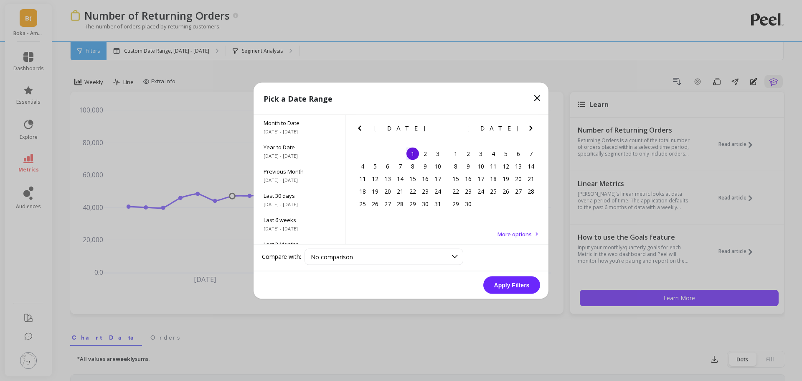
click at [526, 126] on icon "Next Month" at bounding box center [531, 128] width 10 height 10
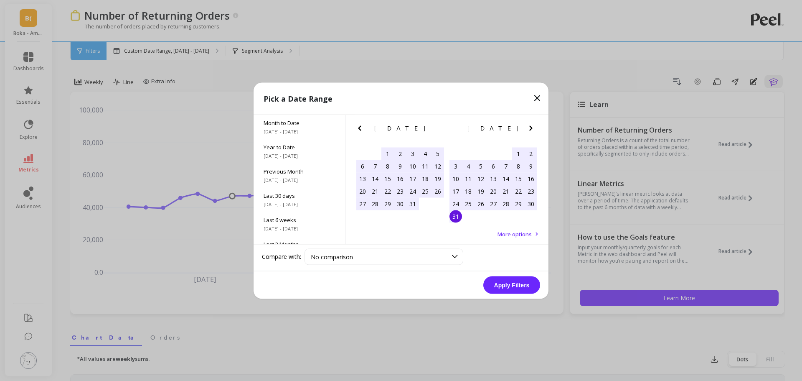
click at [456, 214] on div "31" at bounding box center [455, 216] width 13 height 13
click at [494, 290] on button "Apply Filters" at bounding box center [511, 285] width 57 height 18
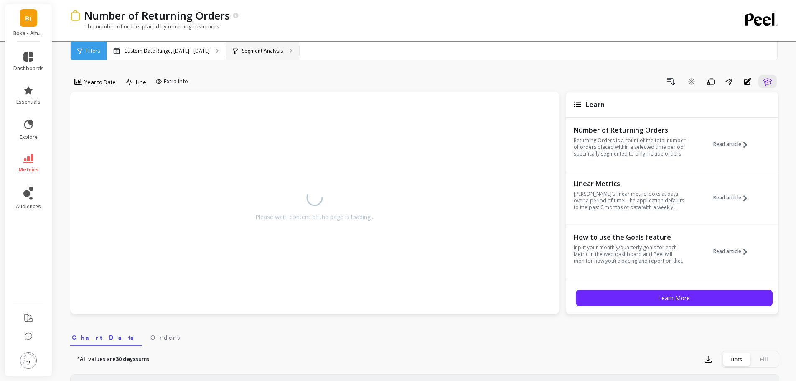
click at [278, 48] on p "Segment Analysis" at bounding box center [262, 51] width 41 height 7
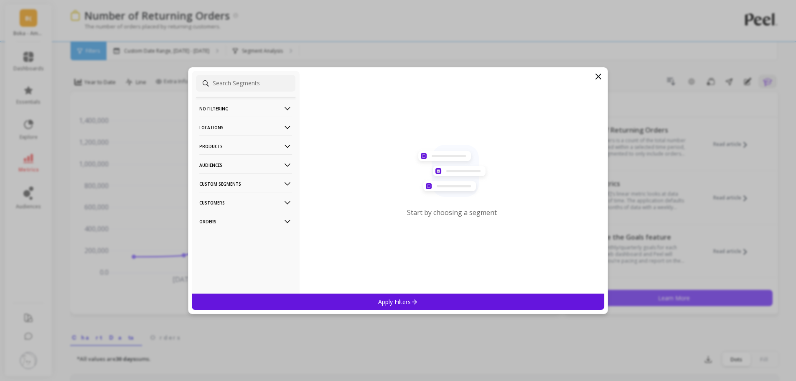
click at [254, 124] on p "Locations" at bounding box center [245, 127] width 93 height 21
click at [215, 162] on div "Countries" at bounding box center [245, 157] width 99 height 13
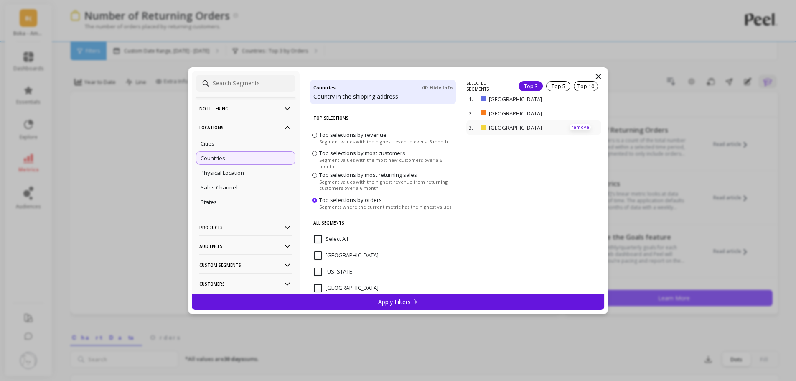
click at [580, 128] on p "remove" at bounding box center [579, 127] width 21 height 6
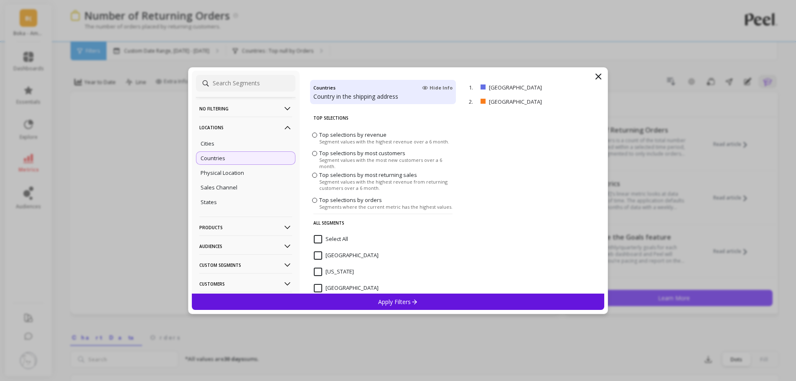
click at [411, 296] on div "Apply Filters" at bounding box center [398, 301] width 413 height 16
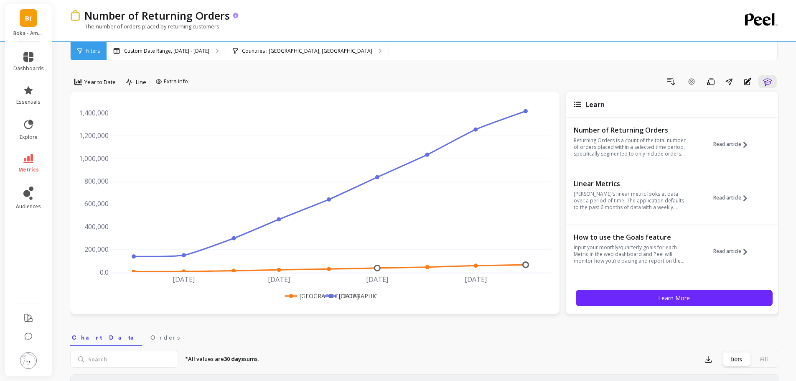
click at [234, 17] on icon at bounding box center [235, 15] width 5 height 5
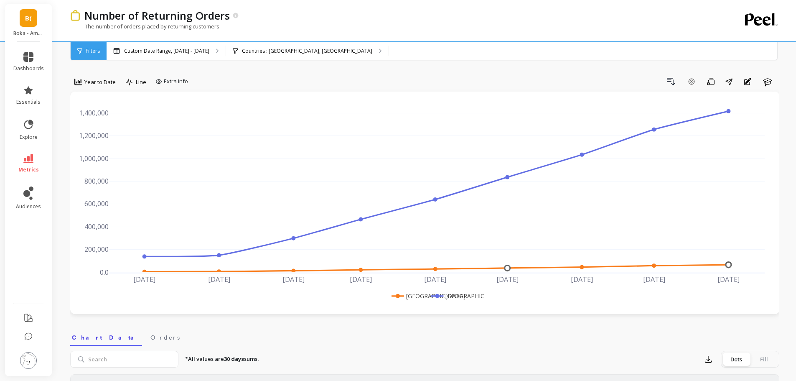
scroll to position [209, 0]
